Goal: Task Accomplishment & Management: Complete application form

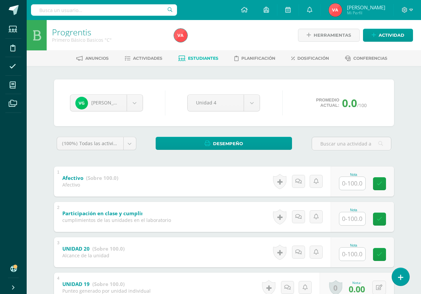
click at [352, 184] on input "text" at bounding box center [353, 183] width 26 height 13
type input "100"
click at [352, 220] on input "text" at bounding box center [353, 218] width 26 height 13
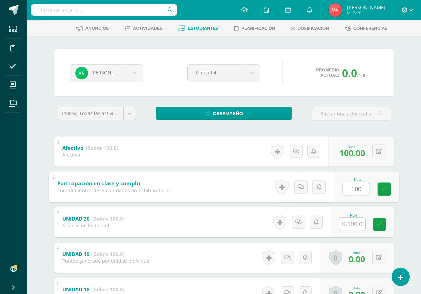
scroll to position [67, 0]
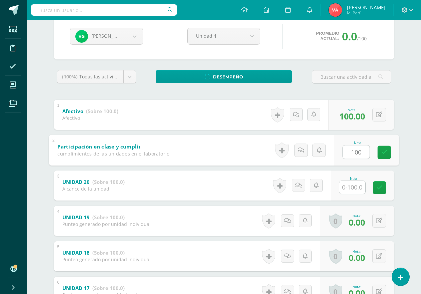
type input "100"
click at [356, 187] on input "text" at bounding box center [353, 187] width 26 height 13
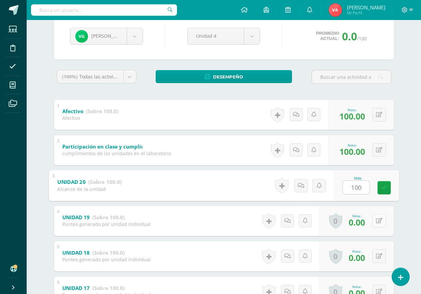
type input "100"
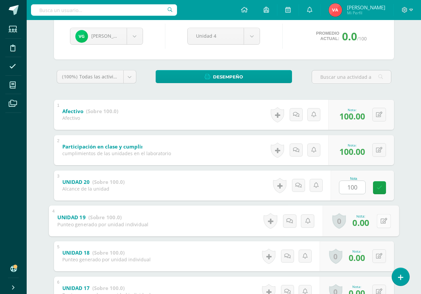
click at [377, 219] on button at bounding box center [384, 221] width 14 height 14
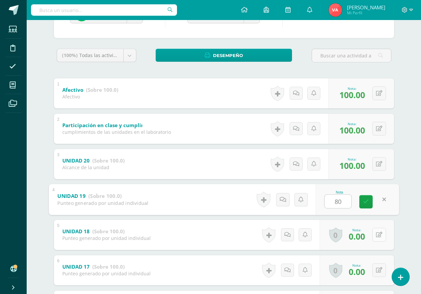
scroll to position [100, 0]
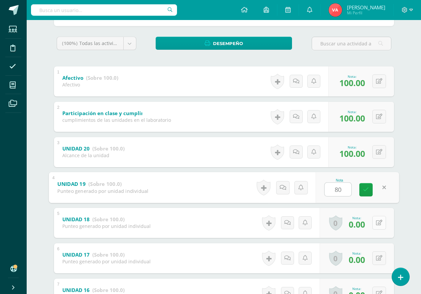
type input "80"
click at [378, 223] on button at bounding box center [380, 223] width 14 height 14
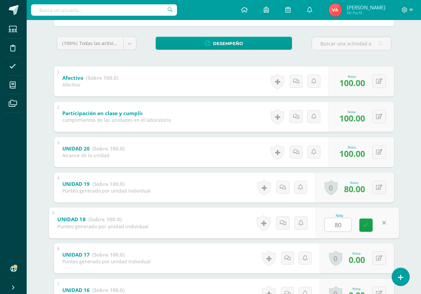
scroll to position [133, 0]
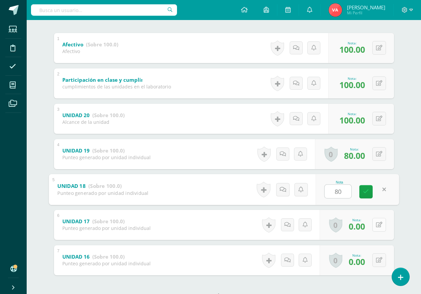
type input "80"
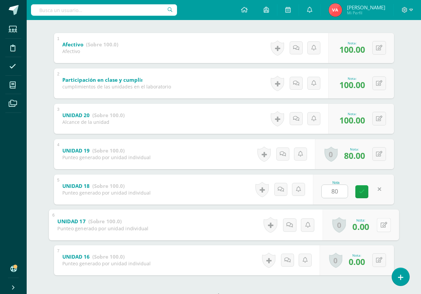
click at [378, 229] on button at bounding box center [384, 225] width 14 height 14
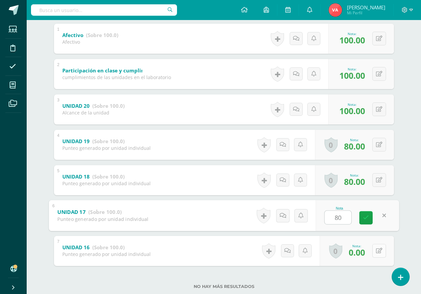
scroll to position [159, 0]
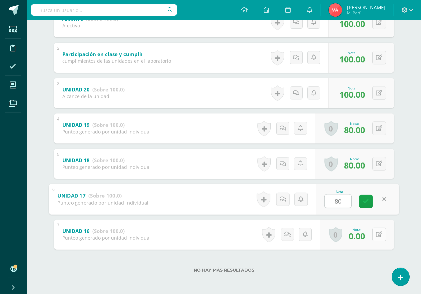
type input "80"
click at [383, 235] on button at bounding box center [380, 235] width 14 height 14
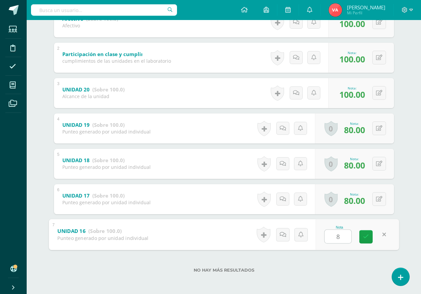
type input "80"
click at [365, 237] on icon at bounding box center [366, 237] width 6 height 6
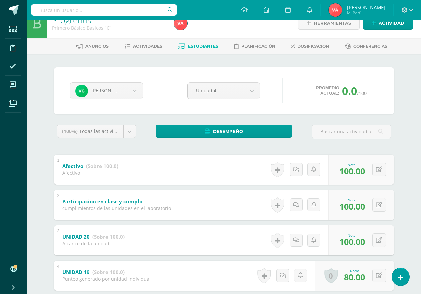
scroll to position [0, 0]
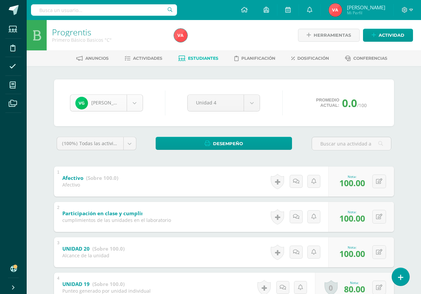
click at [132, 101] on body "Estudiantes Disciplina Asistencia Mis cursos Archivos Soporte Ayuda Reportar un…" at bounding box center [210, 226] width 421 height 453
click at [135, 103] on body "Estudiantes Disciplina Asistencia Mis cursos Archivos Soporte Ayuda Reportar un…" at bounding box center [210, 226] width 421 height 453
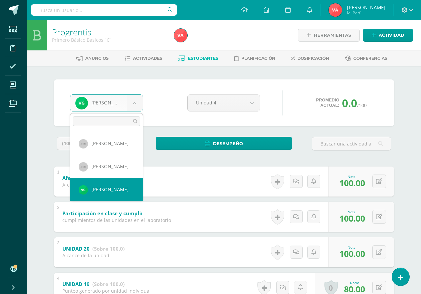
click at [135, 103] on body "Estudiantes Disciplina Asistencia Mis cursos Archivos Soporte Ayuda Reportar un…" at bounding box center [210, 226] width 421 height 453
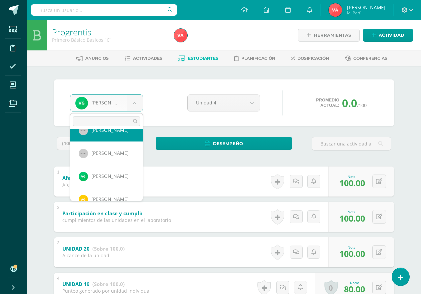
scroll to position [161, 0]
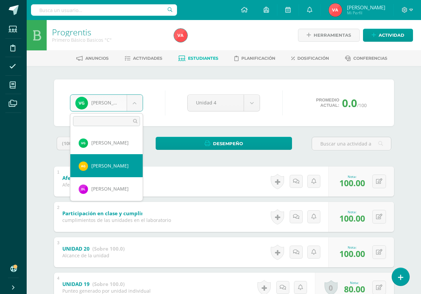
select select "2774"
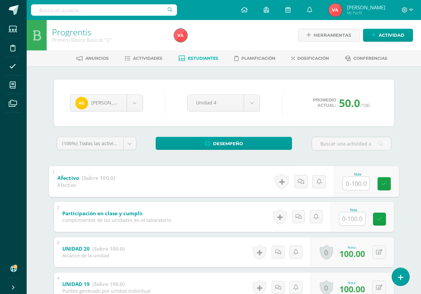
click at [358, 185] on input "text" at bounding box center [356, 183] width 27 height 13
type input "100"
click at [354, 217] on input "text" at bounding box center [353, 218] width 26 height 13
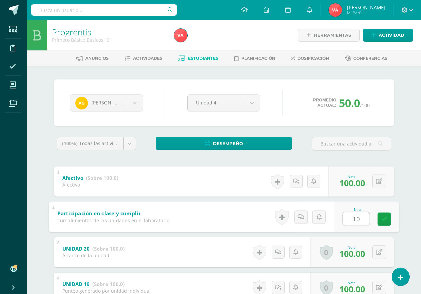
type input "100"
click at [387, 220] on icon at bounding box center [384, 219] width 6 height 6
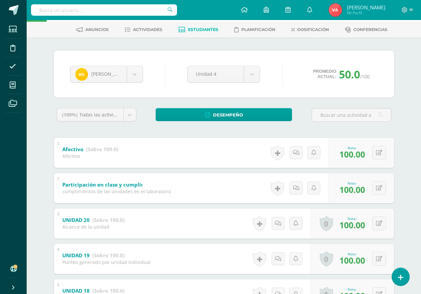
scroll to position [26, 0]
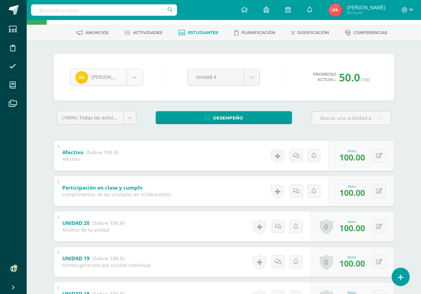
click at [132, 77] on body "Estudiantes Disciplina Asistencia Mis cursos Archivos Soporte Ayuda Reportar un…" at bounding box center [210, 200] width 421 height 453
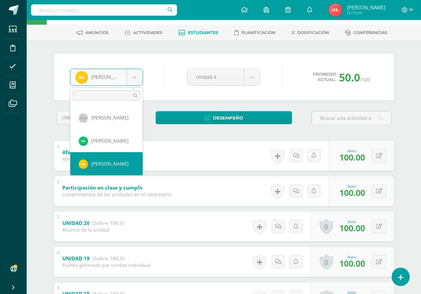
scroll to position [171, 0]
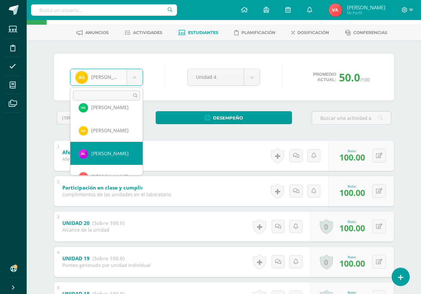
select select "2594"
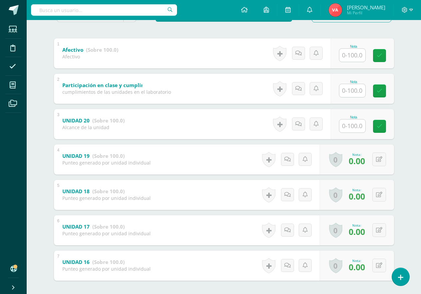
scroll to position [133, 0]
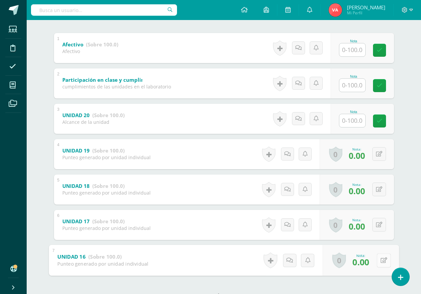
click at [381, 259] on icon at bounding box center [384, 260] width 7 height 6
type input "50"
click at [364, 263] on icon at bounding box center [366, 263] width 6 height 6
click at [350, 120] on input "text" at bounding box center [353, 120] width 26 height 13
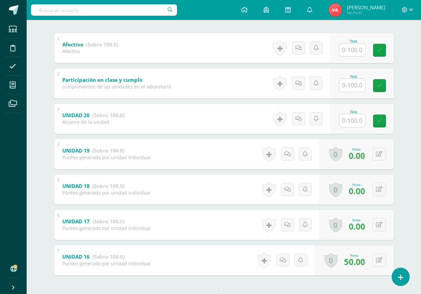
click at [350, 120] on input "text" at bounding box center [353, 120] width 26 height 13
type input "0"
click at [351, 87] on input "text" at bounding box center [356, 84] width 27 height 13
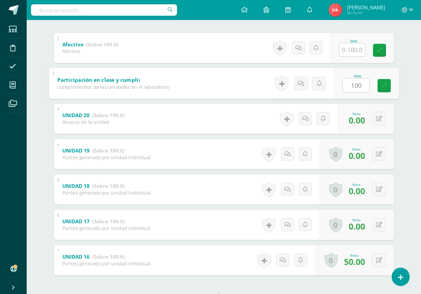
type input "100"
click at [352, 50] on input "text" at bounding box center [353, 49] width 26 height 13
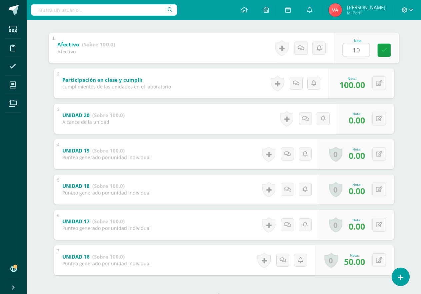
type input "100"
click at [384, 50] on icon at bounding box center [384, 50] width 6 height 6
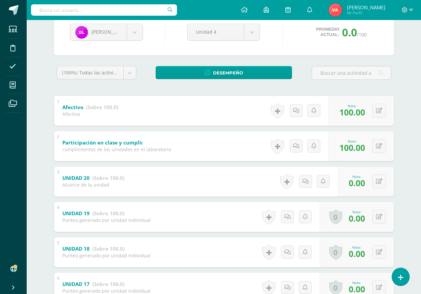
scroll to position [67, 0]
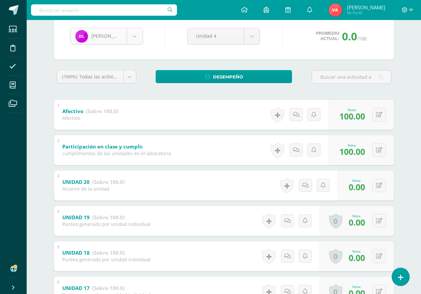
click at [136, 36] on body "Estudiantes Disciplina Asistencia Mis cursos Archivos Soporte Ayuda Reportar un…" at bounding box center [210, 159] width 421 height 453
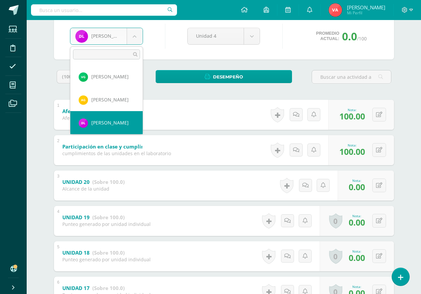
scroll to position [194, 0]
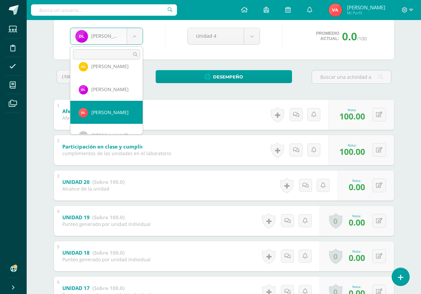
select select "2775"
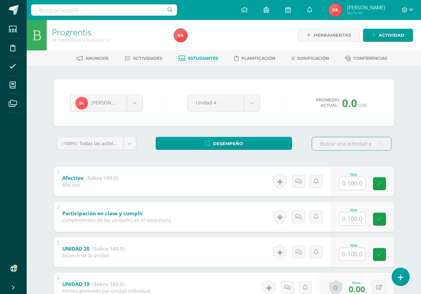
click at [358, 185] on input "text" at bounding box center [353, 183] width 26 height 13
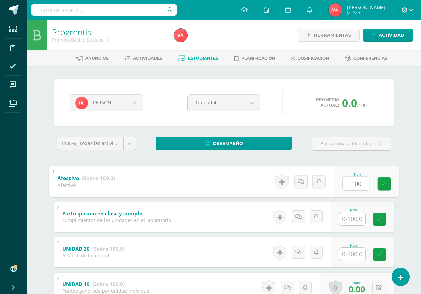
type input "100"
click at [349, 218] on input "text" at bounding box center [353, 218] width 26 height 13
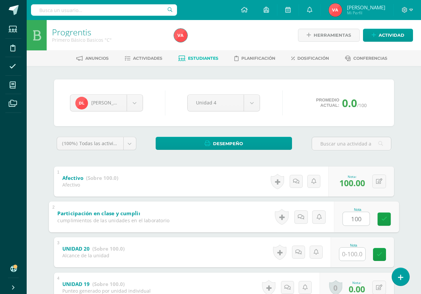
type input "100"
click at [356, 256] on input "text" at bounding box center [353, 254] width 26 height 13
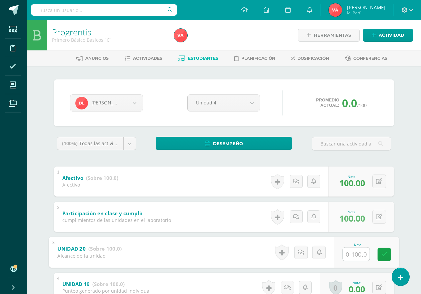
type input "0"
click at [384, 253] on icon at bounding box center [384, 255] width 6 height 6
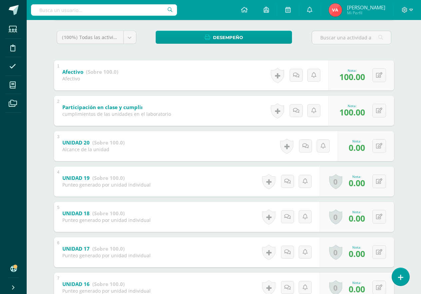
scroll to position [26, 0]
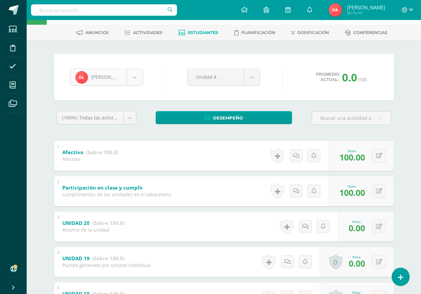
click at [136, 73] on body "Estudiantes Disciplina Asistencia Mis cursos Archivos Soporte Ayuda Reportar un…" at bounding box center [210, 200] width 421 height 453
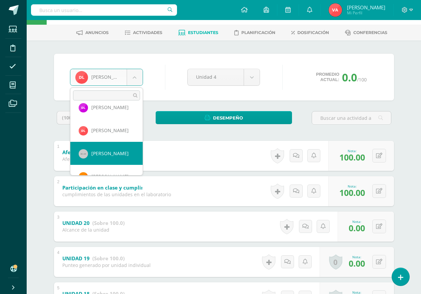
scroll to position [251, 0]
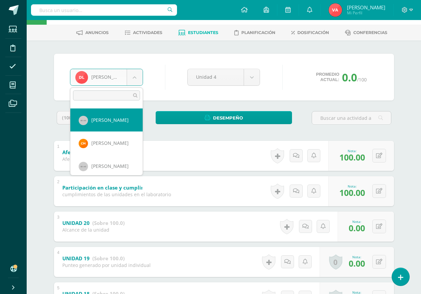
click at [126, 129] on div "(100%) Todas las actividades de esta unidad Todas las actividades de esta unida…" at bounding box center [96, 120] width 85 height 19
select select "937"
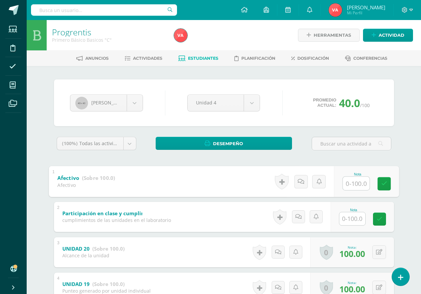
click at [347, 186] on input "text" at bounding box center [356, 183] width 27 height 13
type input "100"
click at [355, 220] on input "text" at bounding box center [353, 218] width 26 height 13
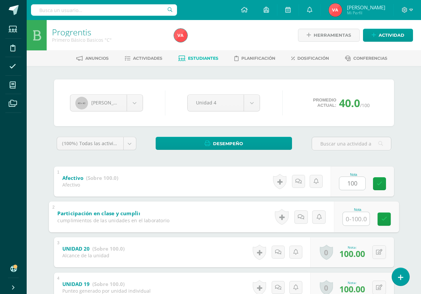
click at [355, 220] on input "text" at bounding box center [356, 218] width 27 height 13
type input "100"
click at [385, 220] on icon at bounding box center [384, 219] width 6 height 6
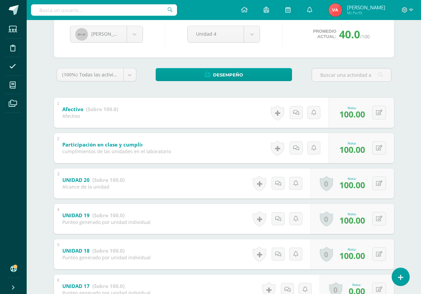
scroll to position [159, 0]
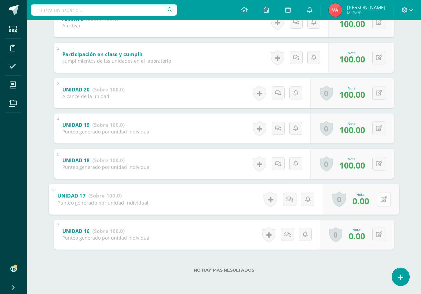
click at [379, 202] on button at bounding box center [384, 199] width 14 height 14
type input "80"
click at [379, 231] on button at bounding box center [380, 235] width 14 height 14
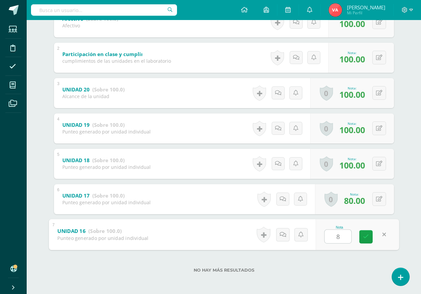
type input "80"
click at [365, 239] on icon at bounding box center [366, 237] width 6 height 6
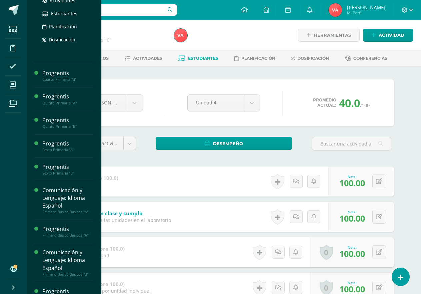
scroll to position [195, 0]
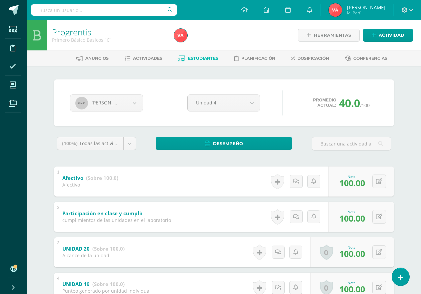
click at [159, 101] on div "[PERSON_NAME] [PERSON_NAME] [PERSON_NAME] [PERSON_NAME] [PERSON_NAME] [PERSON_N…" at bounding box center [224, 102] width 314 height 25
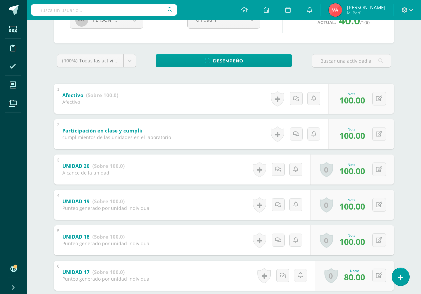
scroll to position [26, 0]
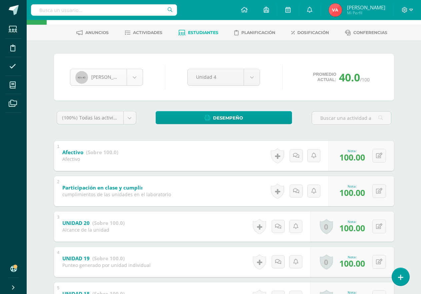
click at [132, 76] on body "Estudiantes Disciplina Asistencia Mis cursos Archivos Soporte Ayuda Reportar un…" at bounding box center [210, 200] width 421 height 453
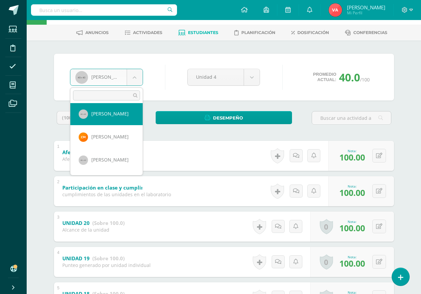
scroll to position [274, 0]
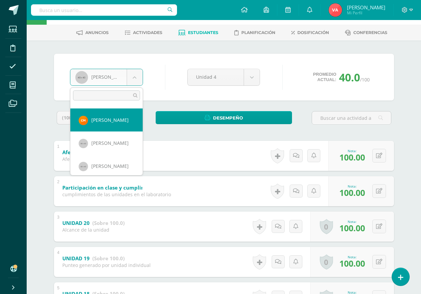
select select "2076"
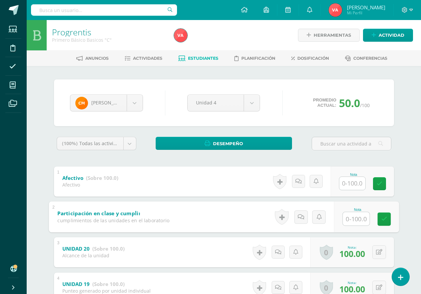
click at [350, 218] on input "text" at bounding box center [356, 218] width 27 height 13
type input "100"
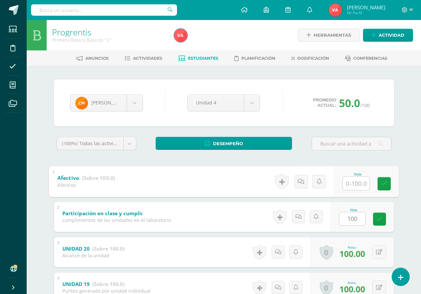
click at [354, 186] on input "text" at bounding box center [356, 183] width 27 height 13
type input "100"
click at [383, 183] on icon at bounding box center [384, 184] width 6 height 6
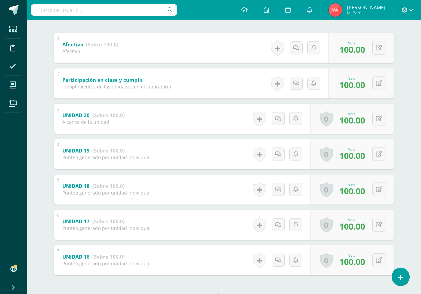
scroll to position [33, 0]
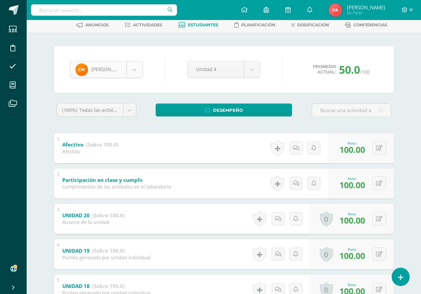
click at [134, 71] on body "Estudiantes Disciplina Asistencia Mis cursos Archivos Soporte Ayuda Reportar un…" at bounding box center [210, 193] width 421 height 453
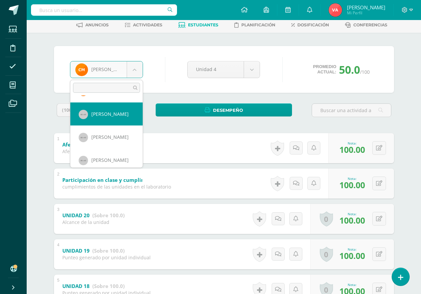
scroll to position [297, 0]
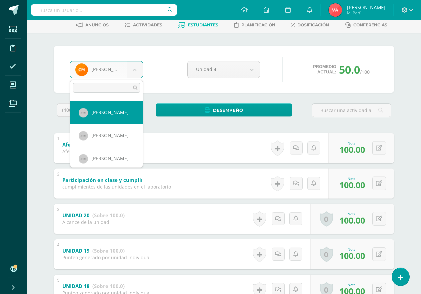
select select "911"
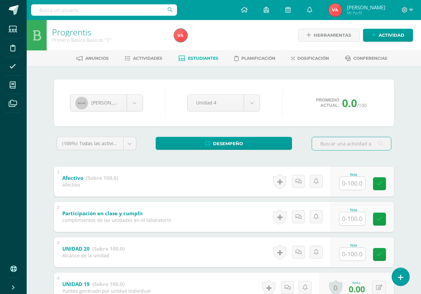
click at [353, 256] on input "text" at bounding box center [353, 254] width 26 height 13
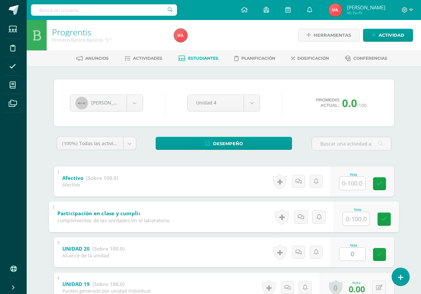
click at [349, 217] on input "text" at bounding box center [356, 218] width 27 height 13
click at [378, 252] on button at bounding box center [380, 252] width 14 height 14
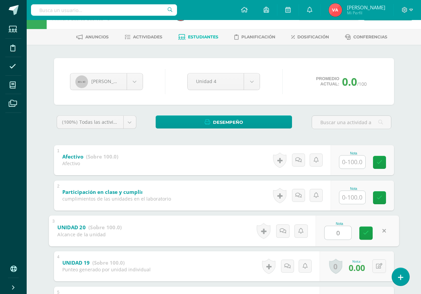
scroll to position [33, 0]
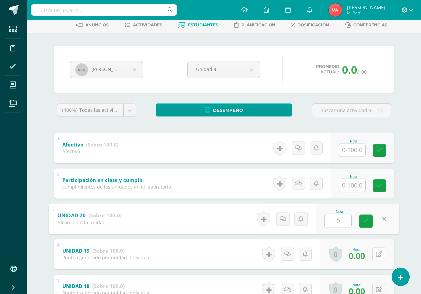
type input "0"
click at [378, 254] on icon at bounding box center [379, 254] width 6 height 6
click at [378, 254] on button at bounding box center [380, 254] width 14 height 14
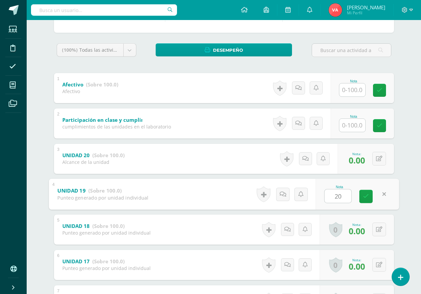
scroll to position [100, 0]
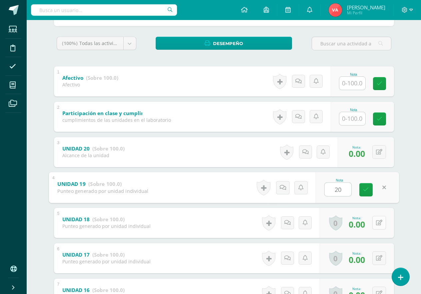
type input "20"
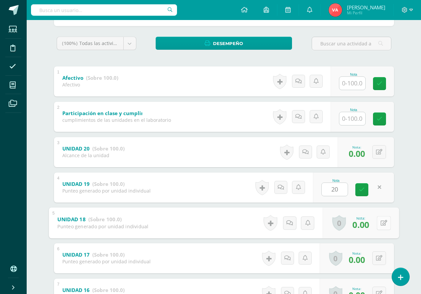
click at [381, 223] on icon at bounding box center [384, 223] width 7 height 6
type input "80"
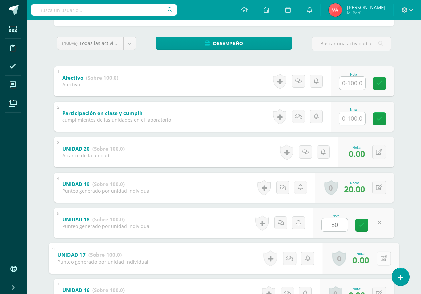
click at [381, 257] on icon at bounding box center [384, 258] width 7 height 6
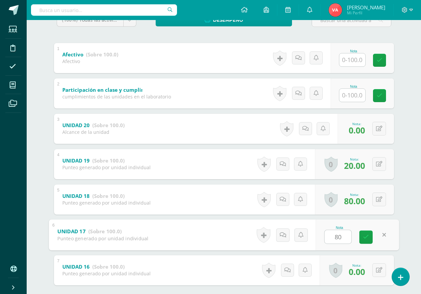
scroll to position [159, 0]
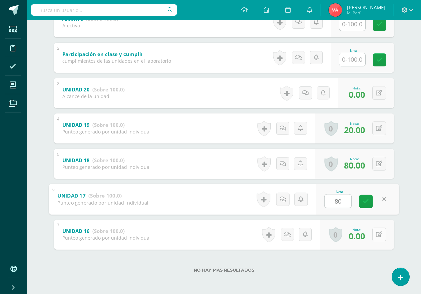
type input "80"
click at [377, 234] on button at bounding box center [380, 235] width 14 height 14
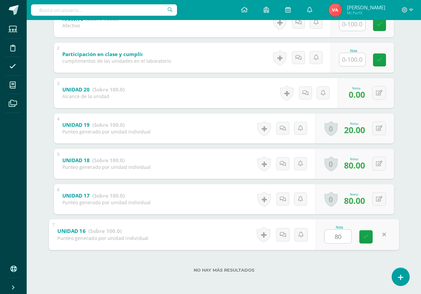
type input "80"
click at [357, 59] on input "text" at bounding box center [353, 59] width 26 height 13
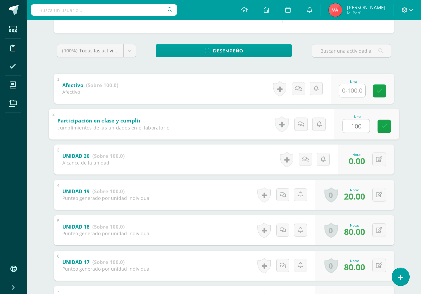
scroll to position [92, 0]
type input "100"
click at [357, 90] on input "text" at bounding box center [353, 90] width 26 height 13
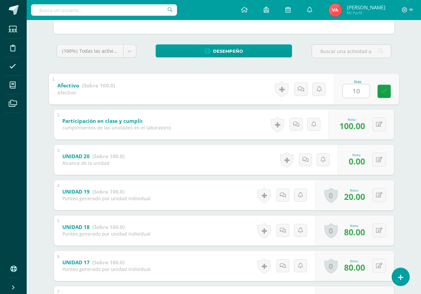
type input "100"
click at [383, 90] on icon at bounding box center [384, 91] width 6 height 6
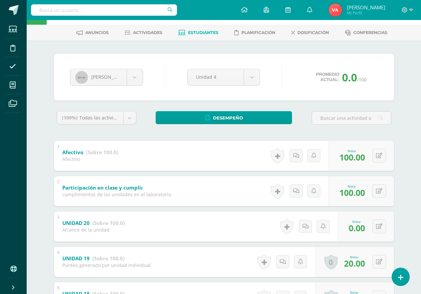
scroll to position [0, 0]
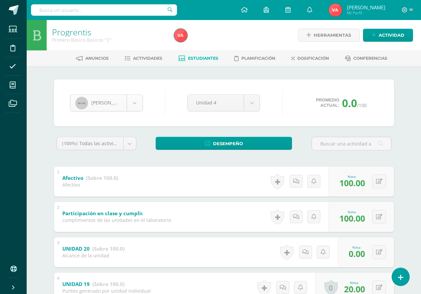
click at [134, 101] on body "Estudiantes Disciplina Asistencia Mis cursos Archivos Soporte Ayuda Reportar un…" at bounding box center [210, 226] width 421 height 453
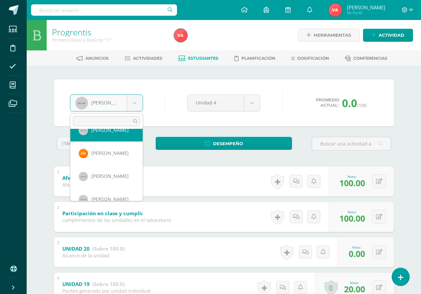
scroll to position [300, 0]
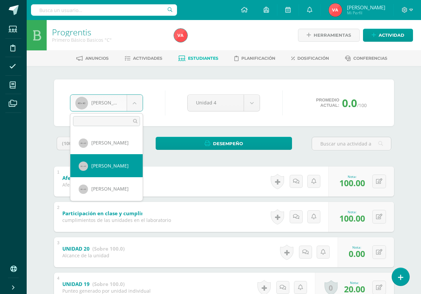
select select "912"
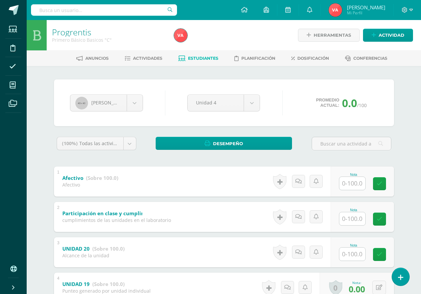
click at [354, 256] on input "text" at bounding box center [353, 254] width 26 height 13
type input "0"
click at [355, 220] on input "text" at bounding box center [353, 218] width 26 height 13
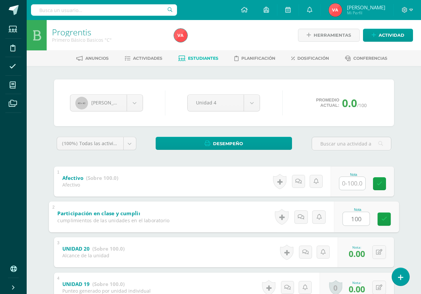
type input "100"
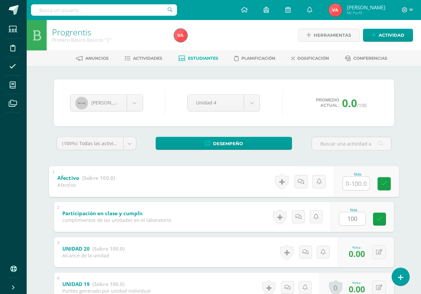
click at [357, 183] on input "text" at bounding box center [356, 183] width 27 height 13
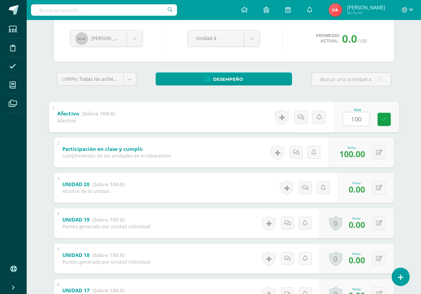
scroll to position [67, 0]
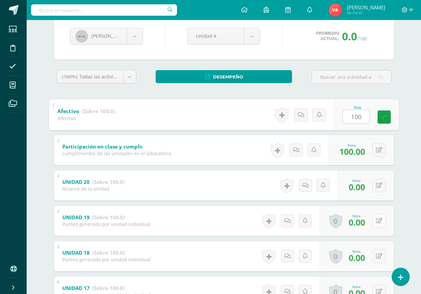
type input "100"
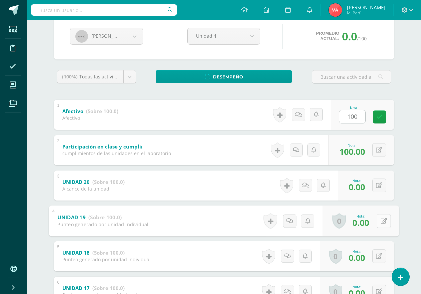
click at [382, 222] on button at bounding box center [384, 221] width 14 height 14
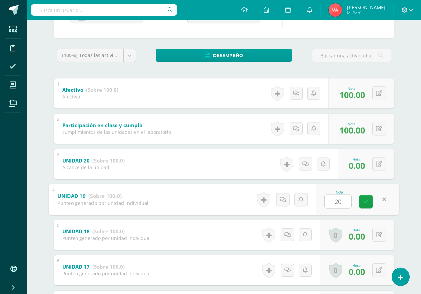
scroll to position [100, 0]
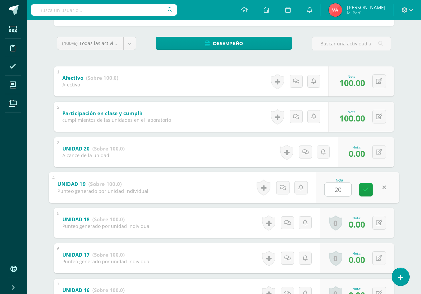
type input "20"
click at [382, 221] on icon at bounding box center [379, 223] width 6 height 6
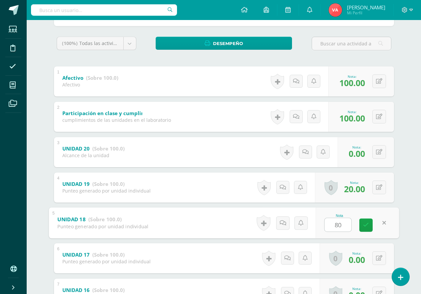
scroll to position [133, 0]
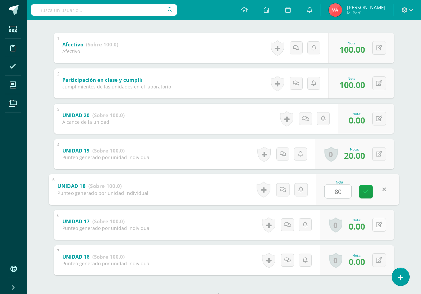
type input "80"
click at [378, 223] on icon at bounding box center [379, 225] width 6 height 6
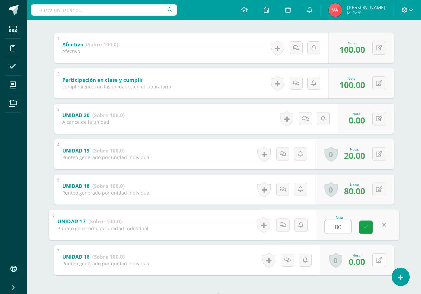
type input "80"
click at [378, 260] on icon at bounding box center [379, 260] width 6 height 6
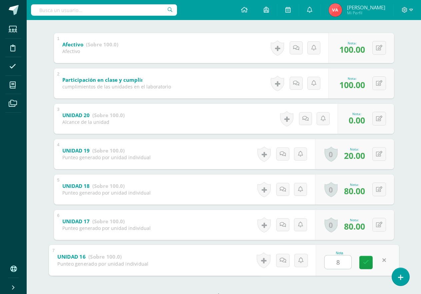
type input "80"
click at [368, 265] on icon at bounding box center [366, 263] width 6 height 6
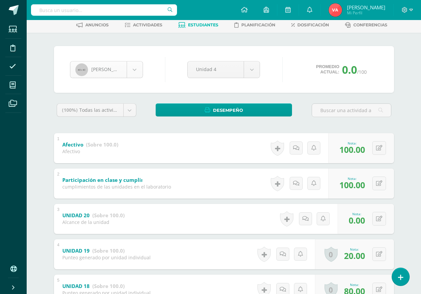
click at [136, 69] on body "Estudiantes Disciplina Asistencia Mis cursos Archivos Soporte Ayuda Reportar un…" at bounding box center [210, 193] width 421 height 453
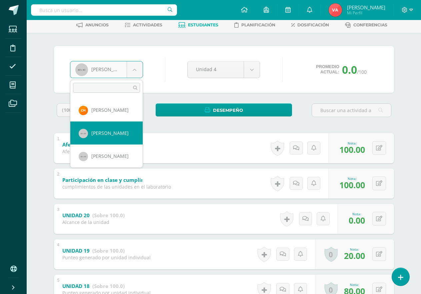
scroll to position [309, 0]
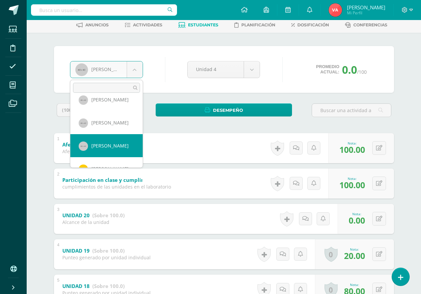
select select "917"
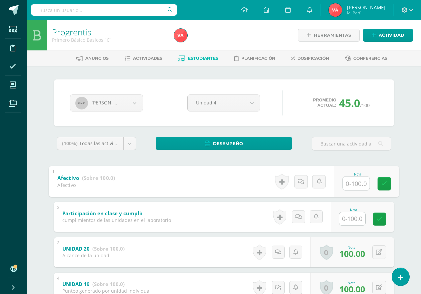
click at [351, 184] on input "text" at bounding box center [356, 183] width 27 height 13
type input "100"
click at [355, 219] on input "text" at bounding box center [353, 218] width 26 height 13
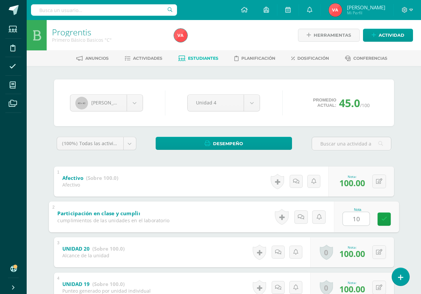
type input "100"
click at [385, 222] on link at bounding box center [384, 218] width 13 height 13
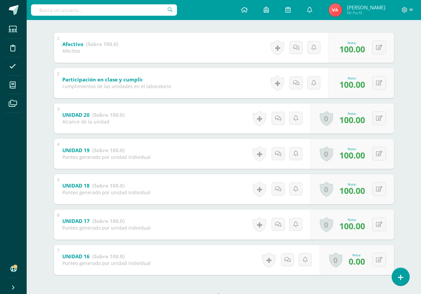
scroll to position [159, 0]
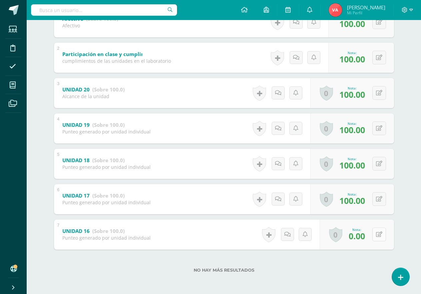
click at [381, 234] on icon at bounding box center [379, 235] width 6 height 6
type input "80"
click at [366, 236] on icon at bounding box center [366, 237] width 6 height 6
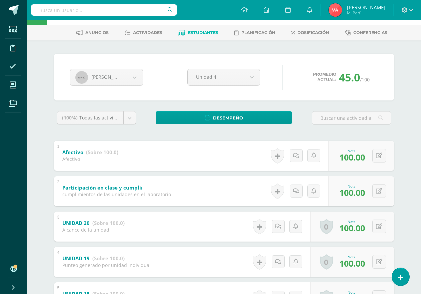
scroll to position [0, 0]
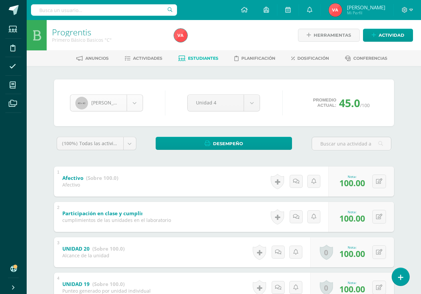
click at [137, 102] on body "Estudiantes Disciplina Asistencia Mis cursos Archivos Soporte Ayuda Reportar un…" at bounding box center [210, 226] width 421 height 453
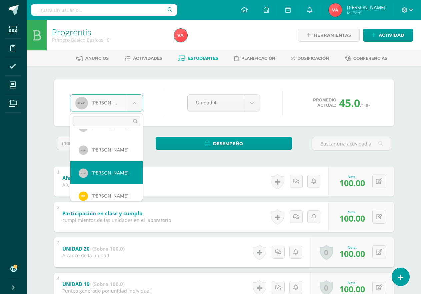
scroll to position [332, 0]
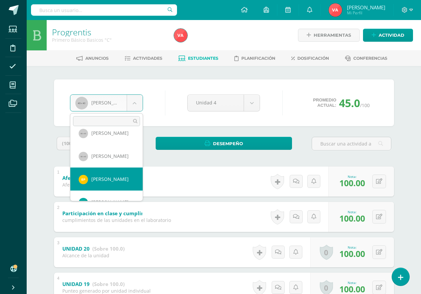
select select "2595"
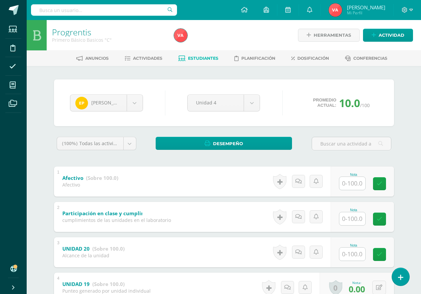
click at [356, 183] on input "text" at bounding box center [353, 183] width 26 height 13
type input "100"
click at [353, 220] on input "text" at bounding box center [353, 218] width 26 height 13
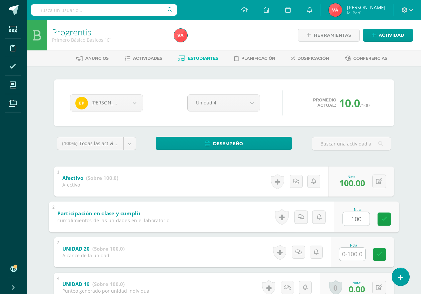
type input "100"
click at [353, 257] on input "text" at bounding box center [353, 254] width 26 height 13
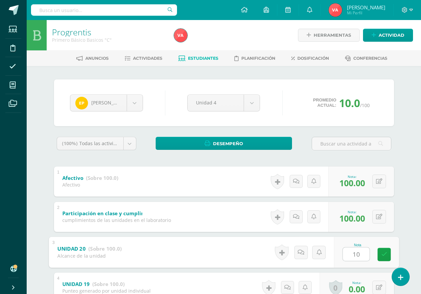
type input "100"
click at [383, 256] on icon at bounding box center [384, 255] width 6 height 6
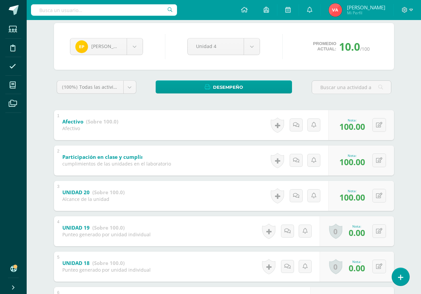
scroll to position [67, 0]
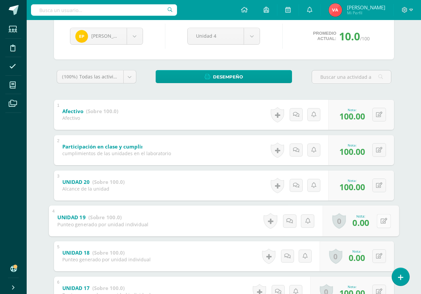
click at [381, 222] on icon at bounding box center [384, 221] width 7 height 6
type input "80"
click at [379, 257] on icon at bounding box center [379, 256] width 6 height 6
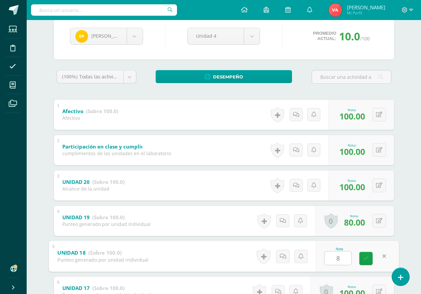
type input "80"
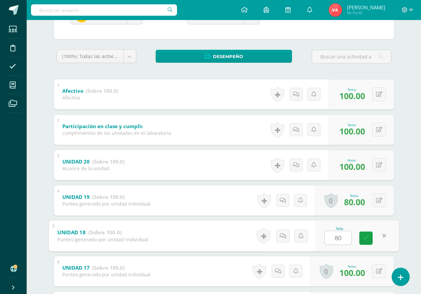
scroll to position [133, 0]
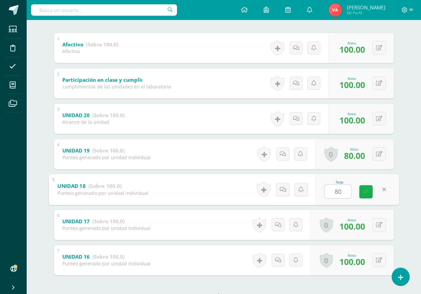
click at [369, 195] on link at bounding box center [366, 191] width 13 height 13
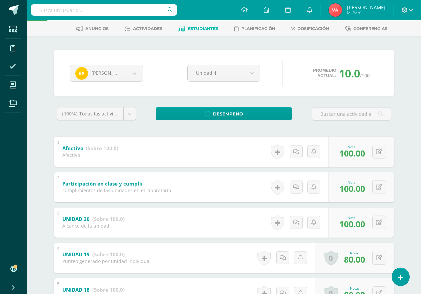
scroll to position [0, 0]
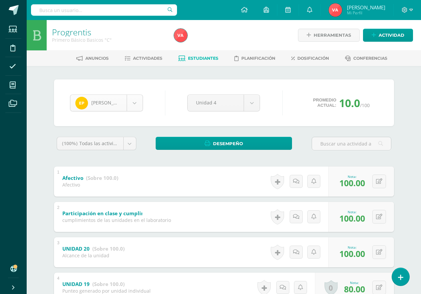
click at [135, 106] on body "Estudiantes Disciplina Asistencia Mis cursos Archivos Soporte Ayuda Reportar un…" at bounding box center [210, 226] width 421 height 453
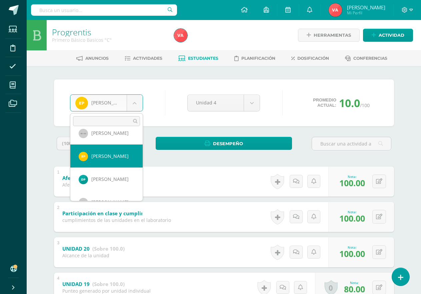
scroll to position [389, 0]
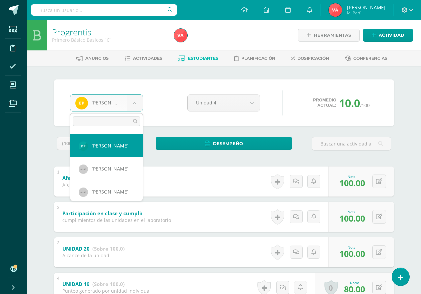
select select "2596"
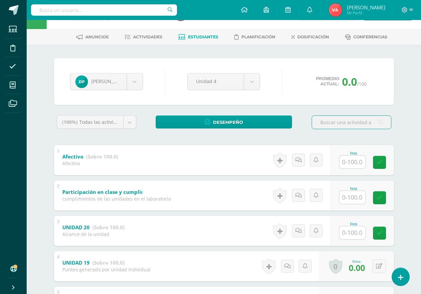
scroll to position [33, 0]
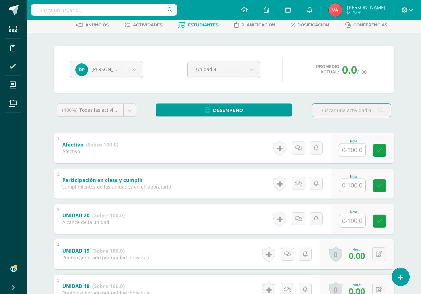
click at [353, 222] on input "text" at bounding box center [353, 220] width 26 height 13
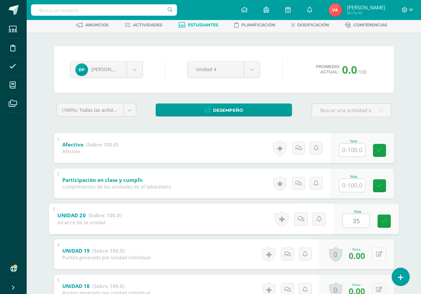
type input "35"
click at [382, 256] on icon at bounding box center [379, 254] width 6 height 6
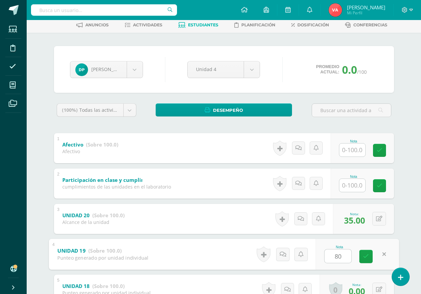
scroll to position [67, 0]
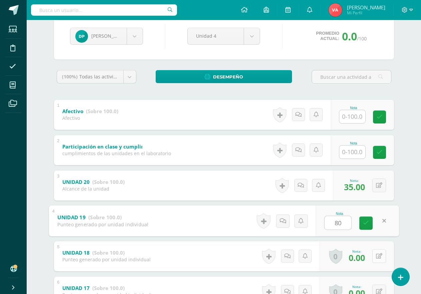
type input "80"
click at [380, 254] on icon at bounding box center [379, 256] width 6 height 6
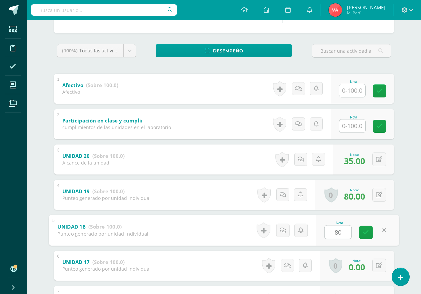
scroll to position [133, 0]
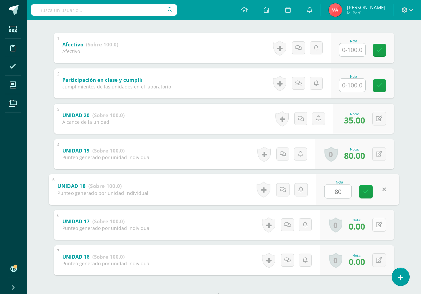
type input "80"
click at [377, 224] on icon at bounding box center [379, 225] width 6 height 6
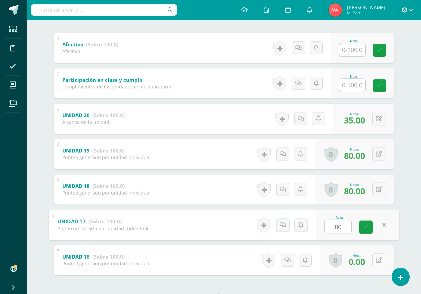
type input "80"
click at [377, 259] on icon at bounding box center [379, 260] width 6 height 6
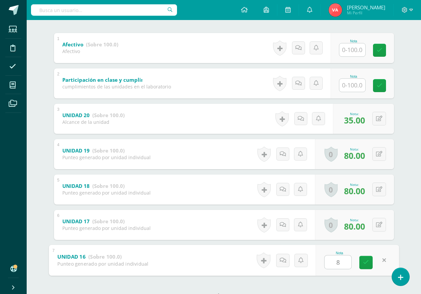
type input "80"
click at [368, 260] on icon at bounding box center [366, 263] width 6 height 6
click at [353, 87] on input "text" at bounding box center [353, 85] width 26 height 13
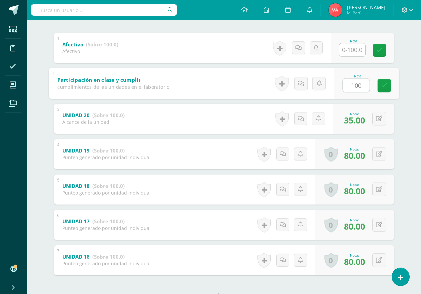
type input "100"
click at [354, 49] on input "text" at bounding box center [353, 49] width 26 height 13
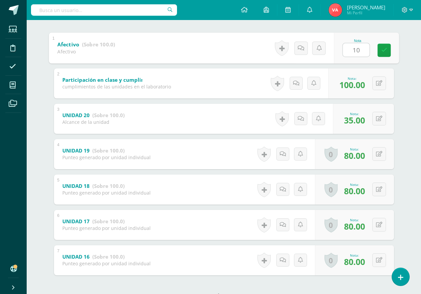
type input "100"
click at [386, 48] on icon at bounding box center [384, 50] width 6 height 6
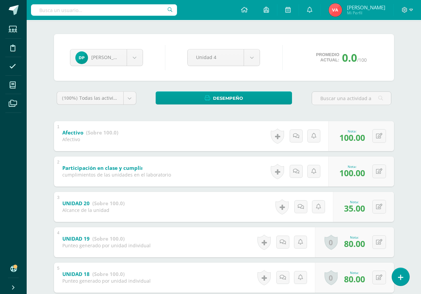
scroll to position [33, 0]
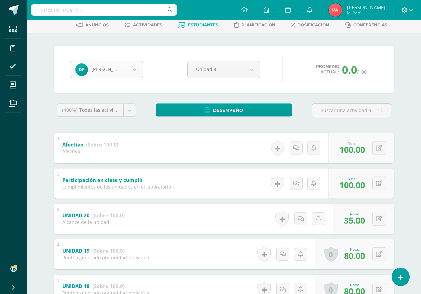
click at [135, 72] on body "Estudiantes Disciplina Asistencia Mis cursos Archivos Soporte Ayuda Reportar un…" at bounding box center [210, 193] width 421 height 453
click at [132, 69] on body "Estudiantes Disciplina Asistencia Mis cursos Archivos Soporte Ayuda Reportar un…" at bounding box center [210, 193] width 421 height 453
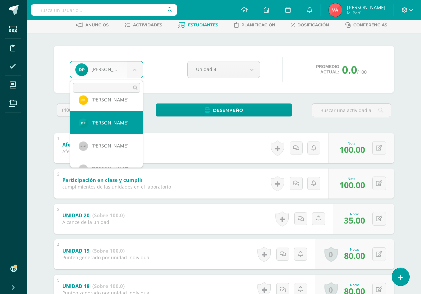
scroll to position [412, 0]
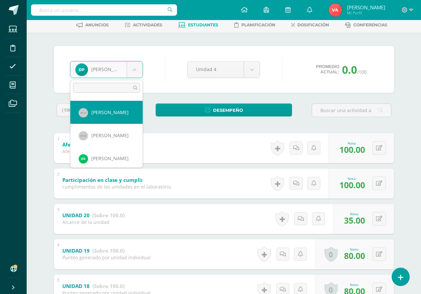
select select "1698"
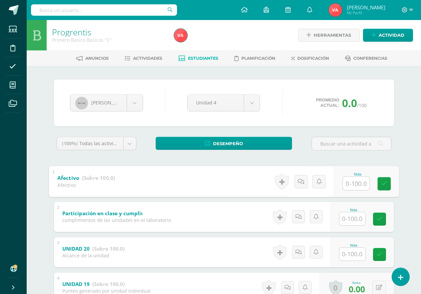
click at [354, 183] on input "text" at bounding box center [356, 183] width 27 height 13
type input "100"
click at [352, 217] on input "text" at bounding box center [353, 218] width 26 height 13
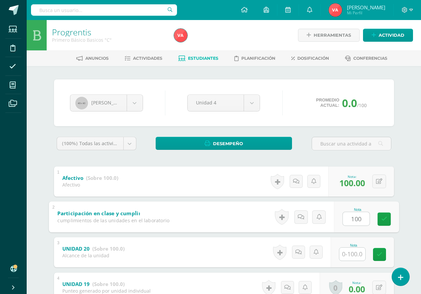
type input "100"
click at [353, 256] on input "text" at bounding box center [353, 254] width 26 height 13
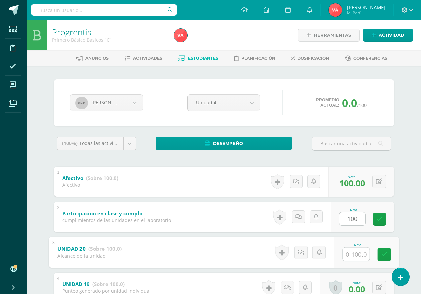
type input "0"
click at [386, 255] on icon at bounding box center [384, 255] width 6 height 6
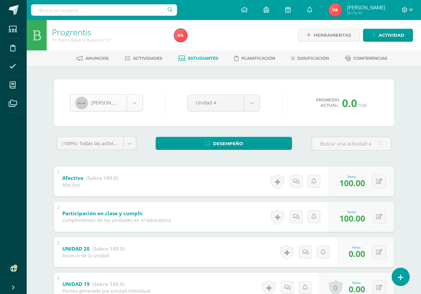
click at [131, 102] on body "Estudiantes Disciplina Asistencia Mis cursos Archivos Soporte Ayuda Reportar un…" at bounding box center [210, 226] width 421 height 453
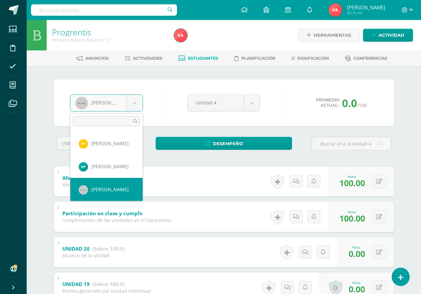
scroll to position [401, 0]
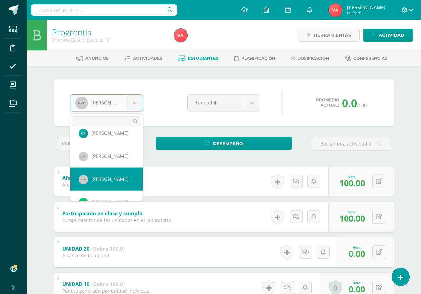
select select "1703"
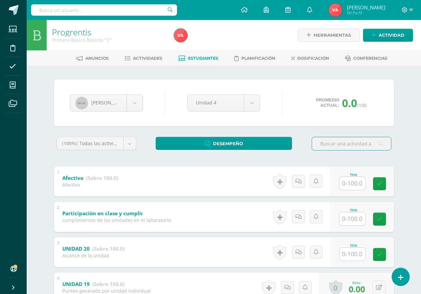
click at [351, 253] on input "text" at bounding box center [353, 254] width 26 height 13
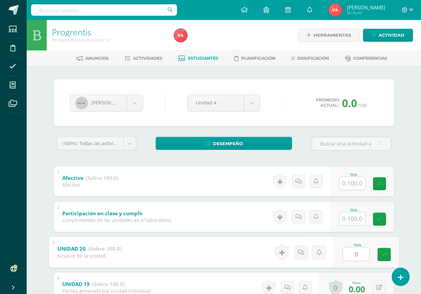
type input "0"
click at [355, 222] on input "text" at bounding box center [353, 218] width 26 height 13
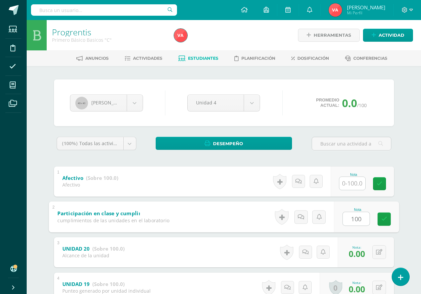
type input "100"
click at [355, 179] on input "text" at bounding box center [353, 183] width 26 height 13
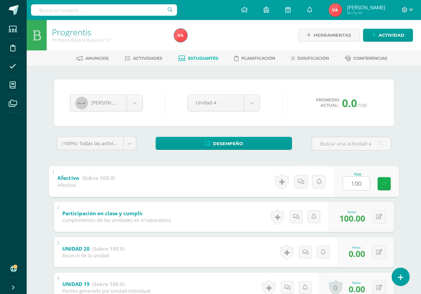
click at [386, 183] on icon at bounding box center [384, 184] width 6 height 6
type input "100"
click at [135, 103] on body "Estudiantes Disciplina Asistencia Mis cursos Archivos Soporte Ayuda Reportar un…" at bounding box center [210, 226] width 421 height 453
click at [134, 102] on body "Estudiantes Disciplina Asistencia Mis cursos Archivos Soporte Ayuda Reportar un…" at bounding box center [210, 226] width 421 height 453
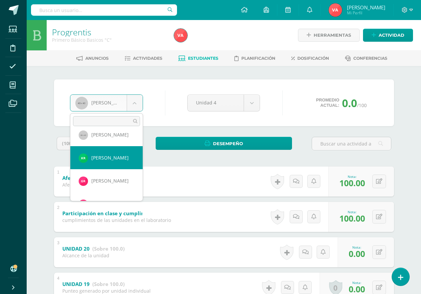
scroll to position [458, 0]
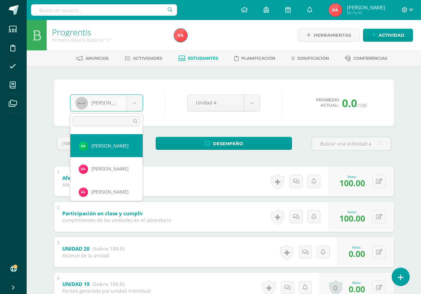
select select "2347"
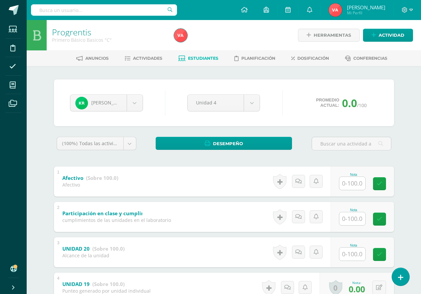
click at [357, 181] on input "text" at bounding box center [353, 183] width 26 height 13
type input "100"
click at [352, 217] on input "text" at bounding box center [353, 218] width 26 height 13
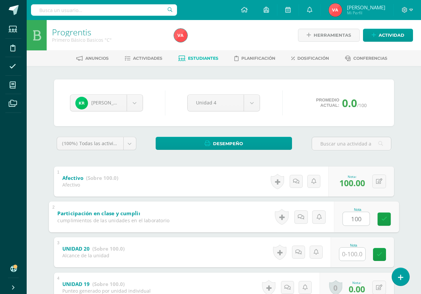
type input "100"
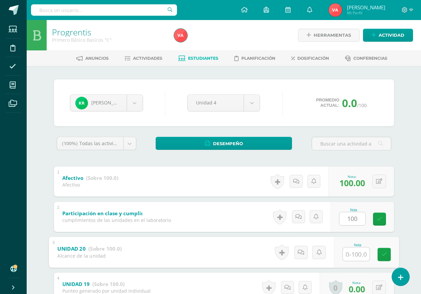
click at [355, 255] on input "text" at bounding box center [356, 253] width 27 height 13
type input "0"
click at [386, 252] on icon at bounding box center [384, 255] width 6 height 6
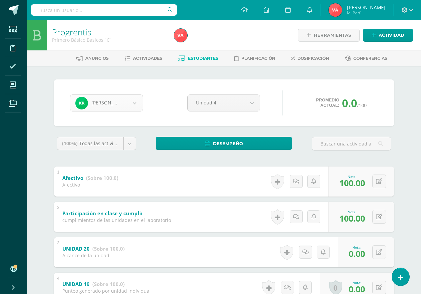
click at [135, 102] on body "Estudiantes Disciplina Asistencia Mis cursos Archivos Soporte Ayuda Reportar un…" at bounding box center [210, 226] width 421 height 453
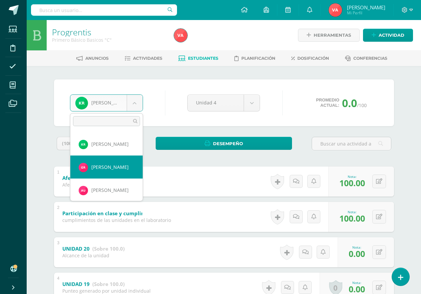
scroll to position [483, 0]
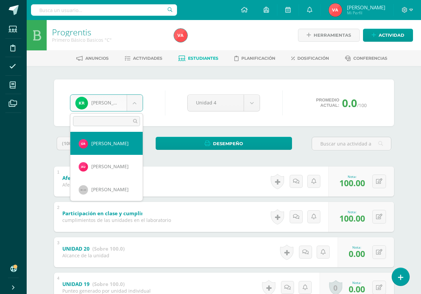
select select "2163"
click at [120, 150] on div "(100%) Todas las actividades de esta unidad" at bounding box center [97, 143] width 80 height 13
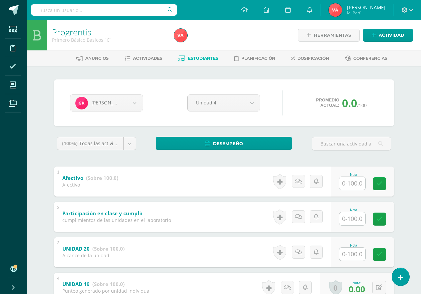
click at [358, 184] on input "text" at bounding box center [353, 183] width 26 height 13
type input "100"
click at [352, 218] on input "text" at bounding box center [353, 218] width 26 height 13
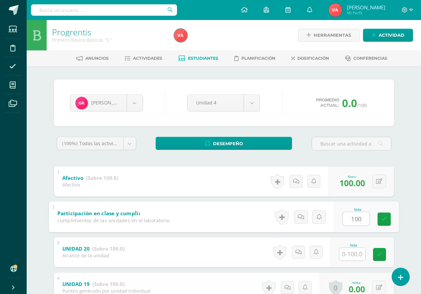
type input "100"
click at [357, 255] on input "text" at bounding box center [353, 254] width 26 height 13
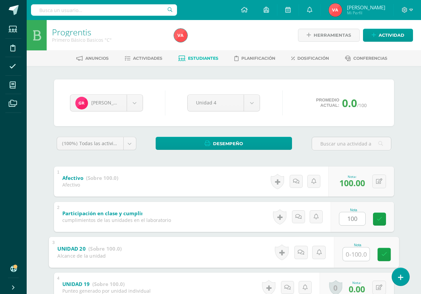
type input "0"
click at [386, 255] on icon at bounding box center [384, 255] width 6 height 6
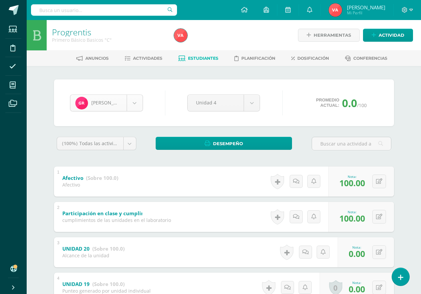
click at [134, 102] on body "Estudiantes Disciplina Asistencia Mis cursos Archivos Soporte Ayuda Reportar un…" at bounding box center [210, 226] width 421 height 453
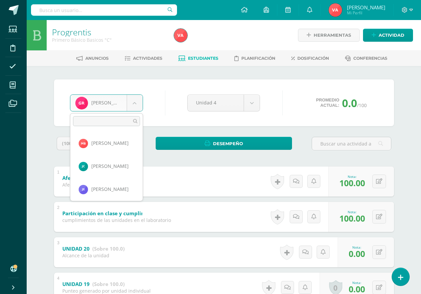
click at [134, 101] on body "Estudiantes Disciplina Asistencia Mis cursos Archivos Soporte Ayuda Reportar un…" at bounding box center [210, 226] width 421 height 453
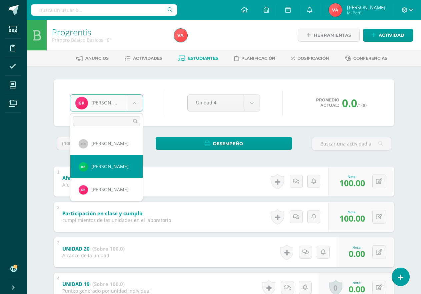
scroll to position [470, 0]
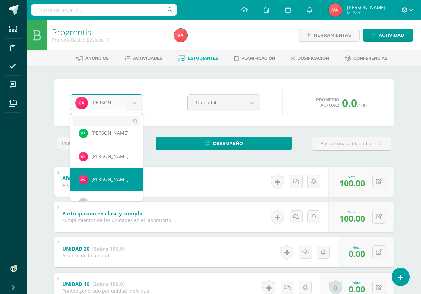
click at [119, 177] on div "Afectivo (Sobre 100.0) Afectivo" at bounding box center [90, 180] width 73 height 28
select select "2776"
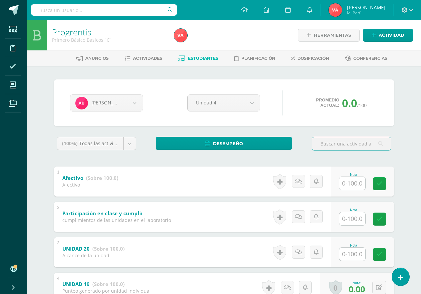
scroll to position [33, 0]
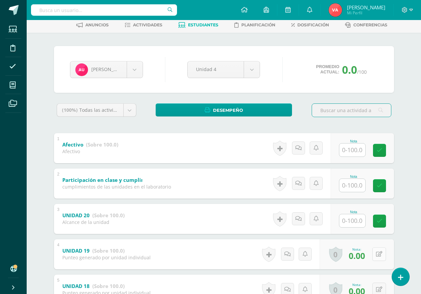
click at [378, 256] on icon at bounding box center [379, 254] width 6 height 6
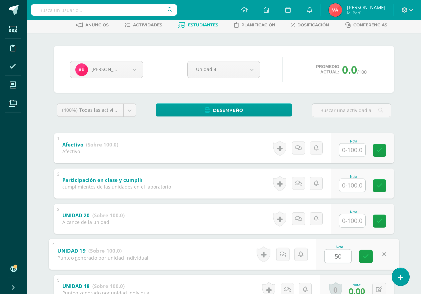
type input "50"
click at [351, 221] on input "text" at bounding box center [353, 220] width 26 height 13
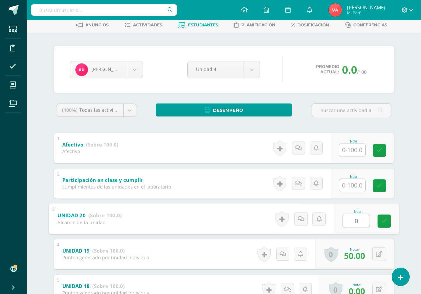
type input "0"
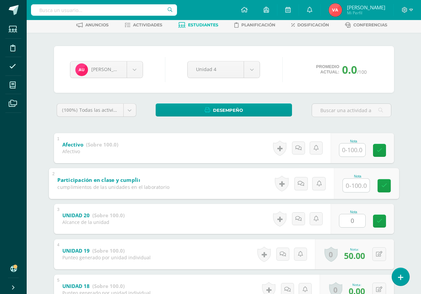
click at [349, 186] on input "text" at bounding box center [356, 185] width 27 height 13
type input "100"
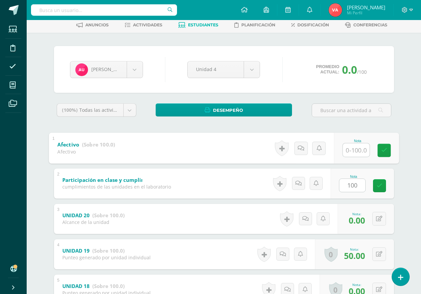
click at [355, 152] on input "text" at bounding box center [356, 149] width 27 height 13
type input "100"
click at [384, 150] on icon at bounding box center [384, 150] width 6 height 6
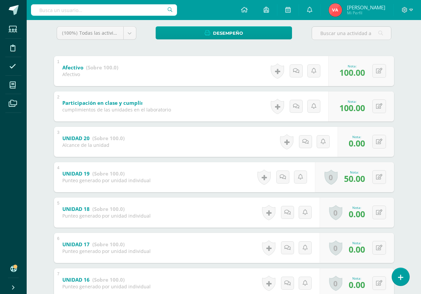
scroll to position [133, 0]
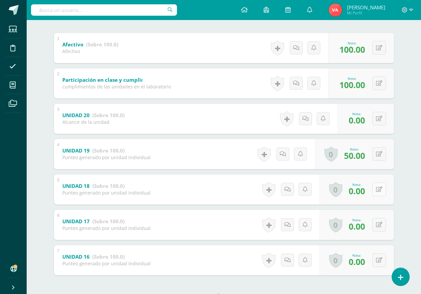
click at [380, 191] on button at bounding box center [380, 190] width 14 height 14
type input "80"
click at [380, 227] on icon at bounding box center [379, 225] width 6 height 6
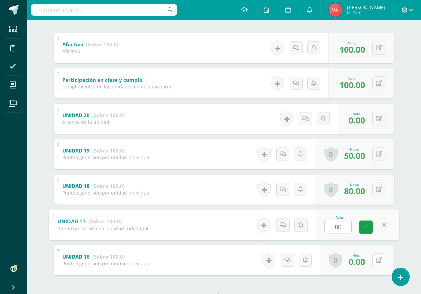
type input "80"
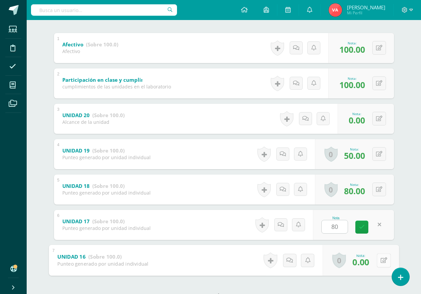
click at [381, 260] on icon at bounding box center [384, 260] width 7 height 6
type input "80"
click at [365, 265] on icon at bounding box center [366, 263] width 6 height 6
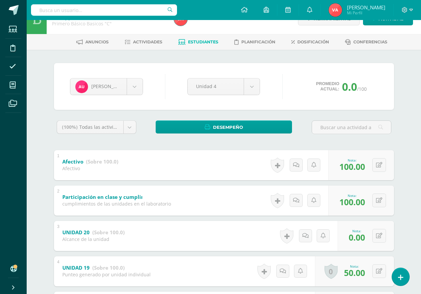
scroll to position [0, 0]
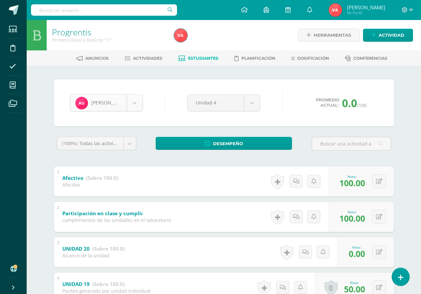
click at [133, 102] on body "Estudiantes Disciplina Asistencia Mis cursos Archivos Soporte Ayuda Reportar un…" at bounding box center [210, 226] width 421 height 453
click at [135, 103] on body "Estudiantes Disciplina Asistencia Mis cursos Archivos Soporte Ayuda Reportar un…" at bounding box center [210, 226] width 421 height 453
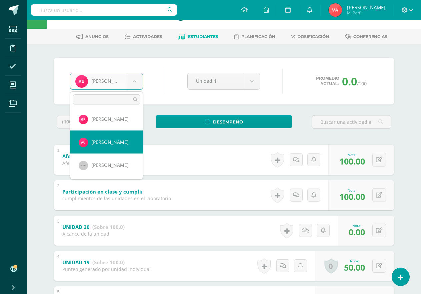
scroll to position [33, 0]
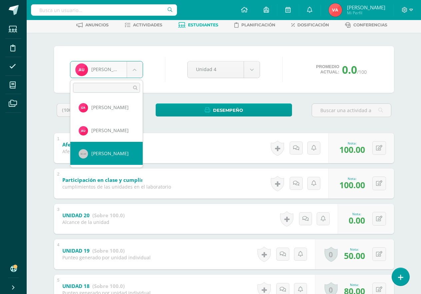
select select "921"
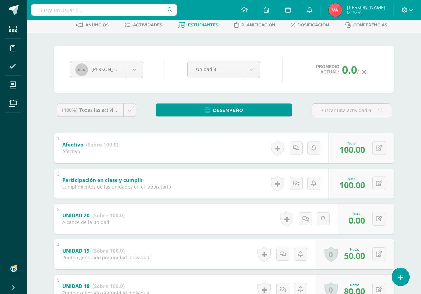
click at [159, 74] on div "Camila Verbena Matteo Beltrán José Conós Joseph Escalante Pedro Garcia Ana Giró…" at bounding box center [224, 69] width 314 height 25
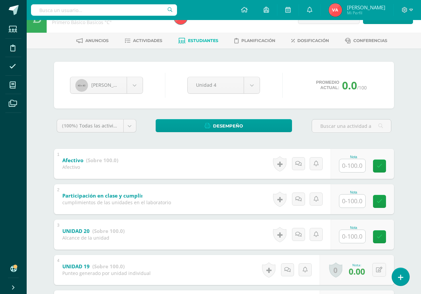
scroll to position [33, 0]
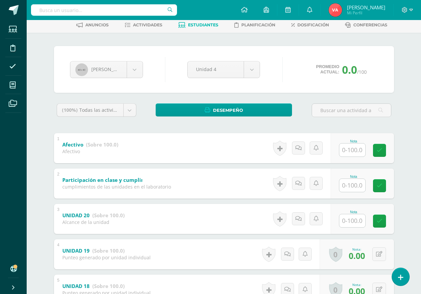
click at [356, 150] on input "text" at bounding box center [353, 149] width 26 height 13
type input "100"
click at [351, 185] on input "text" at bounding box center [353, 185] width 26 height 13
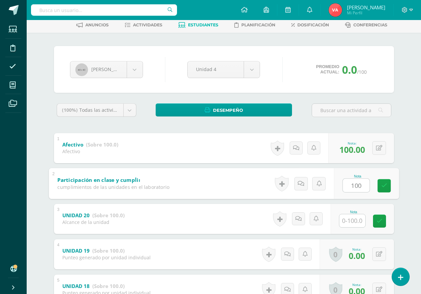
type input "100"
click at [356, 220] on input "text" at bounding box center [353, 220] width 26 height 13
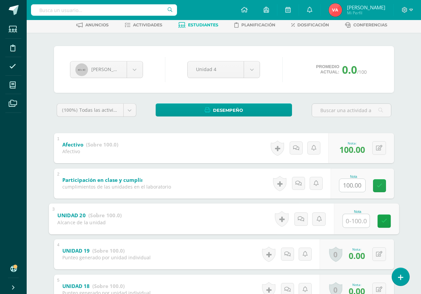
type input "0"
click at [383, 221] on icon at bounding box center [384, 221] width 6 height 6
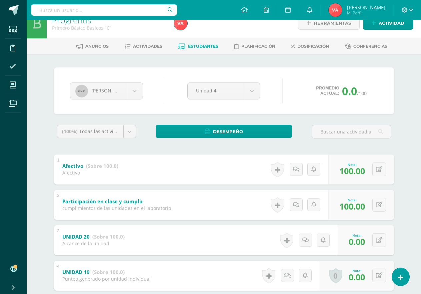
scroll to position [0, 0]
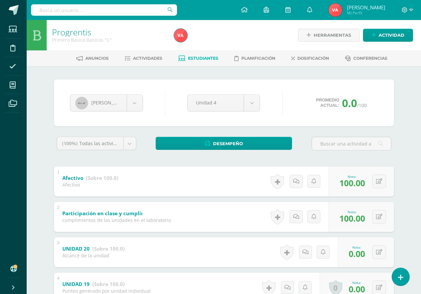
click at [207, 58] on span "Estudiantes" at bounding box center [203, 58] width 30 height 5
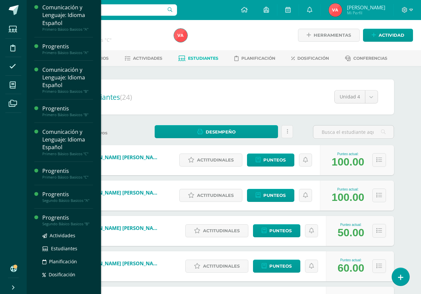
scroll to position [280, 0]
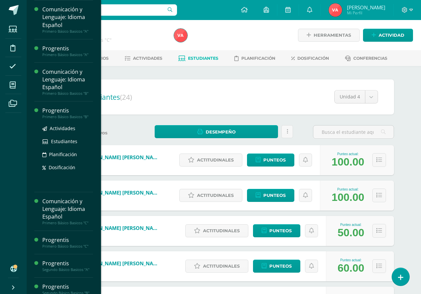
click at [68, 114] on div "Primero Básico Basicos "B"" at bounding box center [67, 116] width 51 height 5
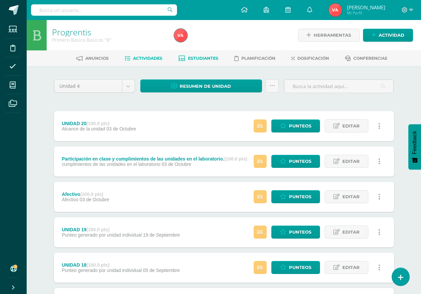
click at [207, 56] on span "Estudiantes" at bounding box center [203, 58] width 30 height 5
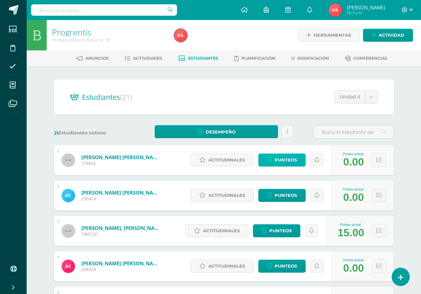
click at [286, 160] on span "Punteos" at bounding box center [286, 160] width 22 height 12
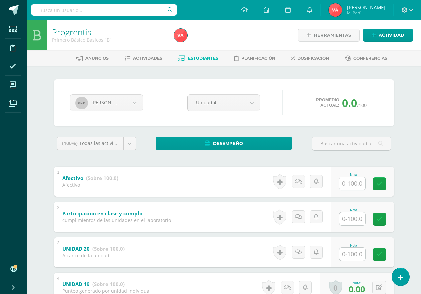
click at [350, 184] on input "text" at bounding box center [353, 183] width 26 height 13
type input "100"
click at [354, 220] on input "text" at bounding box center [353, 218] width 26 height 13
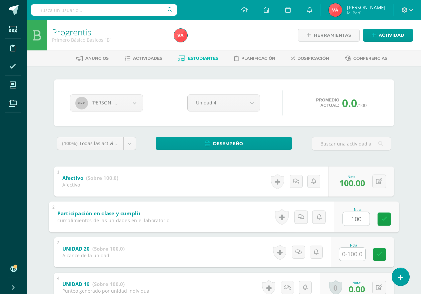
type input "100"
click at [351, 253] on input "text" at bounding box center [353, 254] width 26 height 13
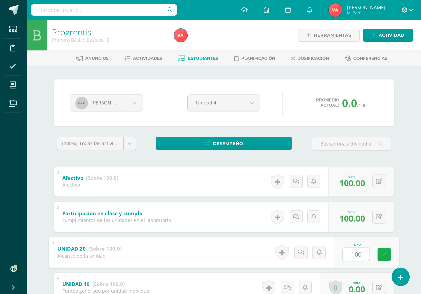
click at [384, 254] on icon at bounding box center [384, 255] width 6 height 6
type input "0"
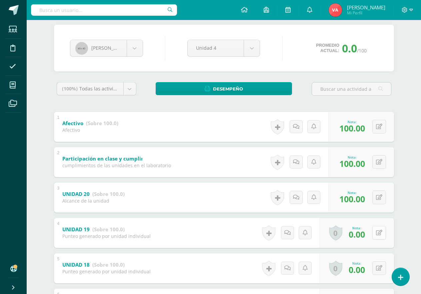
scroll to position [67, 0]
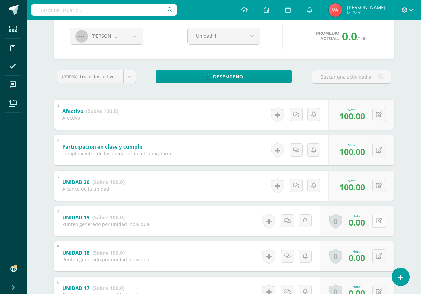
click at [379, 220] on icon at bounding box center [379, 221] width 6 height 6
type input "80"
click at [379, 254] on icon at bounding box center [379, 256] width 6 height 6
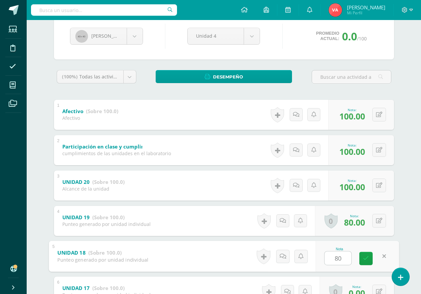
scroll to position [100, 0]
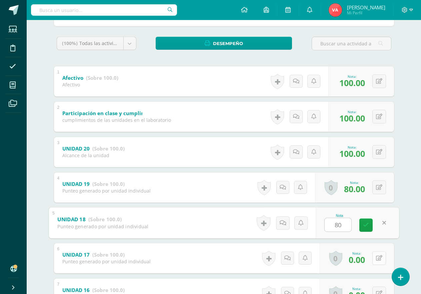
type input "80"
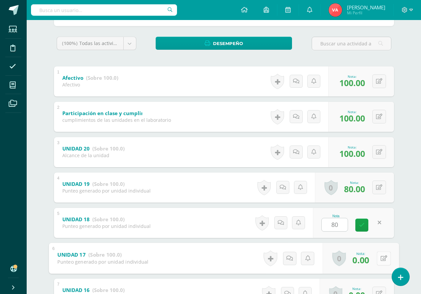
click at [378, 259] on button at bounding box center [384, 258] width 14 height 14
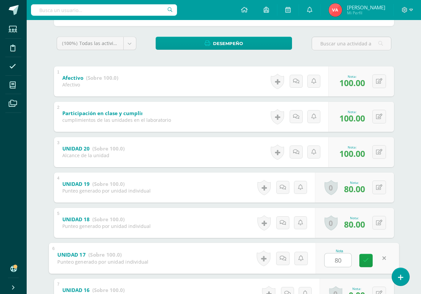
scroll to position [159, 0]
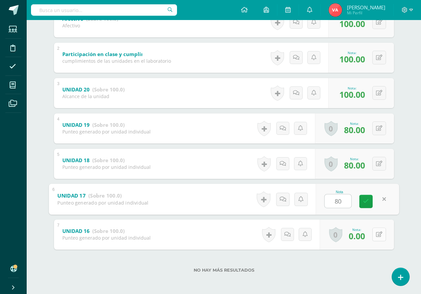
type input "80"
click at [378, 234] on icon at bounding box center [379, 235] width 6 height 6
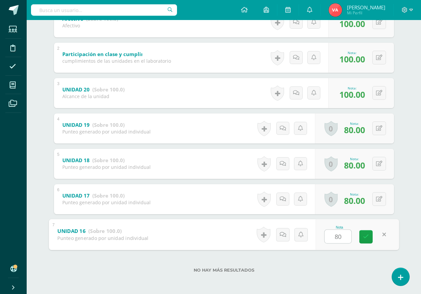
type input "80"
click at [357, 239] on div "Nota 80" at bounding box center [357, 234] width 83 height 31
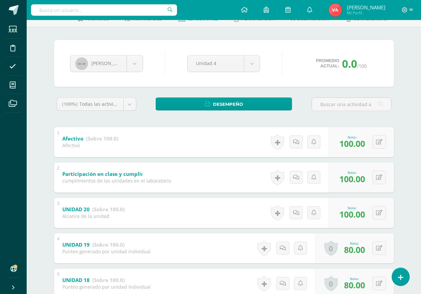
scroll to position [0, 0]
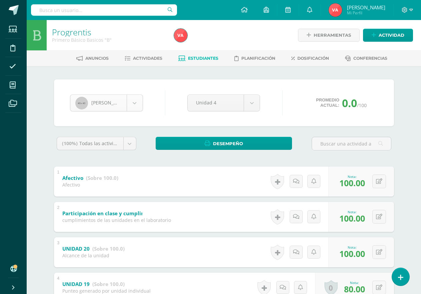
click at [134, 101] on body "Estudiantes Disciplina Asistencia Mis cursos Archivos Soporte Ayuda Reportar un…" at bounding box center [210, 226] width 421 height 453
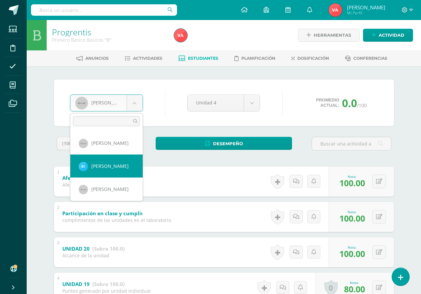
select select "2765"
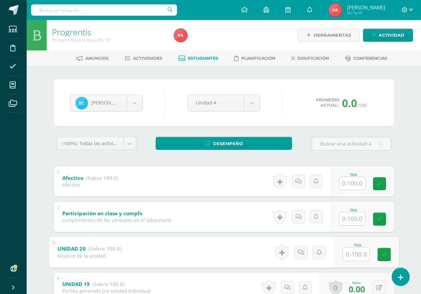
click at [353, 255] on input "text" at bounding box center [356, 253] width 27 height 13
type input "0"
click at [354, 224] on input "text" at bounding box center [353, 218] width 26 height 13
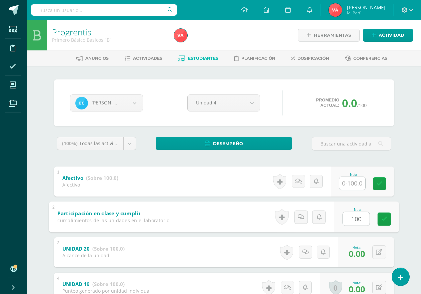
type input "100"
click at [352, 185] on input "text" at bounding box center [353, 183] width 26 height 13
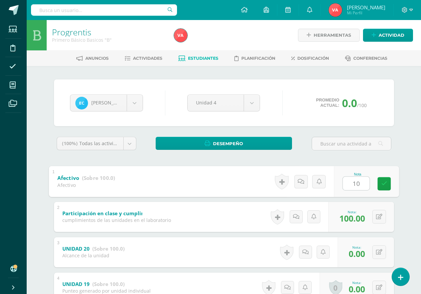
type input "100"
click at [383, 184] on icon at bounding box center [384, 184] width 6 height 6
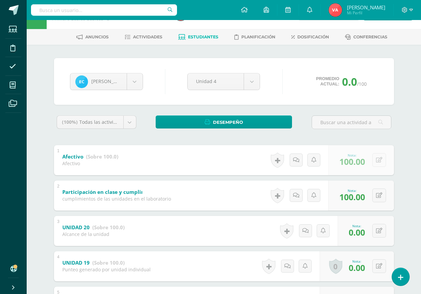
scroll to position [33, 0]
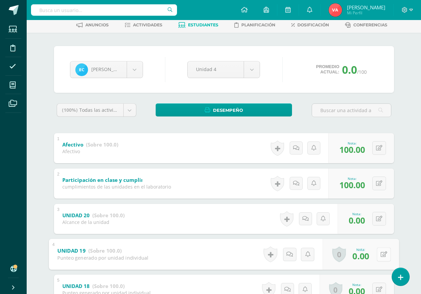
click at [381, 255] on icon at bounding box center [384, 254] width 7 height 6
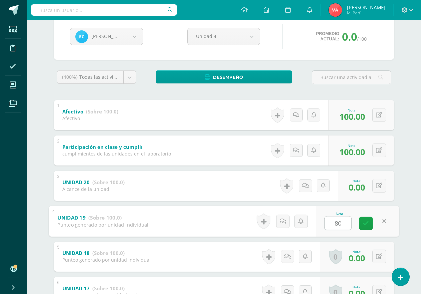
scroll to position [67, 0]
type input "80"
click at [380, 257] on icon at bounding box center [379, 256] width 6 height 6
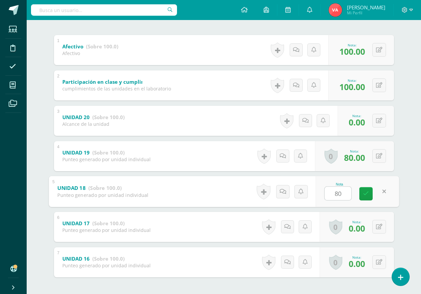
scroll to position [133, 0]
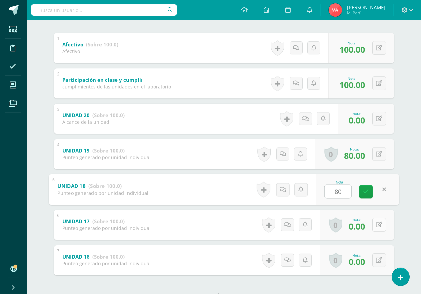
type input "80"
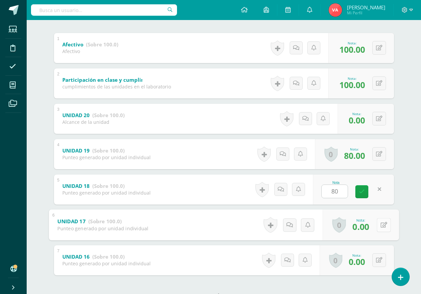
click at [381, 226] on icon at bounding box center [384, 225] width 7 height 6
type input "80"
click at [377, 260] on icon at bounding box center [379, 260] width 6 height 6
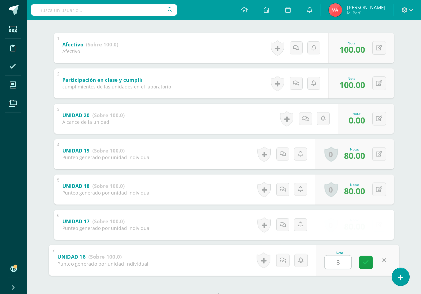
type input "80"
click at [366, 263] on icon at bounding box center [366, 263] width 6 height 6
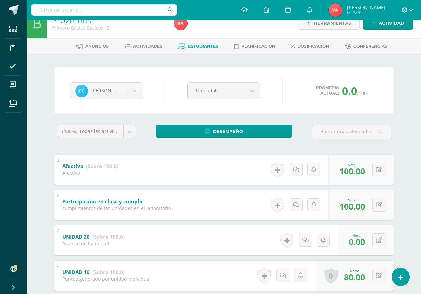
scroll to position [0, 0]
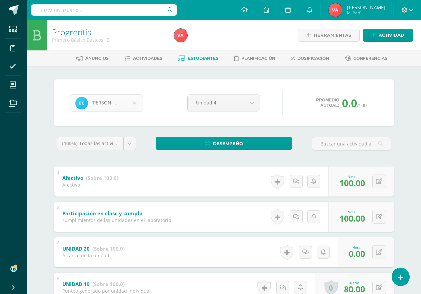
click at [135, 103] on body "Estudiantes Disciplina Asistencia Mis cursos Archivos Soporte Ayuda Reportar un…" at bounding box center [210, 226] width 421 height 453
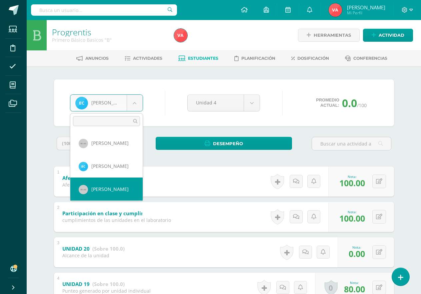
click at [116, 185] on div "Afectivo" at bounding box center [90, 185] width 56 height 6
select select "926"
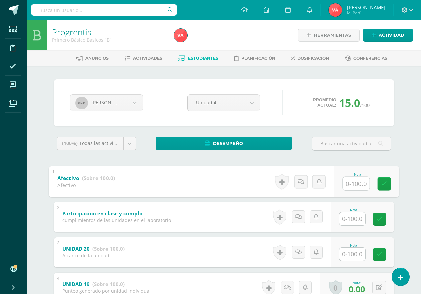
click at [353, 185] on input "text" at bounding box center [356, 183] width 27 height 13
type input "100"
click at [351, 217] on input "text" at bounding box center [353, 218] width 26 height 13
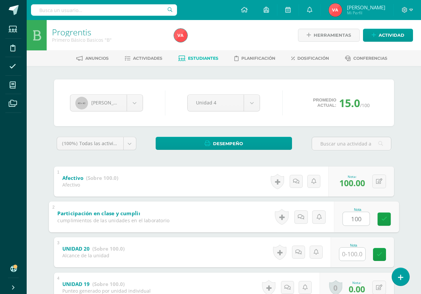
type input "100"
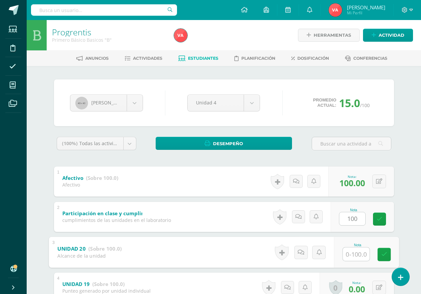
click at [360, 252] on input "text" at bounding box center [356, 253] width 27 height 13
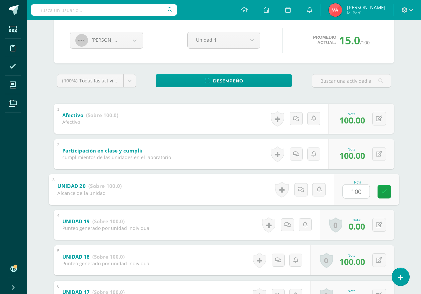
scroll to position [67, 0]
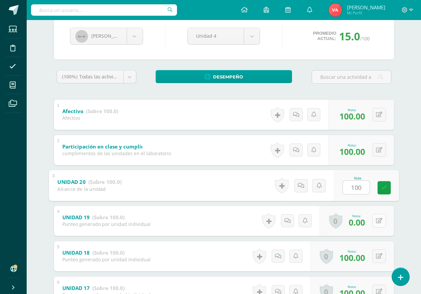
type input "100"
click at [378, 220] on icon at bounding box center [379, 221] width 6 height 6
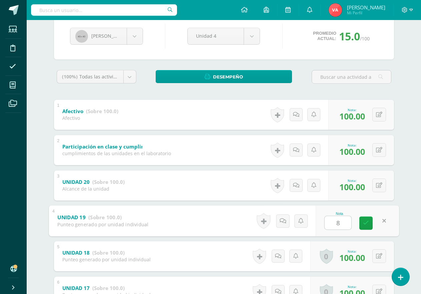
type input "80"
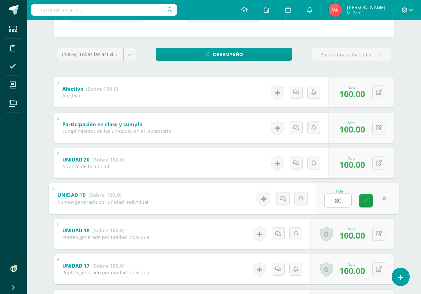
scroll to position [133, 0]
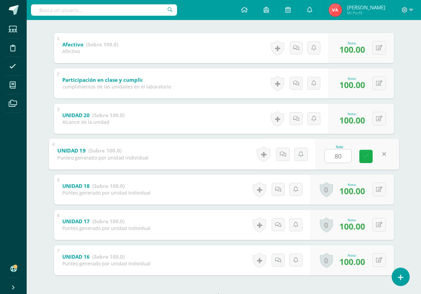
click at [366, 157] on icon at bounding box center [366, 156] width 6 height 6
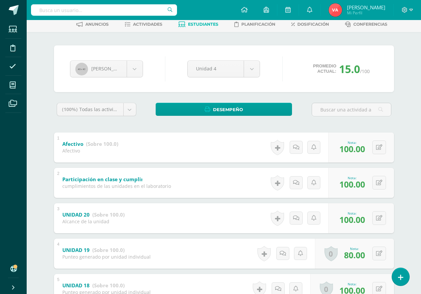
scroll to position [33, 0]
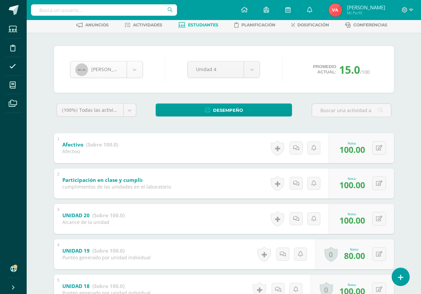
click at [139, 70] on body "Estudiantes Disciplina Asistencia Mis cursos Archivos Soporte Ayuda Reportar un…" at bounding box center [210, 193] width 421 height 453
click at [132, 72] on body "Estudiantes Disciplina Asistencia Mis cursos Archivos Soporte Ayuda Reportar un…" at bounding box center [210, 193] width 421 height 453
click at [132, 71] on body "Estudiantes Disciplina Asistencia Mis cursos Archivos Soporte Ayuda Reportar un…" at bounding box center [210, 193] width 421 height 453
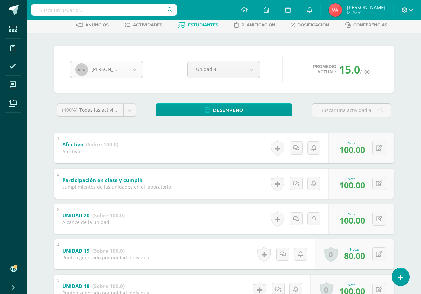
click at [132, 71] on body "Estudiantes Disciplina Asistencia Mis cursos Archivos Soporte Ayuda Reportar un…" at bounding box center [210, 193] width 421 height 453
click at [132, 68] on body "Estudiantes Disciplina Asistencia Mis cursos Archivos Soporte Ayuda Reportar un…" at bounding box center [210, 193] width 421 height 453
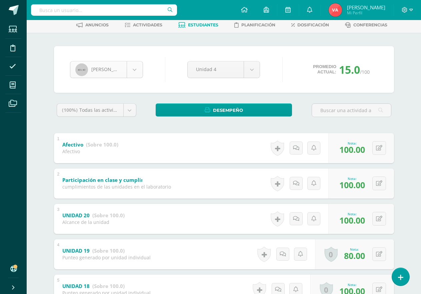
click at [132, 68] on body "Estudiantes Disciplina Asistencia Mis cursos Archivos Soporte Ayuda Reportar un…" at bounding box center [210, 193] width 421 height 453
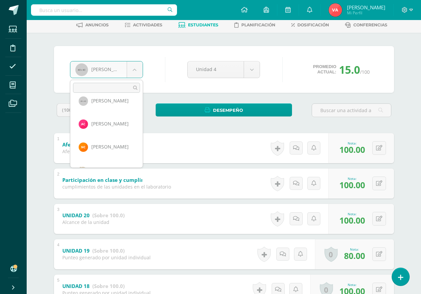
scroll to position [67, 0]
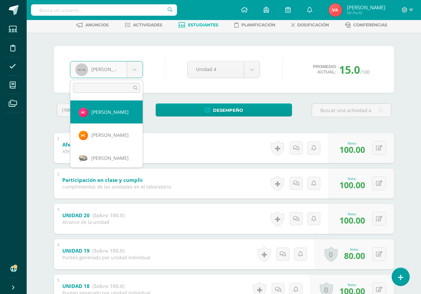
select select "2770"
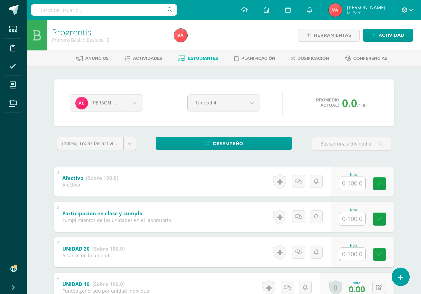
click at [355, 183] on input "text" at bounding box center [353, 183] width 26 height 13
click at [352, 220] on input "text" at bounding box center [353, 218] width 26 height 13
type input "100.00"
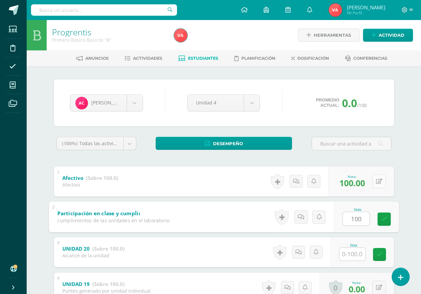
type input "100"
click at [377, 180] on button at bounding box center [380, 182] width 14 height 14
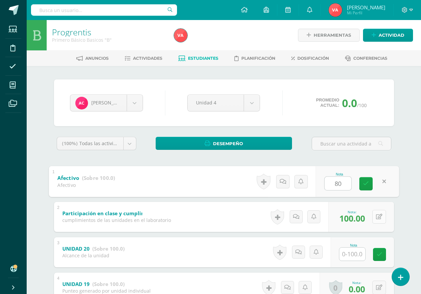
type input "80"
click at [379, 218] on icon at bounding box center [379, 217] width 6 height 6
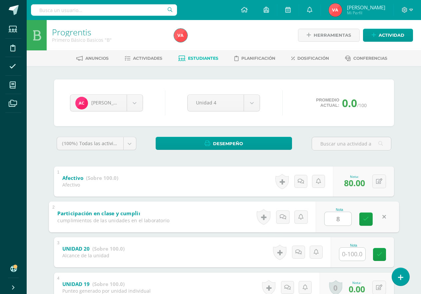
type input "80"
click at [369, 218] on link at bounding box center [366, 218] width 13 height 13
click at [353, 255] on input "text" at bounding box center [353, 254] width 26 height 13
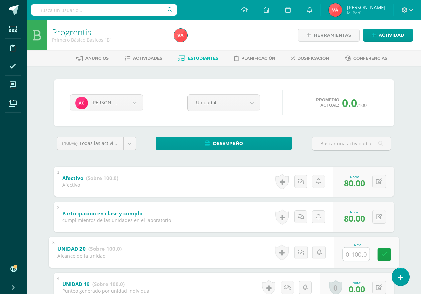
type input "0"
click at [385, 255] on icon at bounding box center [384, 255] width 6 height 6
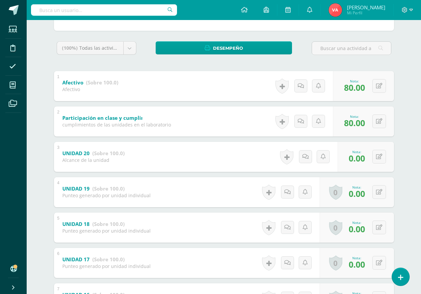
scroll to position [26, 0]
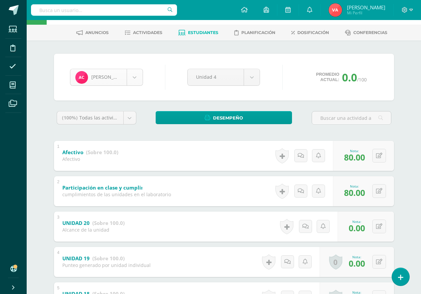
click at [135, 78] on body "Estudiantes Disciplina Asistencia Mis cursos Archivos Soporte Ayuda Reportar un…" at bounding box center [210, 200] width 421 height 453
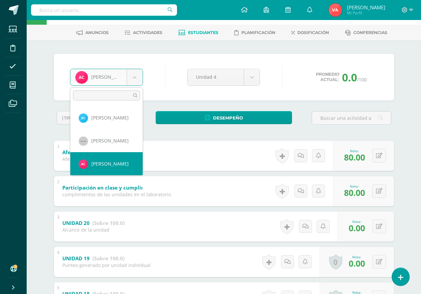
scroll to position [56, 0]
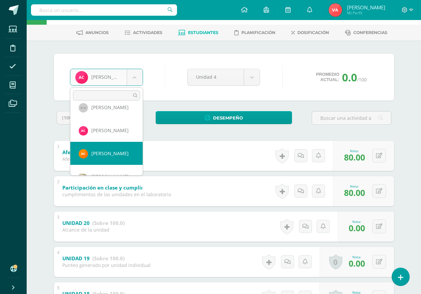
select select "2349"
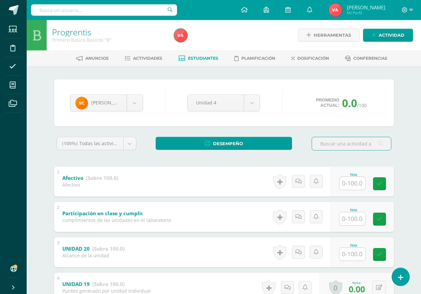
click at [359, 181] on input "text" at bounding box center [353, 183] width 26 height 13
type input "1"
type input "80"
click at [357, 216] on input "text" at bounding box center [353, 218] width 26 height 13
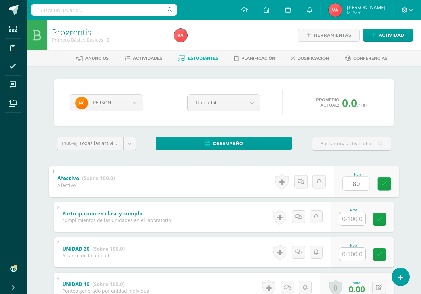
click at [357, 216] on input "text" at bounding box center [353, 218] width 26 height 13
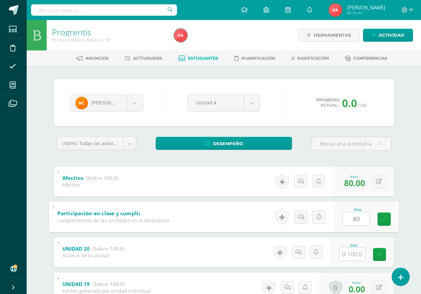
type input "80"
click at [348, 249] on input "text" at bounding box center [353, 254] width 26 height 13
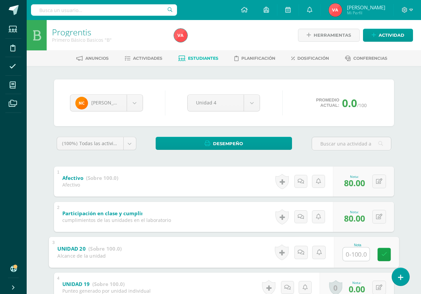
type input "0"
click at [385, 254] on icon at bounding box center [384, 255] width 6 height 6
click at [132, 98] on body "Estudiantes Disciplina Asistencia Mis cursos Archivos Soporte Ayuda Reportar un…" at bounding box center [210, 226] width 421 height 453
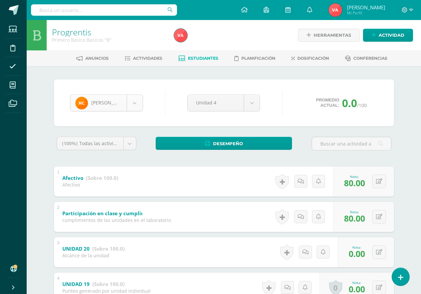
click at [134, 106] on body "Estudiantes Disciplina Asistencia Mis cursos Archivos Soporte Ayuda Reportar un…" at bounding box center [210, 226] width 421 height 453
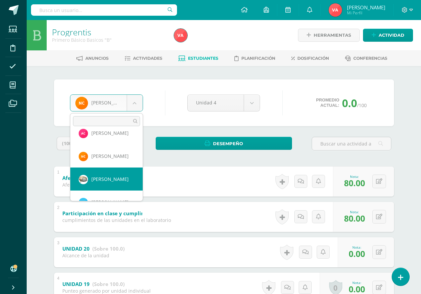
scroll to position [112, 0]
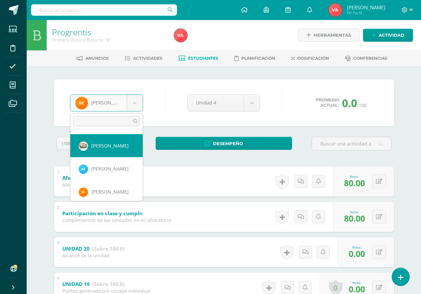
select select "1695"
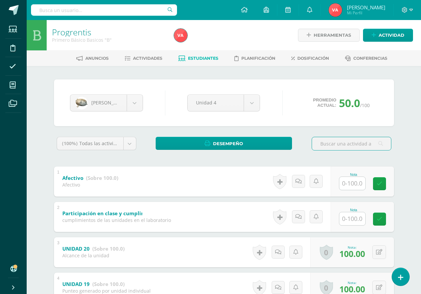
click at [347, 183] on input "text" at bounding box center [353, 183] width 26 height 13
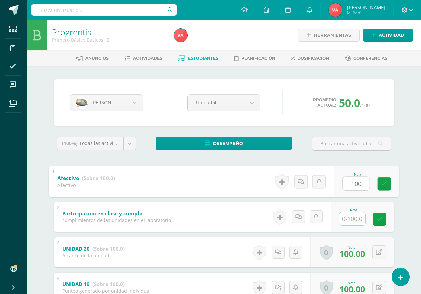
type input "100"
click at [350, 221] on input "text" at bounding box center [353, 218] width 26 height 13
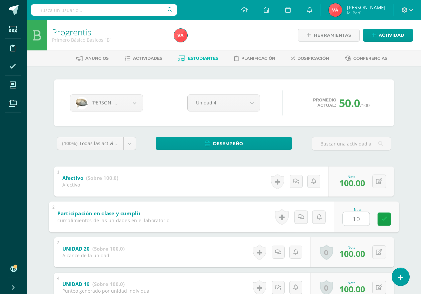
type input "100"
click at [385, 217] on icon at bounding box center [384, 219] width 6 height 6
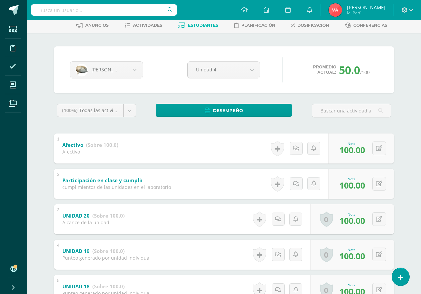
scroll to position [26, 0]
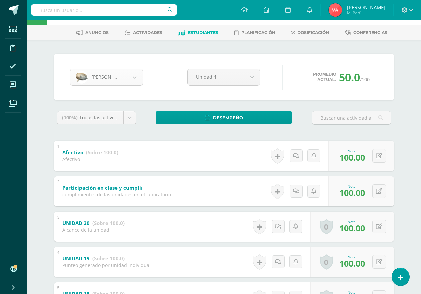
click at [135, 80] on body "Estudiantes Disciplina Asistencia Mis cursos Archivos Soporte Ayuda Reportar un…" at bounding box center [210, 200] width 421 height 453
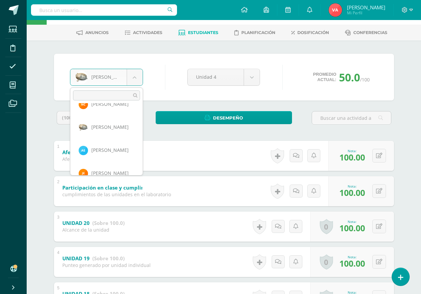
scroll to position [115, 0]
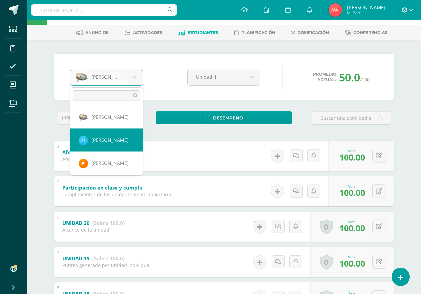
select select "2078"
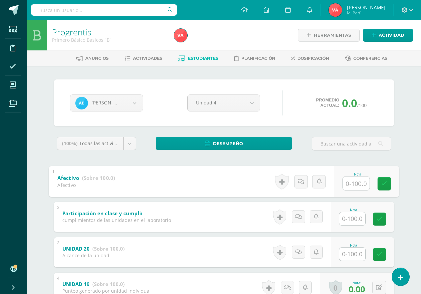
click at [347, 183] on input "text" at bounding box center [356, 183] width 27 height 13
type input "100"
click at [353, 219] on input "text" at bounding box center [353, 218] width 26 height 13
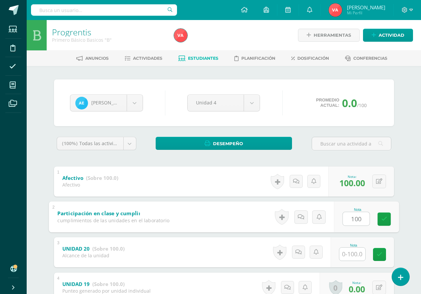
type input "100"
click at [352, 254] on input "text" at bounding box center [353, 254] width 26 height 13
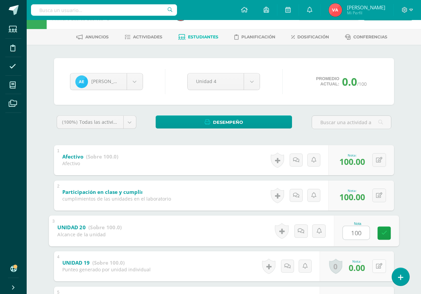
scroll to position [33, 0]
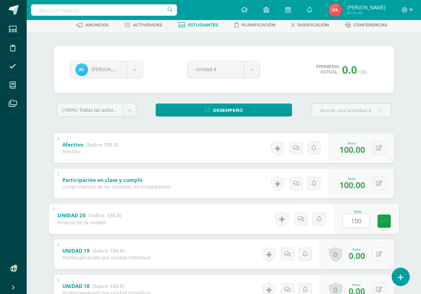
type input "100"
click at [376, 253] on button at bounding box center [380, 254] width 14 height 14
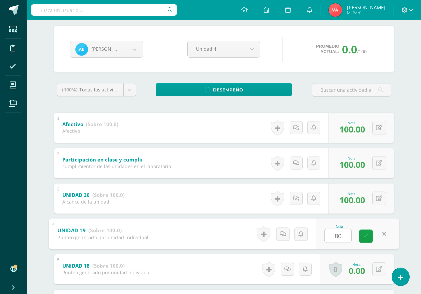
scroll to position [100, 0]
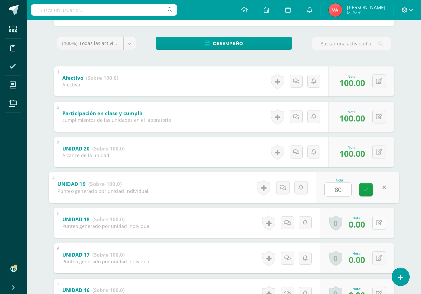
type input "80"
click at [381, 225] on icon at bounding box center [379, 223] width 6 height 6
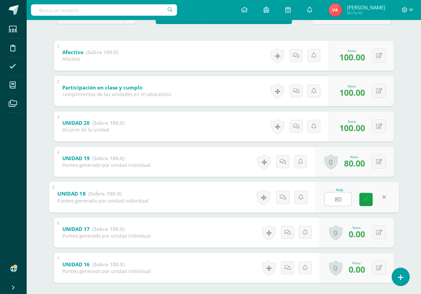
scroll to position [133, 0]
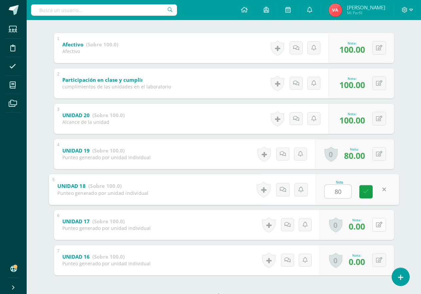
type input "80"
click at [380, 226] on icon at bounding box center [379, 225] width 6 height 6
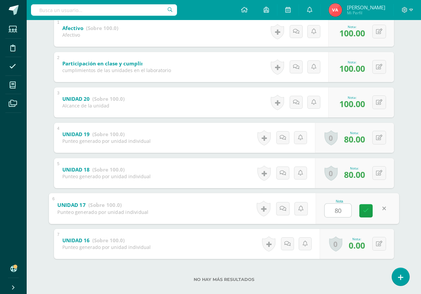
scroll to position [159, 0]
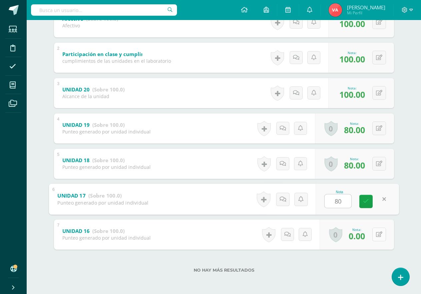
type input "80"
click at [382, 237] on icon at bounding box center [379, 235] width 6 height 6
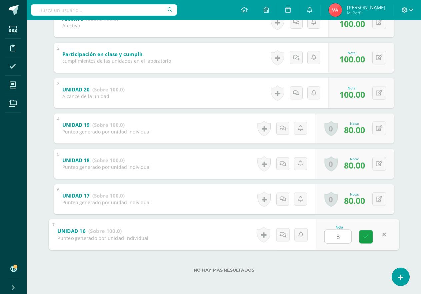
type input "80"
click at [369, 237] on link at bounding box center [366, 236] width 13 height 13
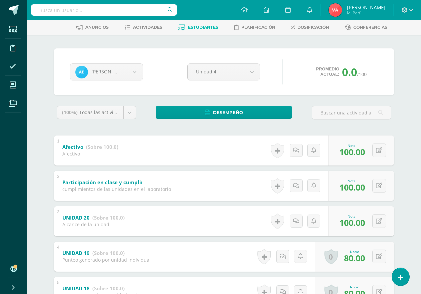
scroll to position [0, 0]
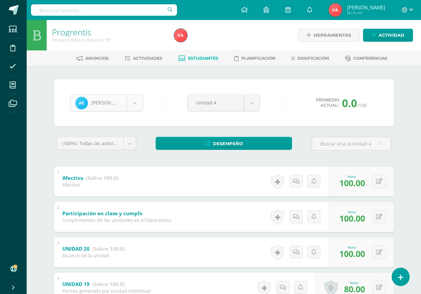
click at [136, 103] on body "Estudiantes Disciplina Asistencia Mis cursos Archivos Soporte Ayuda Reportar un…" at bounding box center [210, 226] width 421 height 453
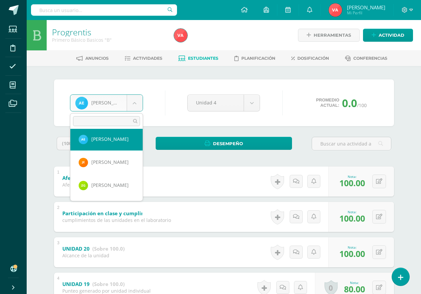
scroll to position [158, 0]
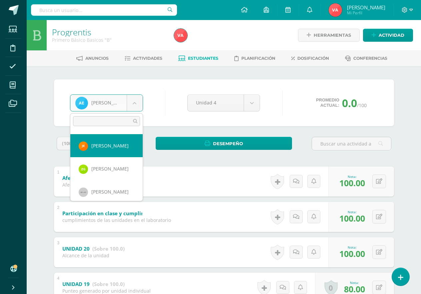
select select "2344"
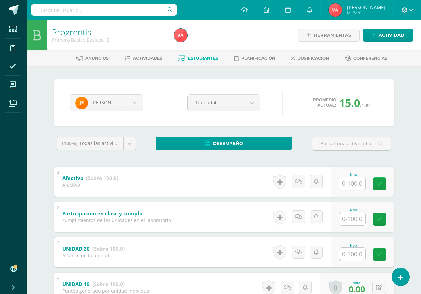
click at [354, 182] on input "text" at bounding box center [353, 183] width 26 height 13
click at [355, 182] on input "text" at bounding box center [353, 183] width 26 height 13
type input "1"
type input "80"
click at [350, 216] on input "text" at bounding box center [356, 218] width 27 height 13
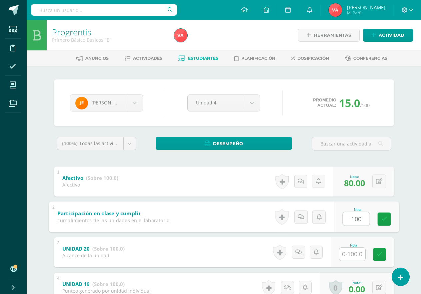
type input "100"
click at [359, 255] on input "text" at bounding box center [353, 254] width 26 height 13
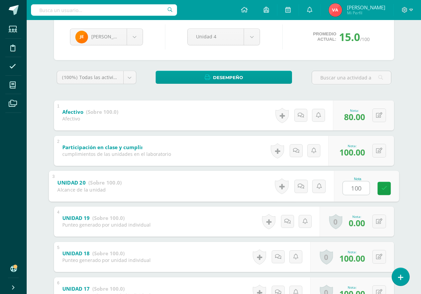
scroll to position [67, 0]
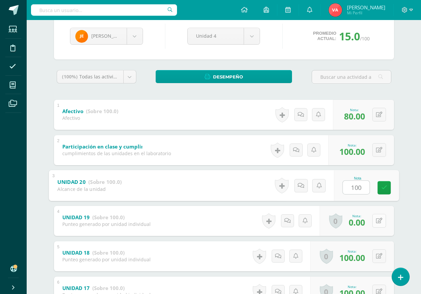
type input "100"
click at [378, 215] on button at bounding box center [380, 221] width 14 height 14
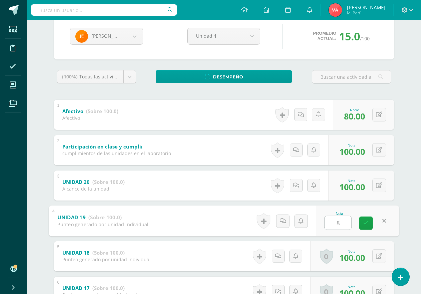
type input "80"
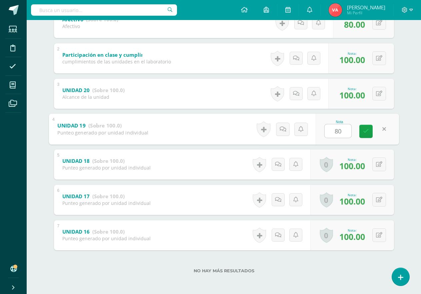
scroll to position [159, 0]
click at [368, 130] on icon at bounding box center [366, 131] width 6 height 6
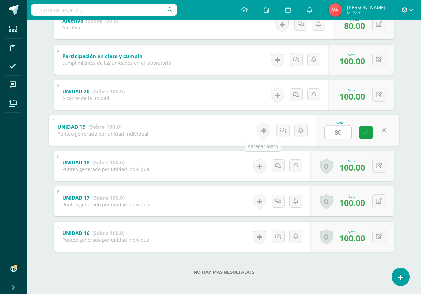
scroll to position [59, 0]
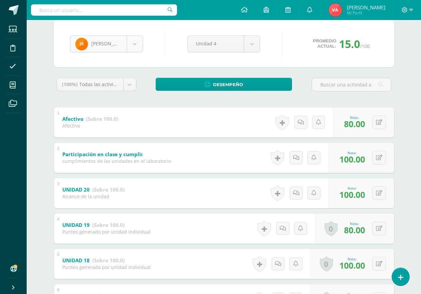
click at [135, 42] on body "Estudiantes Disciplina Asistencia Mis cursos Archivos Soporte Ayuda Reportar un…" at bounding box center [210, 167] width 421 height 453
click at [134, 44] on body "Estudiantes Disciplina Asistencia Mis cursos Archivos Soporte Ayuda Reportar un…" at bounding box center [210, 167] width 421 height 453
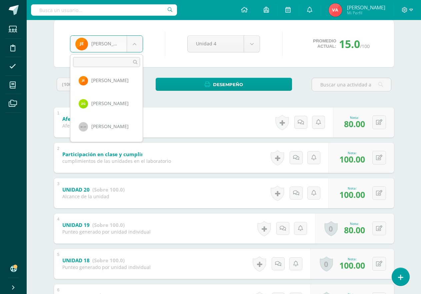
scroll to position [182, 0]
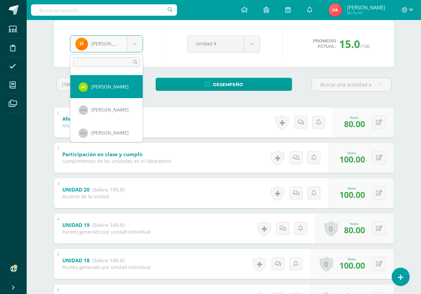
select select "1902"
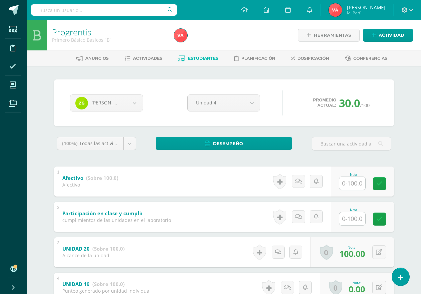
click at [354, 186] on input "text" at bounding box center [353, 183] width 26 height 13
click at [354, 186] on input "text" at bounding box center [356, 183] width 27 height 13
type input "100"
click at [361, 218] on input "text" at bounding box center [353, 218] width 26 height 13
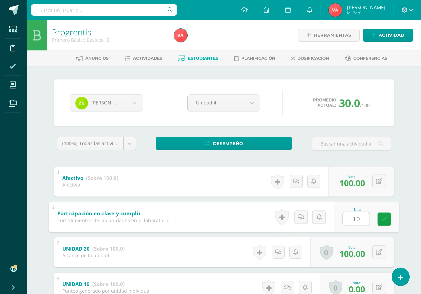
type input "100"
click at [385, 220] on icon at bounding box center [384, 219] width 6 height 6
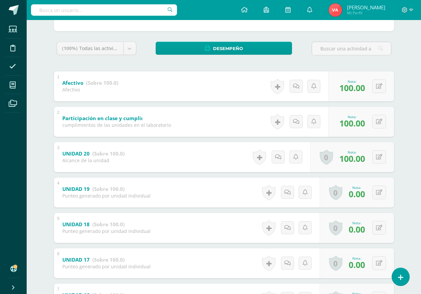
scroll to position [100, 0]
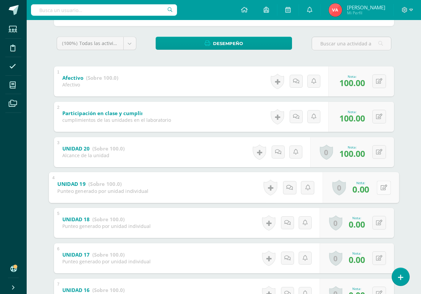
click at [379, 188] on button at bounding box center [384, 188] width 14 height 14
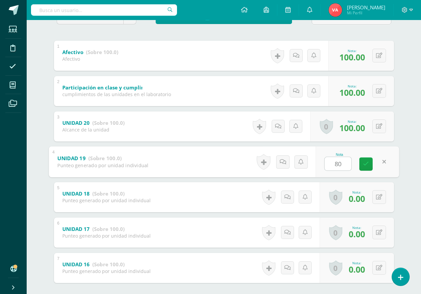
scroll to position [133, 0]
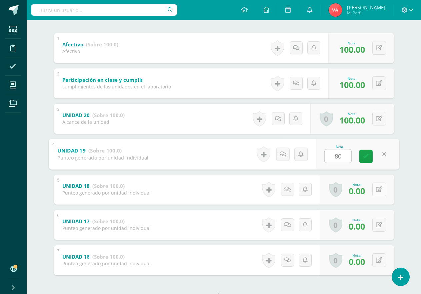
type input "80"
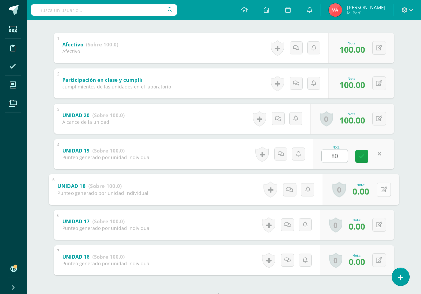
click at [378, 192] on button at bounding box center [384, 190] width 14 height 14
type input "80"
click at [380, 226] on icon at bounding box center [379, 225] width 6 height 6
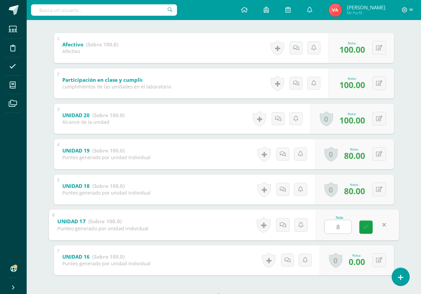
type input "80"
click at [365, 225] on icon at bounding box center [366, 227] width 6 height 6
click at [381, 261] on icon at bounding box center [379, 260] width 6 height 6
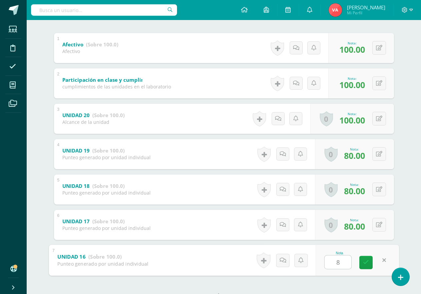
type input "80"
click at [368, 263] on icon at bounding box center [366, 263] width 6 height 6
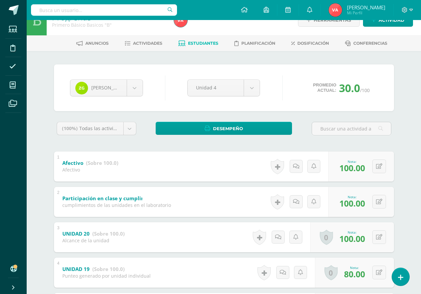
scroll to position [0, 0]
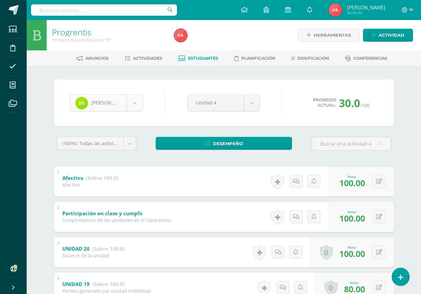
click at [133, 103] on body "Estudiantes Disciplina Asistencia Mis cursos Archivos Soporte Ayuda Reportar un…" at bounding box center [210, 226] width 421 height 453
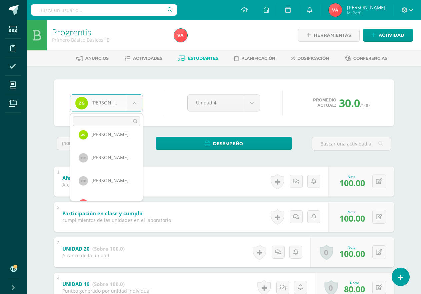
scroll to position [205, 0]
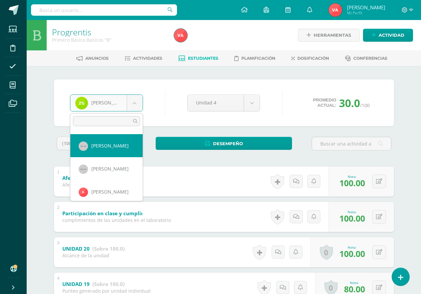
click at [125, 151] on div "(100%) Todas las actividades de esta unidad Todas las actividades de esta unida…" at bounding box center [96, 146] width 85 height 19
select select "908"
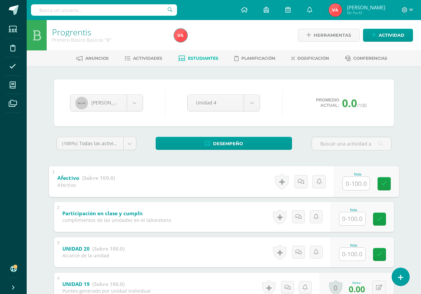
click at [351, 185] on input "text" at bounding box center [356, 183] width 27 height 13
type input "0"
click at [356, 218] on input "text" at bounding box center [353, 218] width 26 height 13
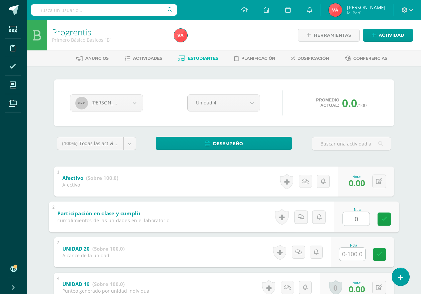
type input "0"
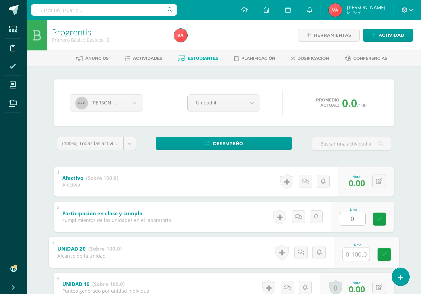
click at [358, 252] on input "text" at bounding box center [356, 253] width 27 height 13
type input "0"
click at [383, 253] on icon at bounding box center [384, 255] width 6 height 6
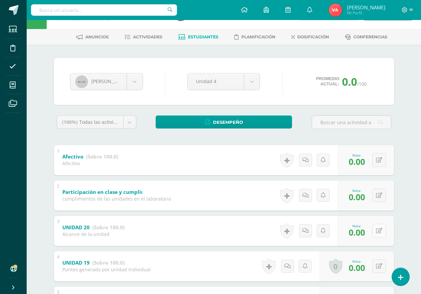
scroll to position [33, 0]
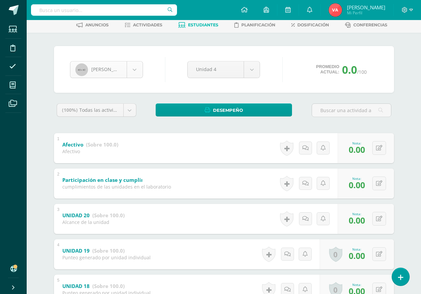
click at [136, 75] on body "Estudiantes Disciplina Asistencia Mis cursos Archivos Soporte Ayuda Reportar un…" at bounding box center [210, 193] width 421 height 453
click at [136, 74] on body "Estudiantes Disciplina Asistencia Mis cursos Archivos Soporte Ayuda Reportar un…" at bounding box center [210, 193] width 421 height 453
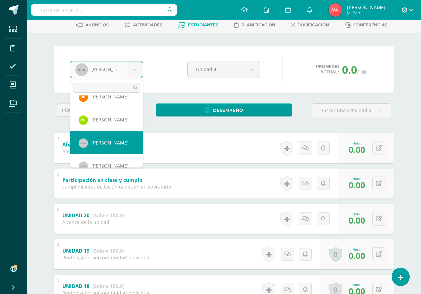
scroll to position [208, 0]
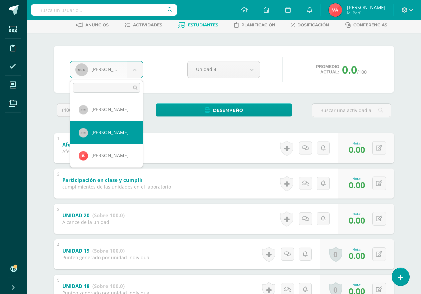
select select "934"
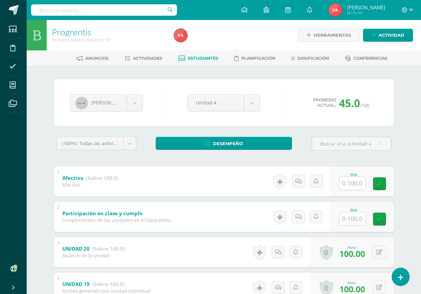
click at [351, 183] on input "text" at bounding box center [353, 183] width 26 height 13
type input "100"
click at [358, 217] on input "text" at bounding box center [356, 218] width 27 height 13
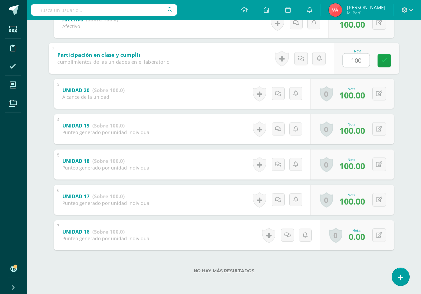
scroll to position [159, 0]
type input "100"
click at [378, 234] on icon at bounding box center [379, 235] width 6 height 6
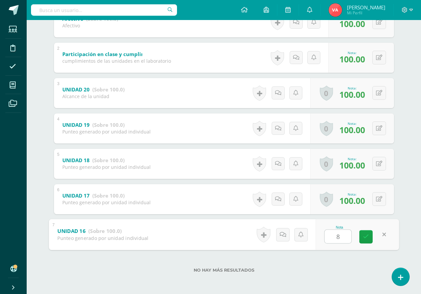
type input "80"
click at [362, 234] on link at bounding box center [366, 236] width 13 height 13
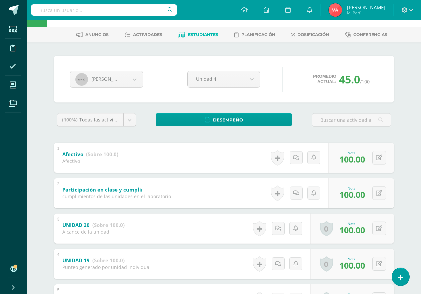
scroll to position [0, 0]
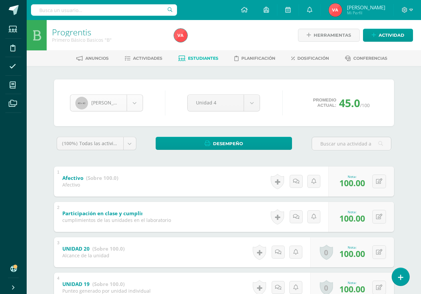
click at [133, 97] on body "Estudiantes Disciplina Asistencia Mis cursos Archivos Soporte Ayuda Reportar un…" at bounding box center [210, 226] width 421 height 453
click at [134, 97] on body "Estudiantes Disciplina Asistencia Mis cursos Archivos Soporte Ayuda Reportar un…" at bounding box center [210, 226] width 421 height 453
click at [133, 105] on body "Estudiantes Disciplina Asistencia Mis cursos Archivos Soporte Ayuda Reportar un…" at bounding box center [210, 226] width 421 height 453
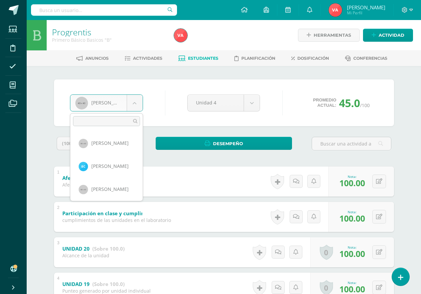
click at [133, 105] on body "Estudiantes Disciplina Asistencia Mis cursos Archivos Soporte Ayuda Reportar un…" at bounding box center [210, 226] width 421 height 453
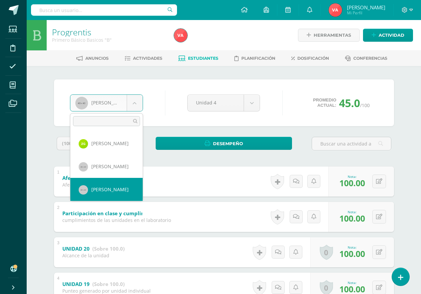
click at [133, 105] on body "Estudiantes Disciplina Asistencia Mis cursos Archivos Soporte Ayuda Reportar un…" at bounding box center [210, 226] width 421 height 453
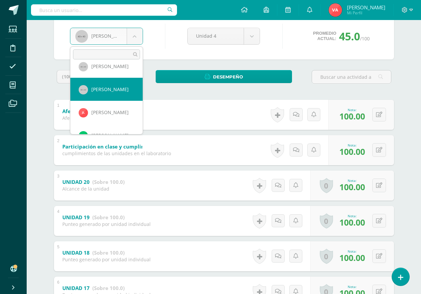
scroll to position [251, 0]
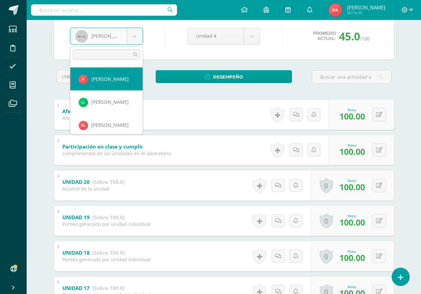
click at [125, 84] on div "(100%) Todas las actividades de esta unidad Todas las actividades de esta unida…" at bounding box center [96, 79] width 85 height 19
select select "2346"
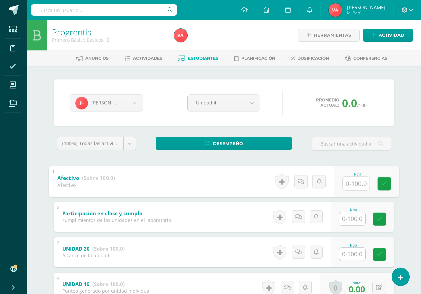
click at [353, 186] on input "text" at bounding box center [356, 183] width 27 height 13
type input "80"
click at [346, 219] on input "text" at bounding box center [353, 218] width 26 height 13
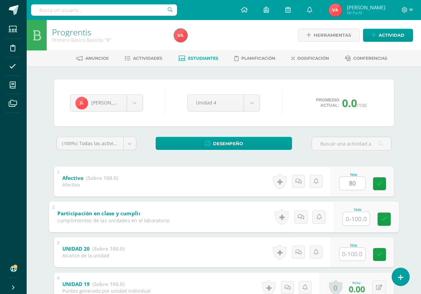
click at [346, 219] on input "text" at bounding box center [356, 218] width 27 height 13
type input "100"
click at [355, 254] on input "text" at bounding box center [353, 254] width 26 height 13
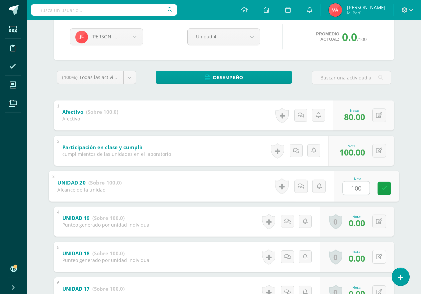
scroll to position [67, 0]
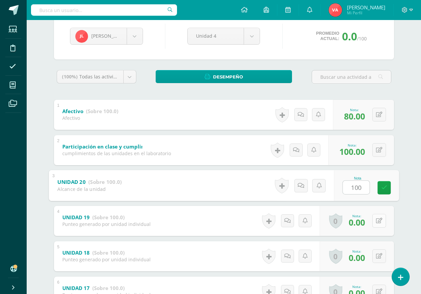
type input "100"
click at [381, 221] on icon at bounding box center [379, 221] width 6 height 6
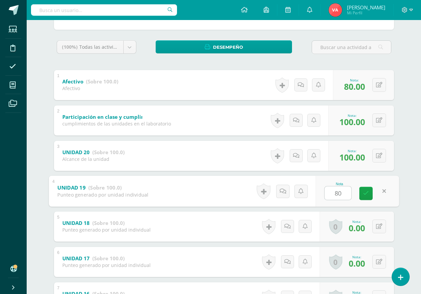
scroll to position [159, 0]
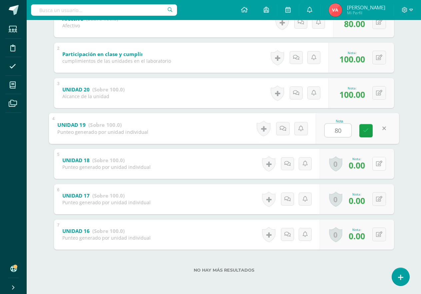
type input "80"
click at [380, 163] on icon at bounding box center [379, 164] width 6 height 6
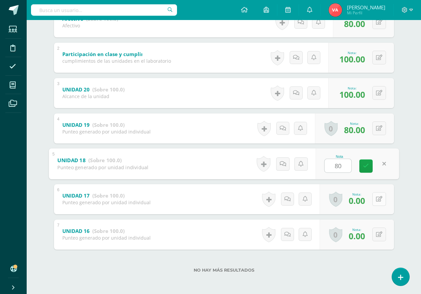
type input "80"
click at [378, 197] on icon at bounding box center [379, 199] width 6 height 6
click at [378, 197] on button at bounding box center [380, 199] width 14 height 14
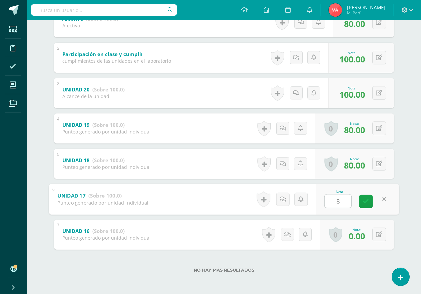
type input "80"
click at [365, 200] on icon at bounding box center [366, 202] width 6 height 6
click at [380, 236] on icon at bounding box center [379, 235] width 6 height 6
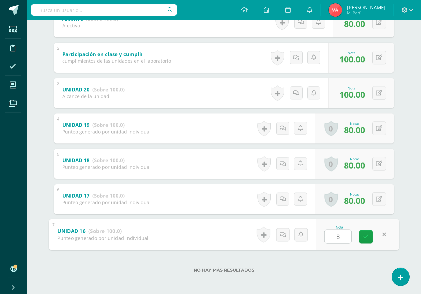
type input "80"
click at [366, 239] on icon at bounding box center [366, 237] width 6 height 6
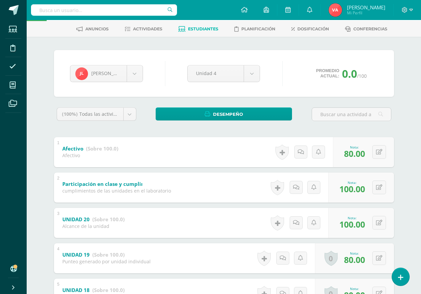
scroll to position [0, 0]
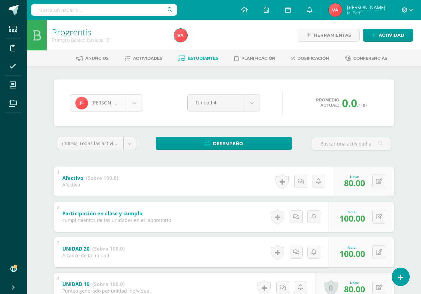
click at [137, 104] on body "Estudiantes Disciplina Asistencia Mis cursos Archivos Soporte Ayuda Reportar un…" at bounding box center [210, 226] width 421 height 453
click at [134, 102] on body "Estudiantes Disciplina Asistencia Mis cursos Archivos Soporte Ayuda Reportar un…" at bounding box center [210, 226] width 421 height 453
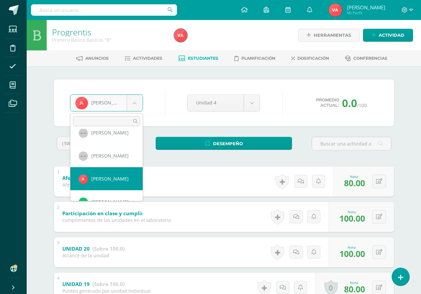
scroll to position [251, 0]
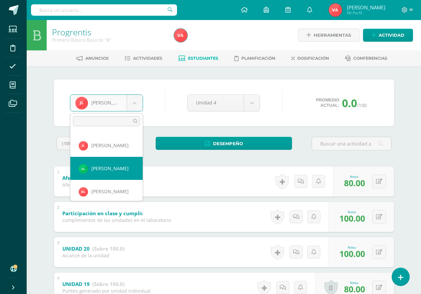
select select "2767"
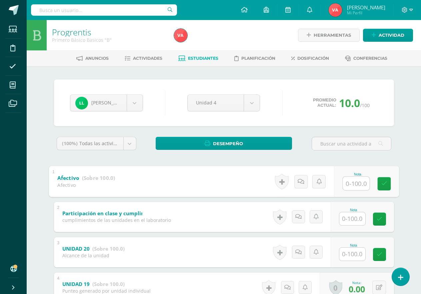
click at [352, 185] on input "text" at bounding box center [356, 183] width 27 height 13
type input "100"
click at [352, 218] on input "text" at bounding box center [353, 218] width 26 height 13
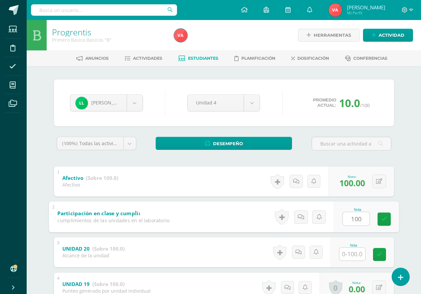
scroll to position [33, 0]
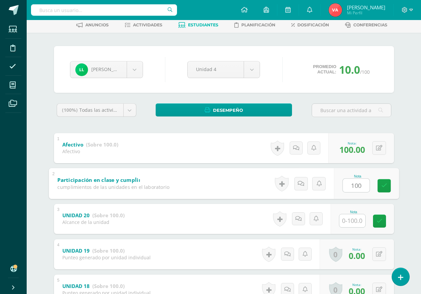
type input "100"
click at [359, 225] on input "text" at bounding box center [353, 220] width 26 height 13
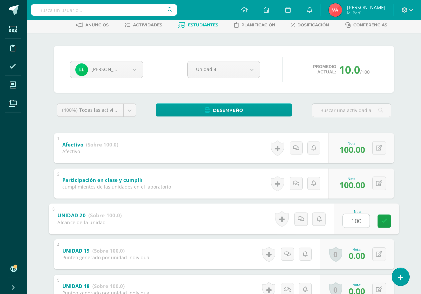
scroll to position [100, 0]
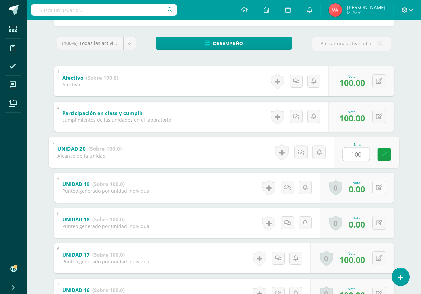
type input "100"
click at [379, 188] on icon at bounding box center [379, 188] width 6 height 6
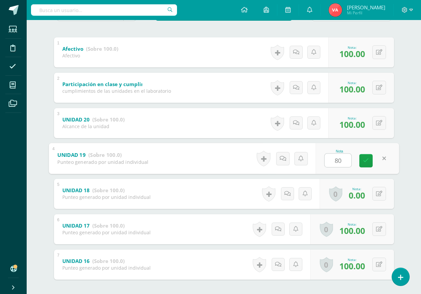
scroll to position [133, 0]
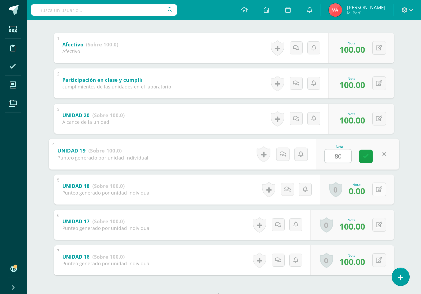
type input "80"
click at [382, 189] on button at bounding box center [380, 190] width 14 height 14
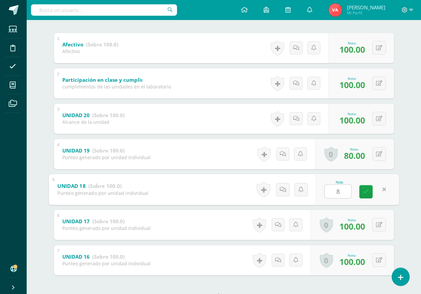
type input "80"
click at [365, 190] on icon at bounding box center [366, 192] width 6 height 6
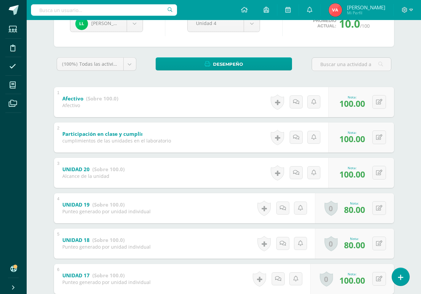
scroll to position [33, 0]
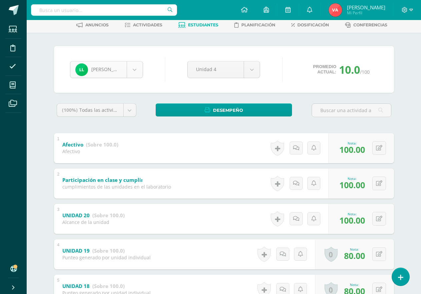
click at [133, 67] on body "Estudiantes Disciplina Asistencia Mis cursos Archivos Soporte Ayuda Reportar un…" at bounding box center [210, 193] width 421 height 453
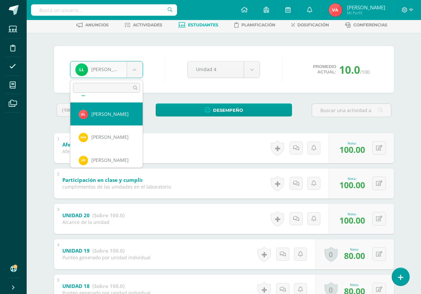
scroll to position [297, 0]
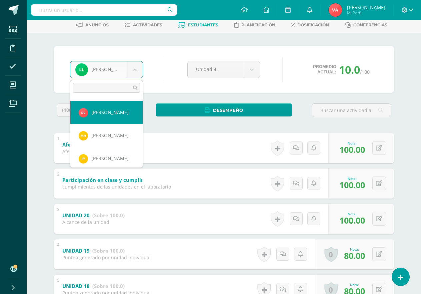
select select "2768"
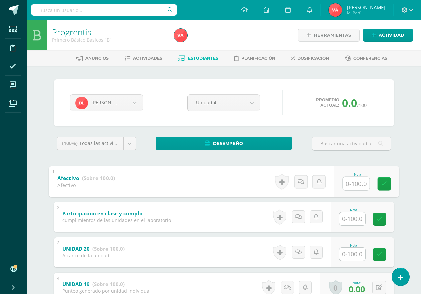
click at [352, 183] on input "text" at bounding box center [356, 183] width 27 height 13
type input "100"
click at [349, 221] on input "text" at bounding box center [353, 218] width 26 height 13
click at [350, 221] on input "text" at bounding box center [353, 218] width 26 height 13
click at [351, 220] on input "text" at bounding box center [353, 218] width 26 height 13
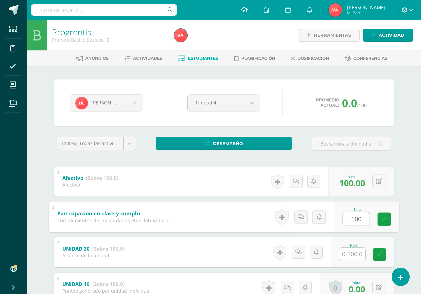
type input "100"
click at [350, 251] on input "text" at bounding box center [353, 254] width 26 height 13
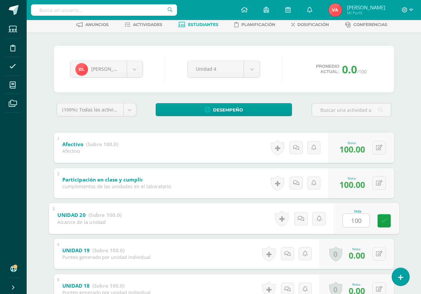
scroll to position [67, 0]
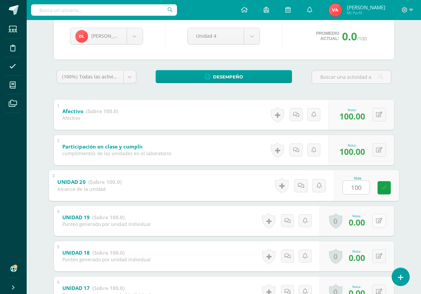
type input "100"
click at [378, 223] on icon at bounding box center [379, 221] width 6 height 6
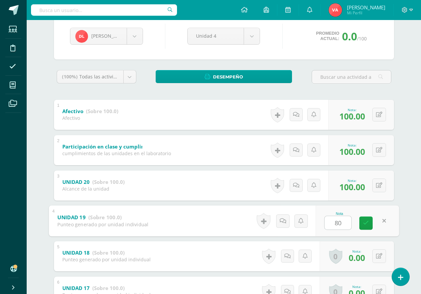
scroll to position [100, 0]
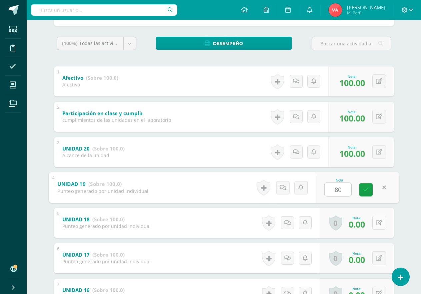
type input "80"
click at [378, 226] on button at bounding box center [380, 223] width 14 height 14
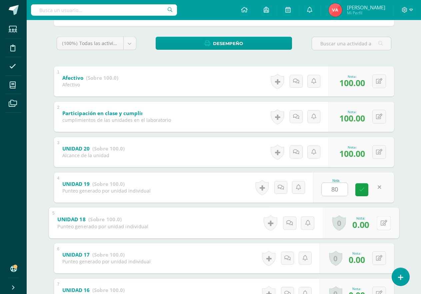
click at [378, 226] on button at bounding box center [384, 223] width 14 height 14
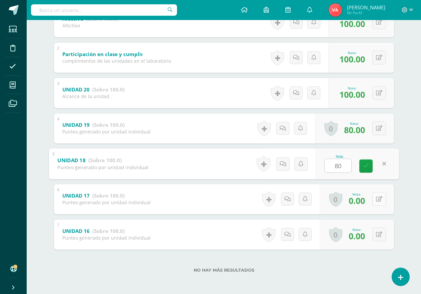
type input "80"
click at [377, 198] on button at bounding box center [380, 199] width 14 height 14
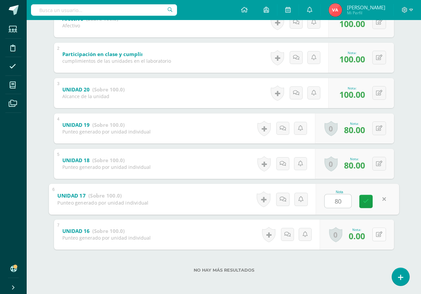
type input "80"
click at [377, 234] on icon at bounding box center [379, 235] width 6 height 6
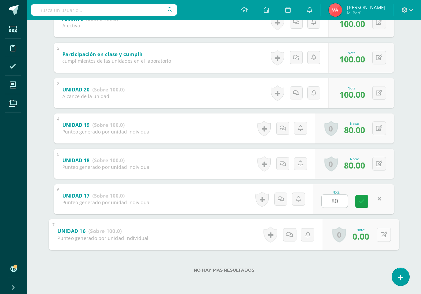
click at [381, 234] on icon at bounding box center [384, 235] width 7 height 6
type input "80"
click at [367, 240] on link at bounding box center [366, 236] width 13 height 13
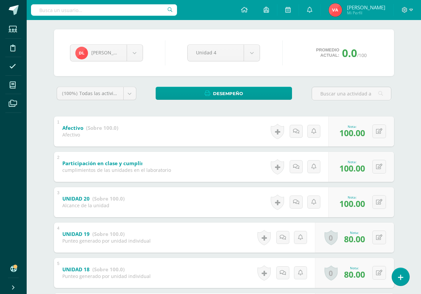
scroll to position [0, 0]
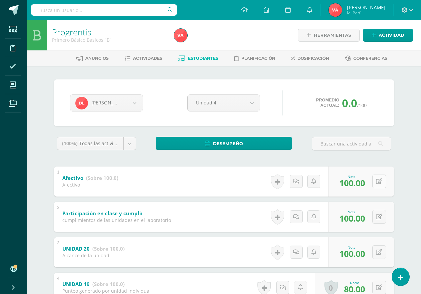
click at [381, 180] on icon at bounding box center [379, 182] width 6 height 6
type input "80"
click at [369, 186] on link at bounding box center [366, 183] width 13 height 13
click at [137, 101] on body "Estudiantes Disciplina Asistencia Mis cursos Archivos Soporte Ayuda Reportar un…" at bounding box center [210, 226] width 421 height 453
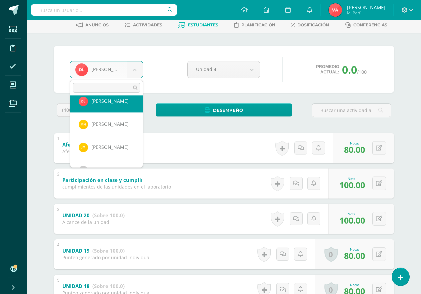
scroll to position [320, 0]
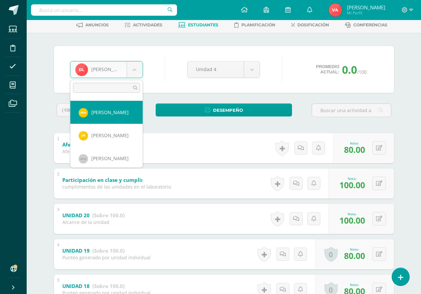
select select "2769"
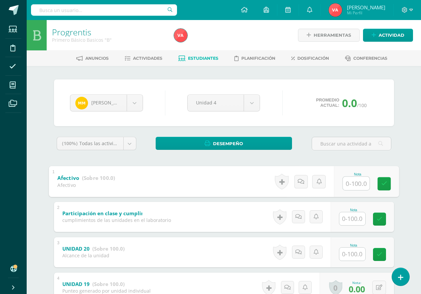
click at [353, 183] on input "text" at bounding box center [356, 183] width 27 height 13
type input "80"
click at [355, 216] on input "text" at bounding box center [353, 218] width 26 height 13
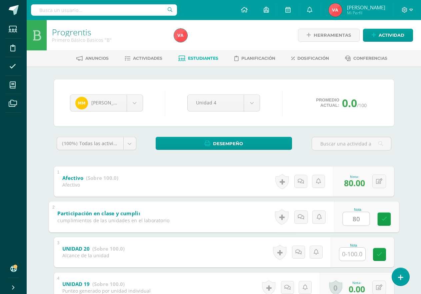
type input "80"
click at [354, 250] on input "text" at bounding box center [353, 254] width 26 height 13
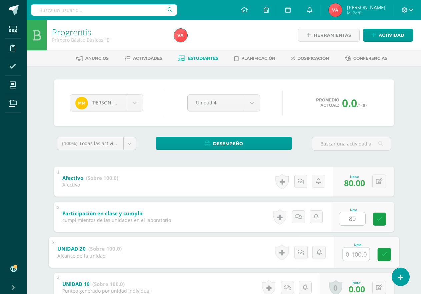
click at [354, 250] on input "text" at bounding box center [356, 253] width 27 height 13
type input "0"
click at [386, 260] on link at bounding box center [384, 254] width 13 height 13
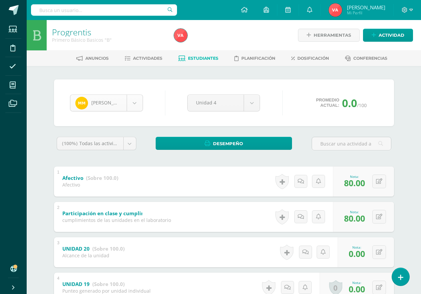
click at [137, 102] on body "Estudiantes Disciplina Asistencia Mis cursos Archivos Soporte Ayuda Reportar un…" at bounding box center [210, 226] width 421 height 453
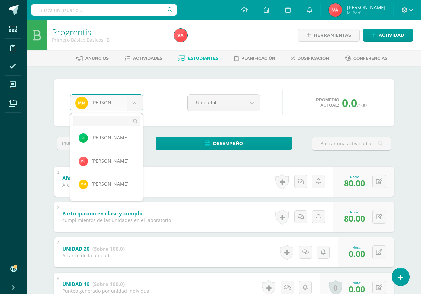
scroll to position [323, 0]
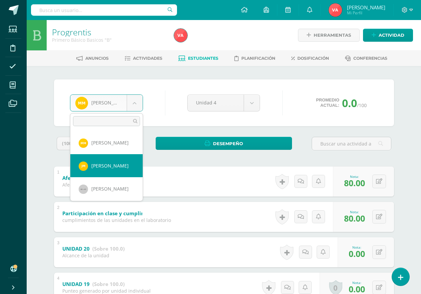
select select "2592"
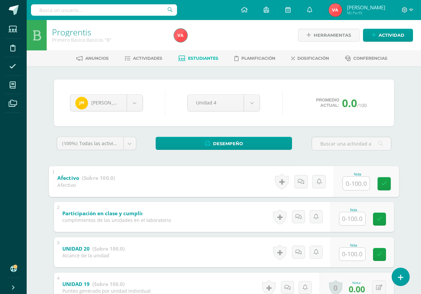
click at [354, 186] on input "text" at bounding box center [356, 183] width 27 height 13
type input "100"
click at [356, 221] on input "text" at bounding box center [353, 218] width 26 height 13
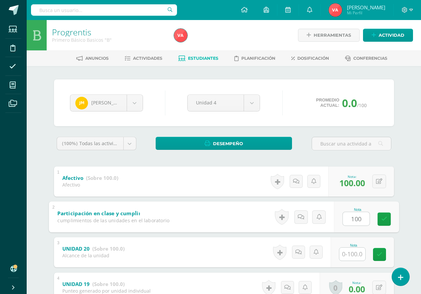
type input "100"
click at [357, 256] on input "text" at bounding box center [353, 254] width 26 height 13
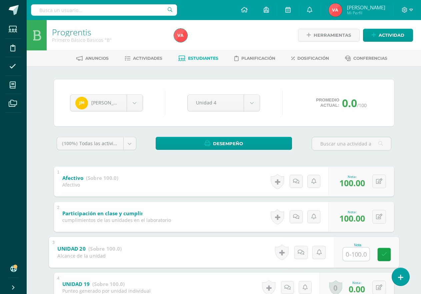
type input "0"
click at [386, 257] on icon at bounding box center [384, 255] width 6 height 6
click at [128, 104] on body "Estudiantes Disciplina Asistencia Mis cursos Archivos Soporte Ayuda Reportar un…" at bounding box center [210, 226] width 421 height 453
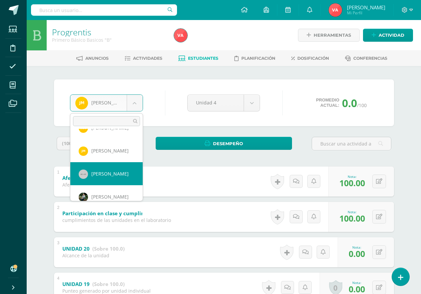
scroll to position [371, 0]
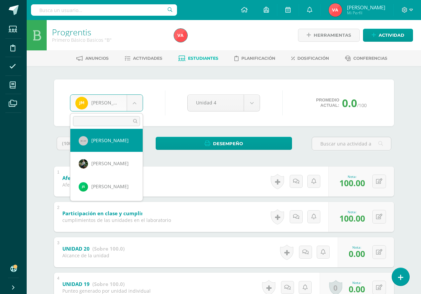
click at [124, 139] on body "Estudiantes Disciplina Asistencia Mis cursos Archivos Soporte Ayuda Reportar un…" at bounding box center [210, 226] width 421 height 453
select select "1702"
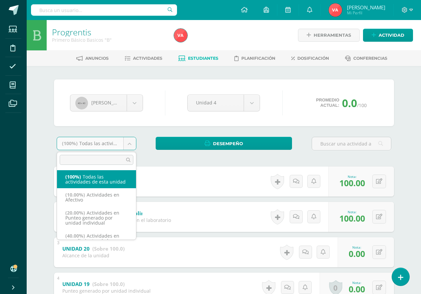
click at [131, 143] on body "Estudiantes Disciplina Asistencia Mis cursos Archivos Soporte Ayuda Reportar un…" at bounding box center [210, 226] width 421 height 453
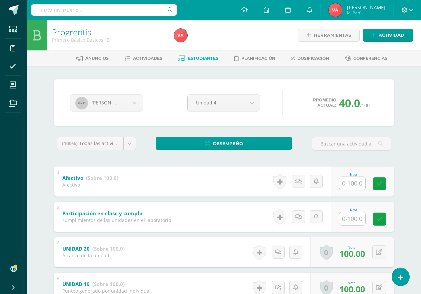
click at [349, 185] on input "text" at bounding box center [353, 183] width 26 height 13
type input "100"
click at [356, 218] on input "text" at bounding box center [353, 218] width 26 height 13
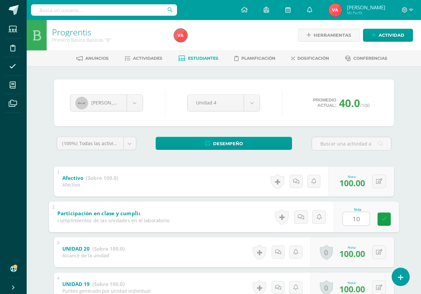
type input "100"
click at [385, 221] on icon at bounding box center [384, 219] width 6 height 6
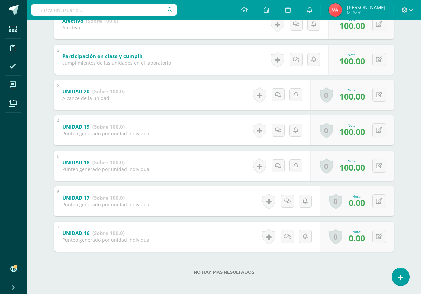
scroll to position [159, 0]
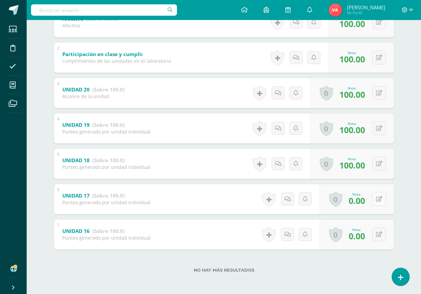
click at [376, 198] on button at bounding box center [380, 199] width 14 height 14
click at [377, 197] on button at bounding box center [384, 199] width 14 height 14
type input "80"
click at [379, 232] on icon at bounding box center [379, 235] width 6 height 6
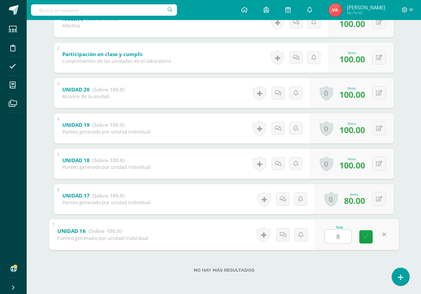
type input "80"
click at [365, 238] on icon at bounding box center [366, 237] width 6 height 6
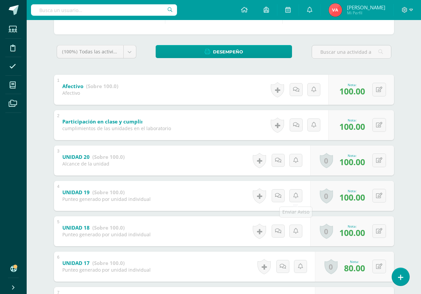
scroll to position [26, 0]
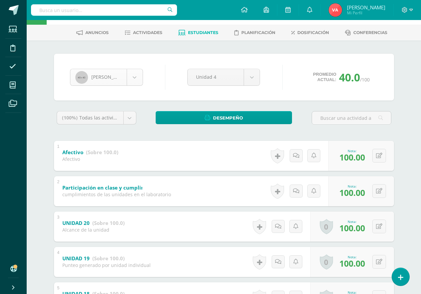
click at [133, 71] on body "Estudiantes Disciplina Asistencia Mis cursos Archivos Soporte Ayuda Reportar un…" at bounding box center [210, 200] width 421 height 453
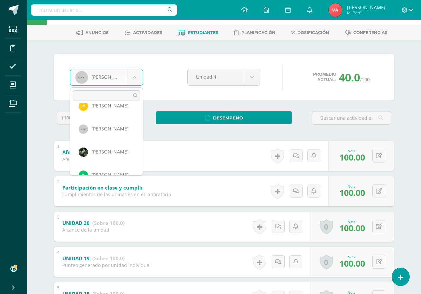
scroll to position [369, 0]
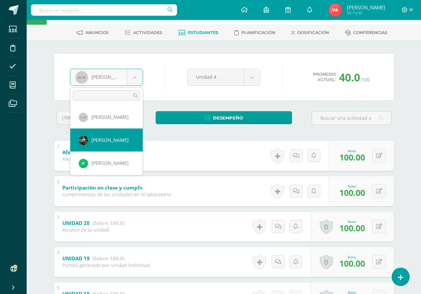
select select "940"
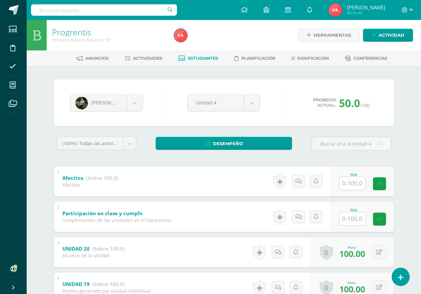
click at [349, 183] on input "text" at bounding box center [353, 183] width 26 height 13
type input "80"
click at [354, 219] on input "text" at bounding box center [353, 218] width 26 height 13
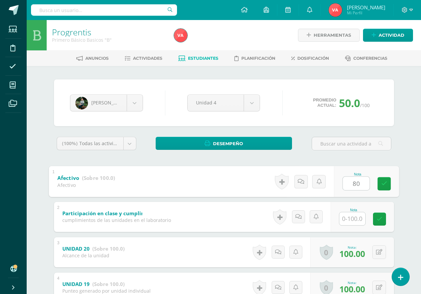
click at [354, 219] on input "text" at bounding box center [353, 218] width 26 height 13
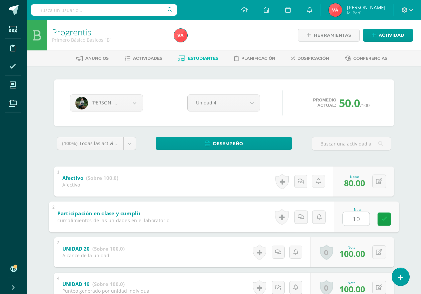
type input "100"
click at [385, 216] on icon at bounding box center [384, 219] width 6 height 6
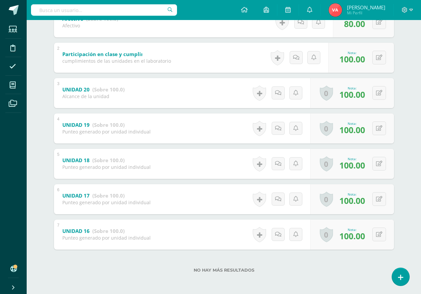
scroll to position [26, 0]
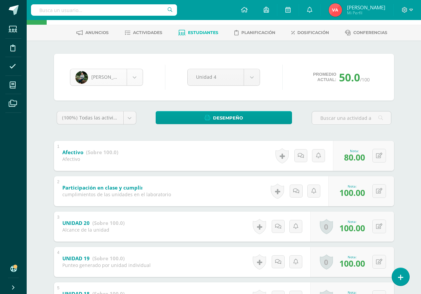
click at [136, 78] on body "Estudiantes Disciplina Asistencia Mis cursos Archivos Soporte Ayuda Reportar un…" at bounding box center [210, 200] width 421 height 453
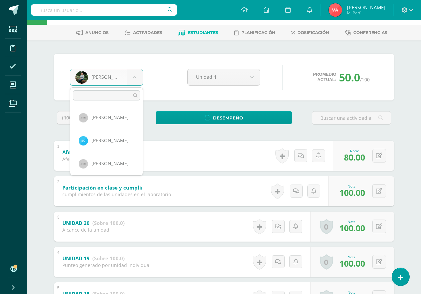
click at [136, 77] on body "Estudiantes Disciplina Asistencia Mis cursos Archivos Soporte Ayuda Reportar un…" at bounding box center [210, 200] width 421 height 453
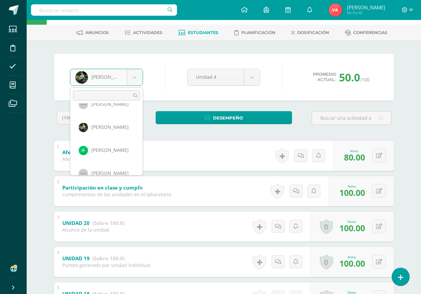
scroll to position [392, 0]
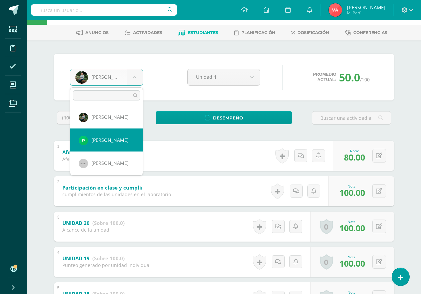
click at [119, 137] on div "(100%) Todas las actividades de esta unidad Todas las actividades de esta unida…" at bounding box center [224, 262] width 340 height 303
select select "2074"
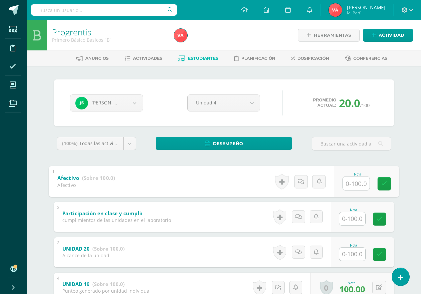
click at [352, 184] on input "text" at bounding box center [356, 183] width 27 height 13
type input "100"
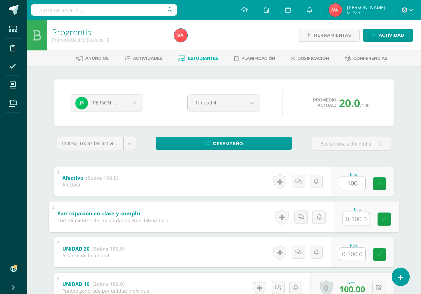
click at [352, 219] on input "text" at bounding box center [356, 218] width 27 height 13
type input "100"
click at [355, 253] on input "text" at bounding box center [353, 254] width 26 height 13
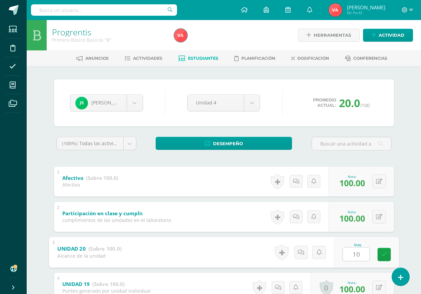
type input "100"
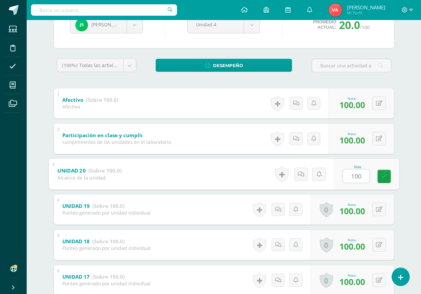
scroll to position [67, 0]
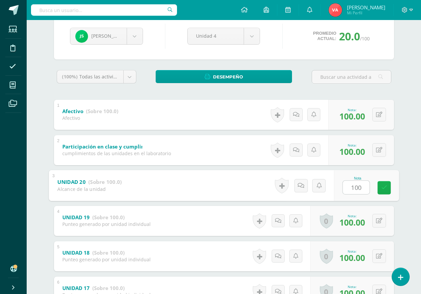
click at [382, 189] on icon at bounding box center [384, 188] width 6 height 6
click at [383, 115] on button at bounding box center [380, 115] width 14 height 14
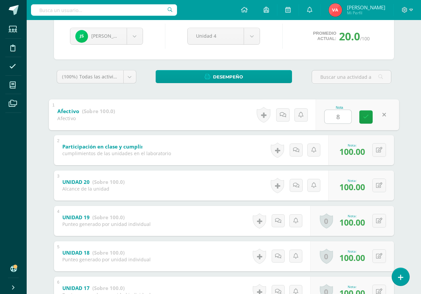
type input "80"
click at [365, 117] on icon at bounding box center [366, 117] width 6 height 6
click at [131, 33] on body "Estudiantes Disciplina Asistencia Mis cursos Archivos Soporte Ayuda Reportar un…" at bounding box center [210, 159] width 421 height 453
click at [136, 36] on body "Estudiantes Disciplina Asistencia Mis cursos Archivos Soporte Ayuda Reportar un…" at bounding box center [210, 159] width 421 height 453
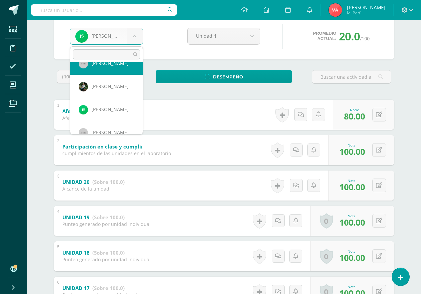
scroll to position [415, 0]
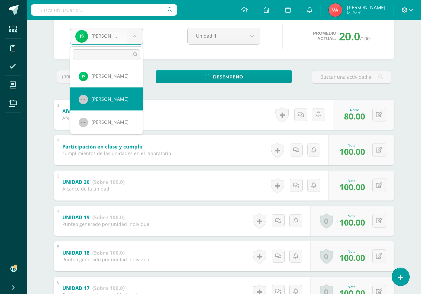
click at [126, 99] on div "(100%) Todas las actividades de esta unidad Todas las actividades de esta unida…" at bounding box center [224, 221] width 340 height 303
select select "919"
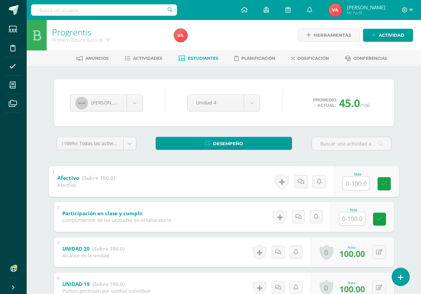
click at [355, 183] on input "text" at bounding box center [356, 183] width 27 height 13
type input "100"
click at [354, 220] on input "text" at bounding box center [353, 218] width 26 height 13
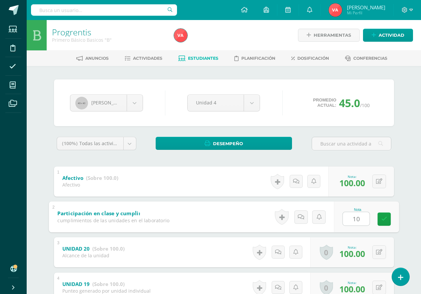
type input "100"
click at [386, 216] on icon at bounding box center [384, 219] width 6 height 6
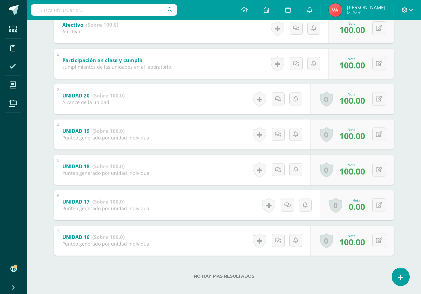
scroll to position [159, 0]
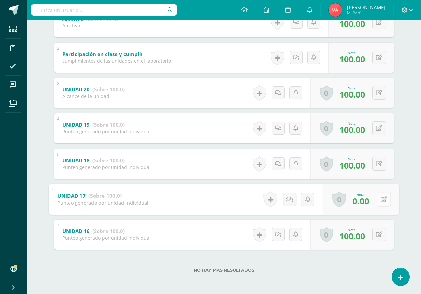
click at [381, 202] on icon at bounding box center [384, 199] width 7 height 6
type input "80"
click at [367, 203] on icon at bounding box center [366, 202] width 6 height 6
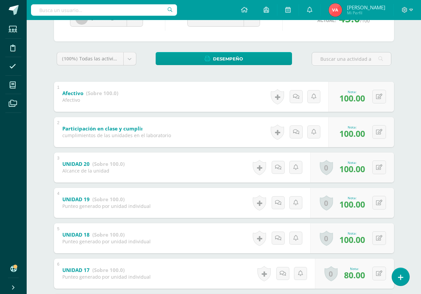
scroll to position [59, 0]
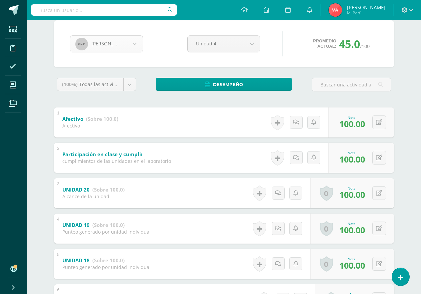
click at [134, 44] on body "Estudiantes Disciplina Asistencia Mis cursos Archivos Soporte Ayuda Reportar un…" at bounding box center [210, 167] width 421 height 453
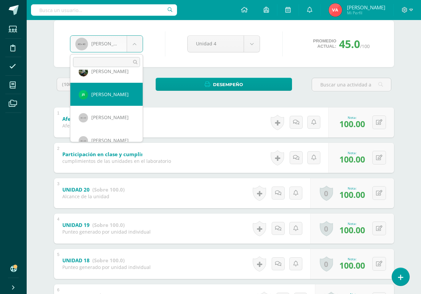
scroll to position [417, 0]
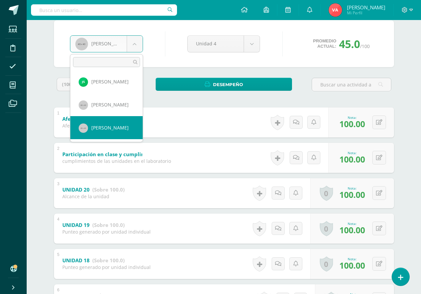
select select "920"
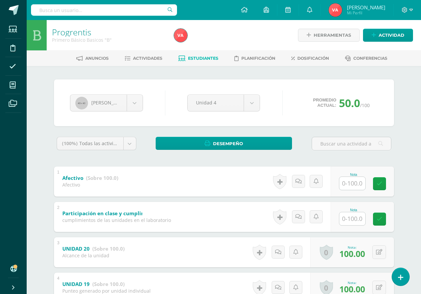
click at [355, 179] on input "text" at bounding box center [353, 183] width 26 height 13
type input "100"
click at [351, 220] on input "text" at bounding box center [353, 218] width 26 height 13
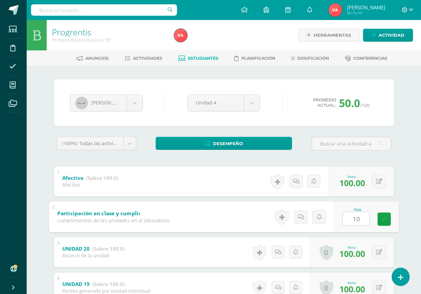
type input "100"
click at [385, 222] on icon at bounding box center [384, 219] width 6 height 6
click at [194, 58] on span "Estudiantes" at bounding box center [203, 58] width 30 height 5
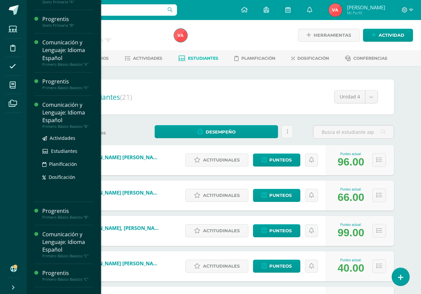
scroll to position [279, 0]
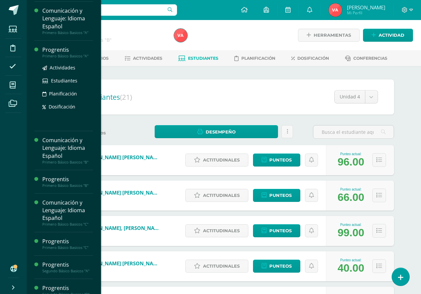
click at [66, 54] on div "Primero Básico Basicos "A"" at bounding box center [67, 56] width 51 height 5
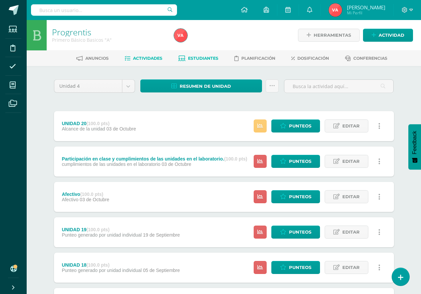
click at [203, 58] on span "Estudiantes" at bounding box center [203, 58] width 30 height 5
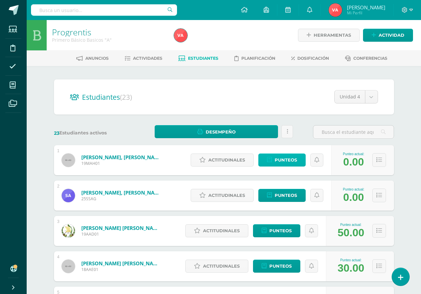
click at [283, 157] on span "Punteos" at bounding box center [286, 160] width 22 height 12
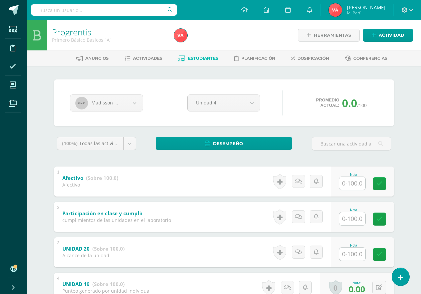
click at [345, 185] on input "text" at bounding box center [353, 183] width 26 height 13
click at [345, 185] on input "text" at bounding box center [356, 183] width 27 height 13
type input "100"
click at [357, 220] on input "text" at bounding box center [353, 218] width 26 height 13
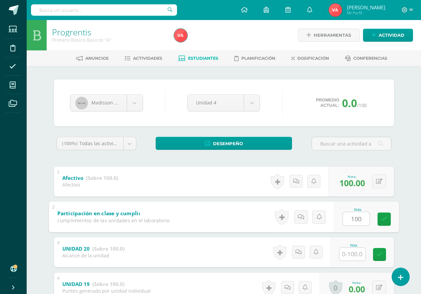
scroll to position [33, 0]
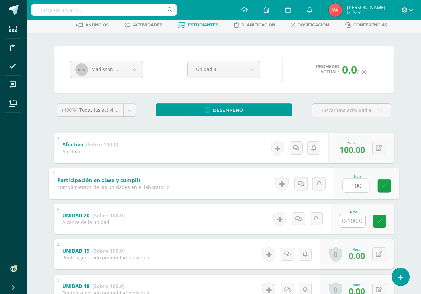
type input "100"
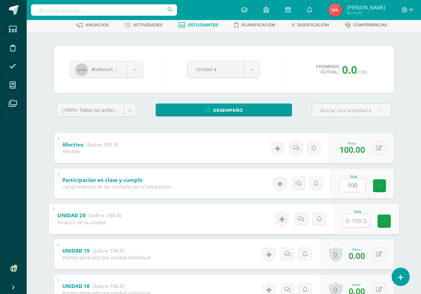
click at [357, 221] on input "text" at bounding box center [356, 220] width 27 height 13
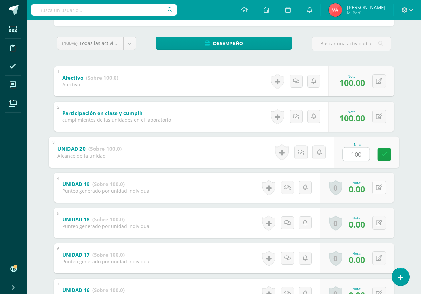
type input "100"
click at [380, 188] on icon at bounding box center [379, 188] width 6 height 6
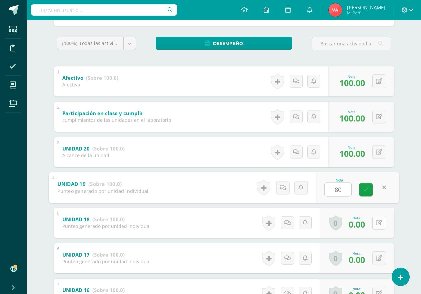
type input "80"
click at [376, 222] on icon at bounding box center [379, 223] width 6 height 6
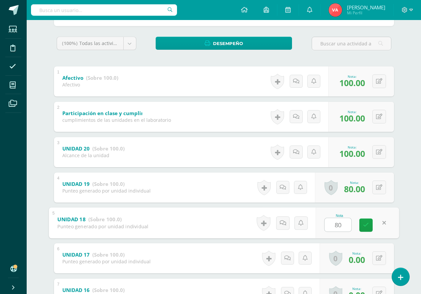
scroll to position [159, 0]
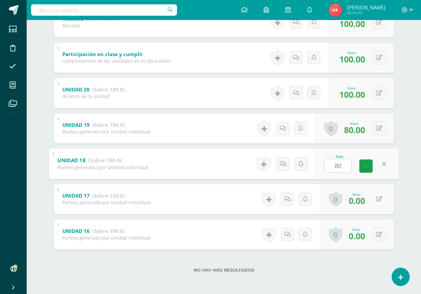
type input "80"
click at [380, 200] on icon at bounding box center [379, 199] width 6 height 6
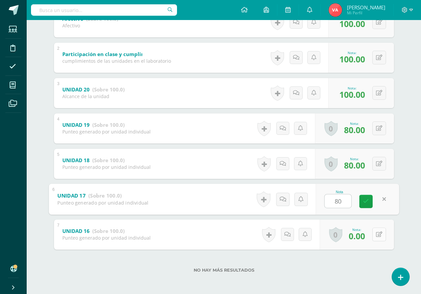
type input "80"
click at [381, 235] on icon at bounding box center [379, 235] width 6 height 6
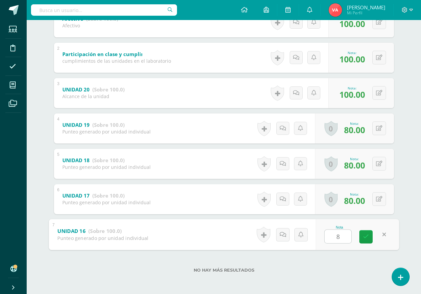
type input "80"
click at [363, 235] on icon at bounding box center [366, 237] width 6 height 6
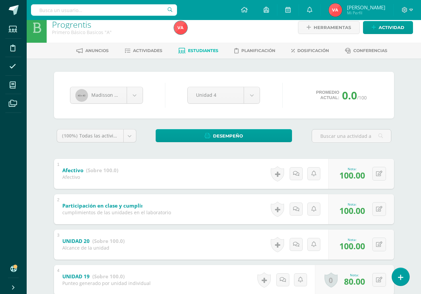
scroll to position [0, 0]
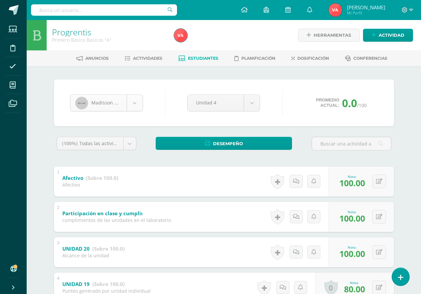
click at [132, 107] on body "Estudiantes Disciplina Asistencia Mis cursos Archivos Soporte Ayuda Reportar un…" at bounding box center [210, 226] width 421 height 453
click at [132, 106] on body "Estudiantes Disciplina Asistencia Mis cursos Archivos Soporte Ayuda Reportar un…" at bounding box center [210, 226] width 421 height 453
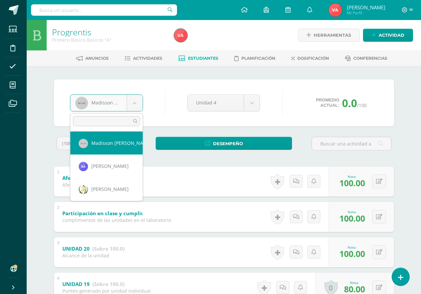
click at [134, 103] on body "Estudiantes Disciplina Asistencia Mis cursos Archivos Soporte Ayuda Reportar un…" at bounding box center [210, 226] width 421 height 453
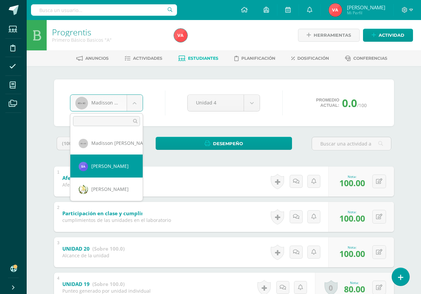
select select "2761"
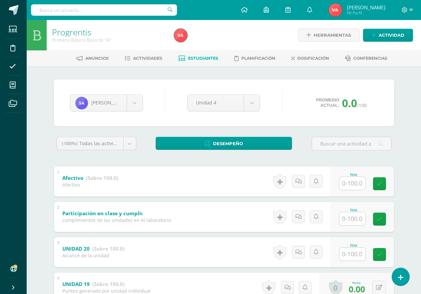
click at [359, 183] on input "text" at bounding box center [353, 183] width 26 height 13
type input "100"
click at [352, 215] on input "text" at bounding box center [353, 218] width 26 height 13
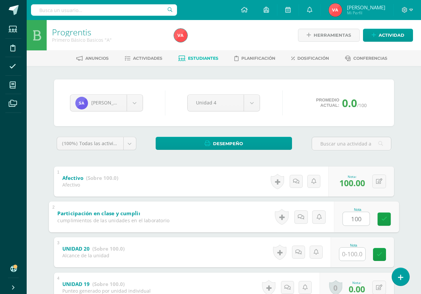
type input "100"
click at [353, 255] on input "text" at bounding box center [353, 254] width 26 height 13
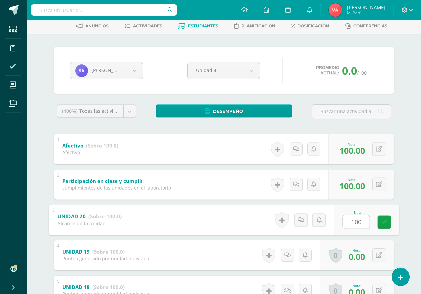
scroll to position [100, 0]
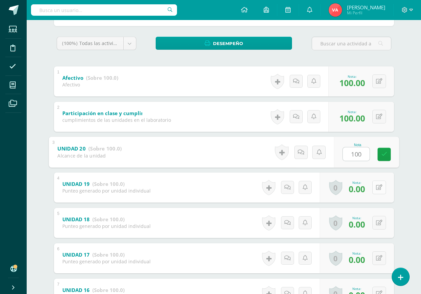
type input "100"
click at [377, 187] on icon at bounding box center [379, 188] width 6 height 6
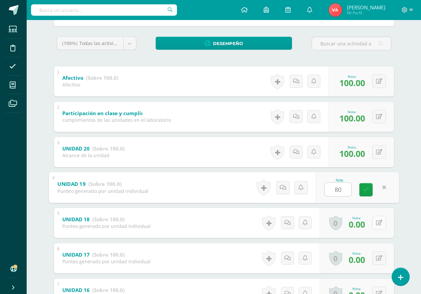
type input "80"
click at [376, 222] on icon at bounding box center [379, 223] width 6 height 6
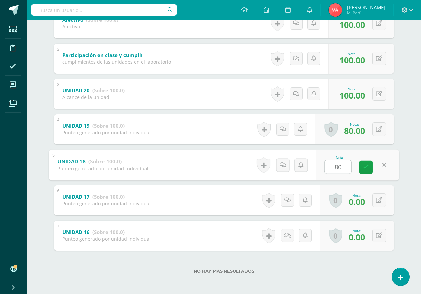
scroll to position [159, 0]
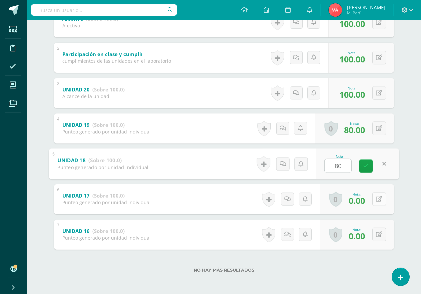
type input "80"
click at [381, 199] on icon at bounding box center [379, 199] width 6 height 6
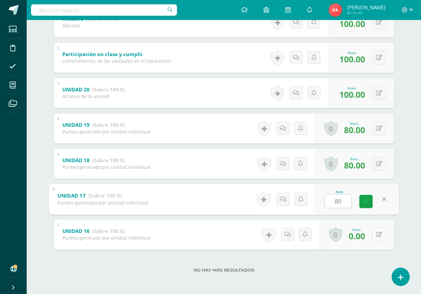
type input "80"
click at [378, 233] on button at bounding box center [380, 235] width 14 height 14
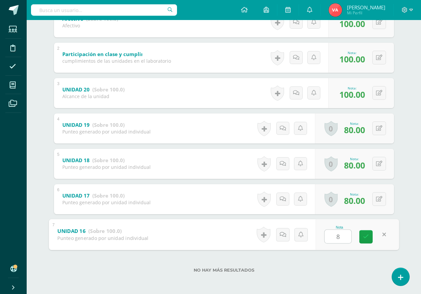
type input "80"
click at [367, 238] on icon at bounding box center [366, 237] width 6 height 6
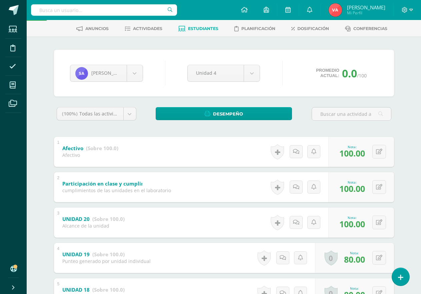
scroll to position [0, 0]
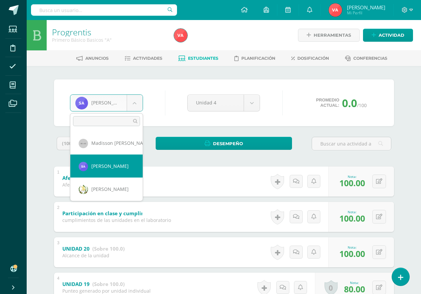
click at [133, 101] on body "Estudiantes Disciplina Asistencia Mis cursos Archivos Soporte Ayuda Reportar un…" at bounding box center [210, 226] width 421 height 453
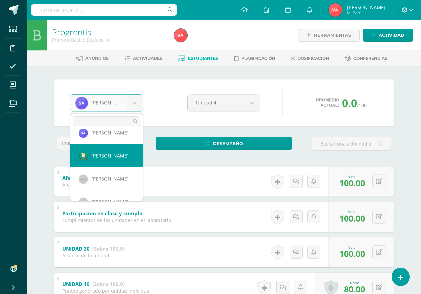
click at [124, 156] on div "(100%) Todas las actividades de esta unidad Todas las actividades de esta unida…" at bounding box center [224, 288] width 340 height 303
select select "923"
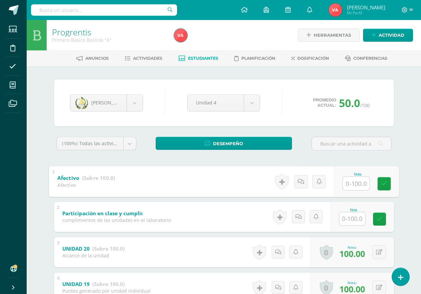
click at [356, 184] on input "text" at bounding box center [356, 183] width 27 height 13
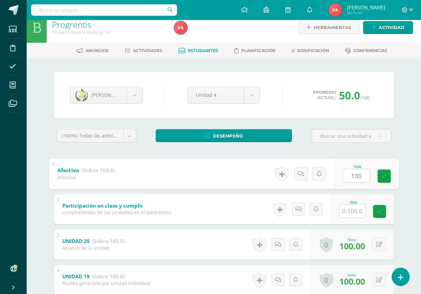
scroll to position [33, 0]
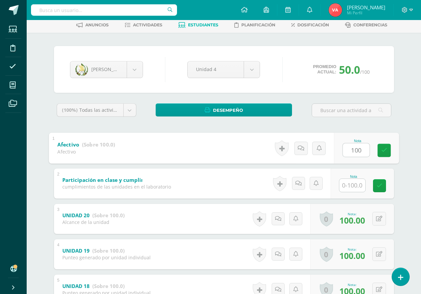
type input "100"
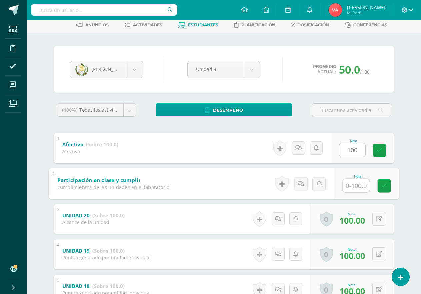
click at [359, 188] on input "text" at bounding box center [356, 185] width 27 height 13
type input "100"
click at [381, 185] on link at bounding box center [384, 185] width 13 height 13
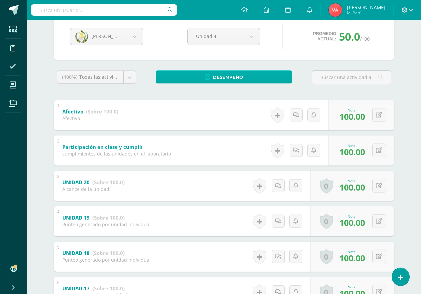
scroll to position [0, 0]
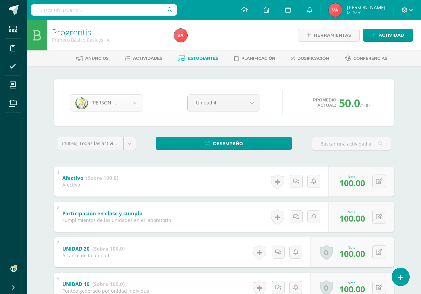
click at [134, 99] on body "Estudiantes Disciplina Asistencia Mis cursos Archivos Soporte Ayuda Reportar un…" at bounding box center [210, 226] width 421 height 453
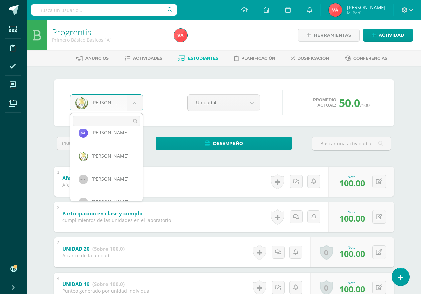
scroll to position [67, 0]
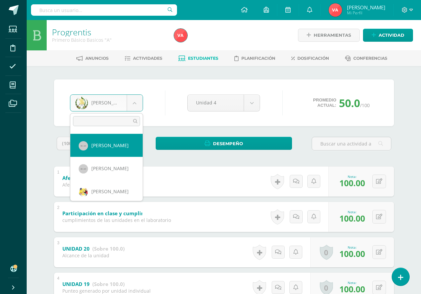
select select "903"
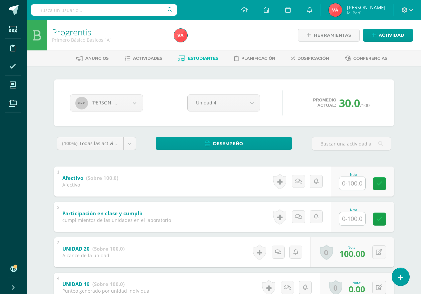
click at [351, 185] on input "text" at bounding box center [353, 183] width 26 height 13
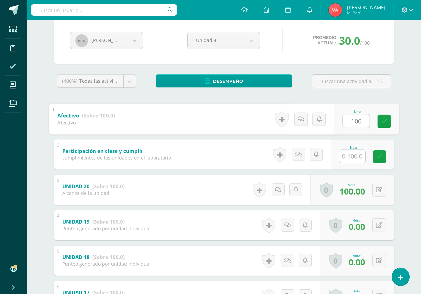
scroll to position [67, 0]
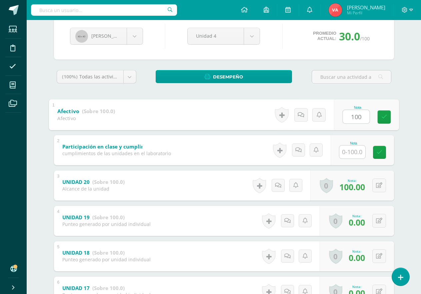
type input "100"
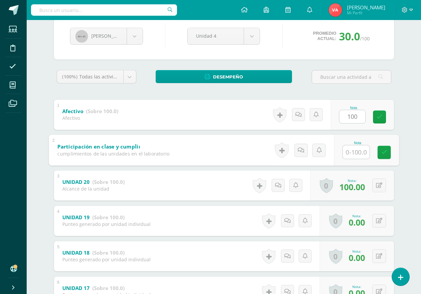
click at [356, 153] on input "text" at bounding box center [356, 151] width 27 height 13
type input "100"
click at [380, 219] on icon at bounding box center [379, 221] width 6 height 6
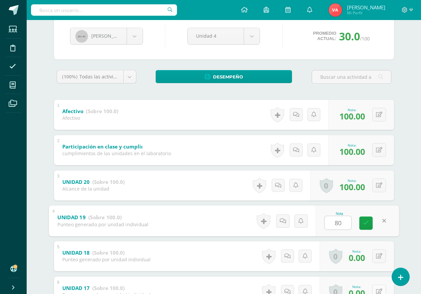
scroll to position [133, 0]
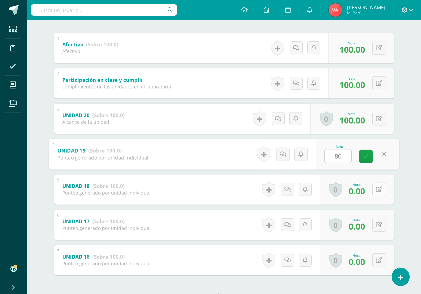
type input "80"
click at [381, 189] on icon at bounding box center [379, 190] width 6 height 6
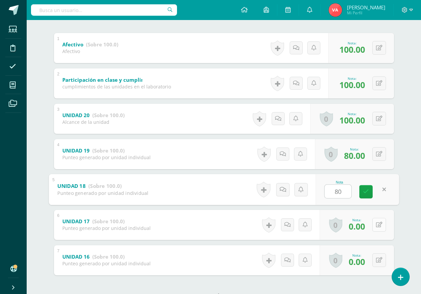
type input "80"
click at [377, 223] on icon at bounding box center [379, 225] width 6 height 6
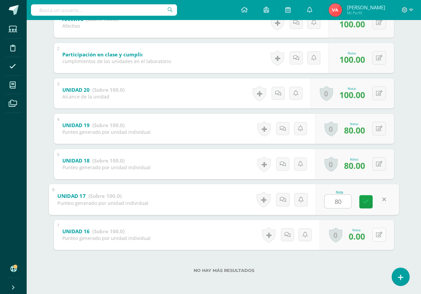
scroll to position [159, 0]
type input "80"
click at [382, 234] on icon at bounding box center [379, 235] width 6 height 6
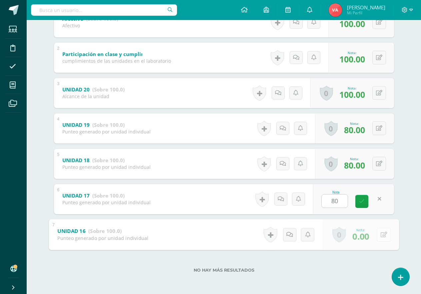
click at [382, 234] on icon at bounding box center [384, 235] width 7 height 6
type input "80"
click at [364, 233] on link at bounding box center [366, 236] width 13 height 13
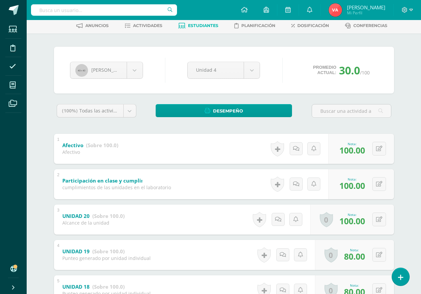
scroll to position [0, 0]
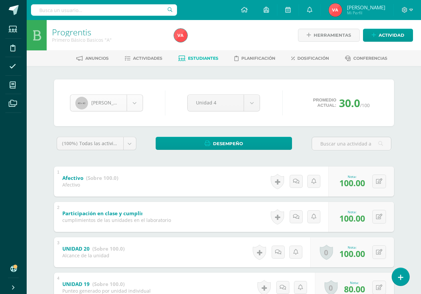
click at [132, 104] on body "Estudiantes Disciplina Asistencia Mis cursos Archivos Soporte Ayuda Reportar un…" at bounding box center [210, 226] width 421 height 453
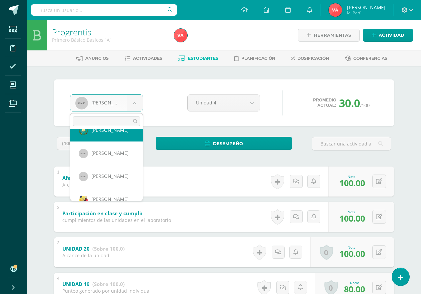
scroll to position [67, 0]
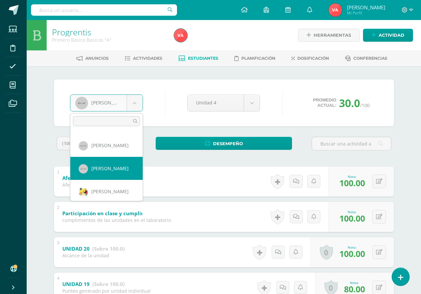
select select "1692"
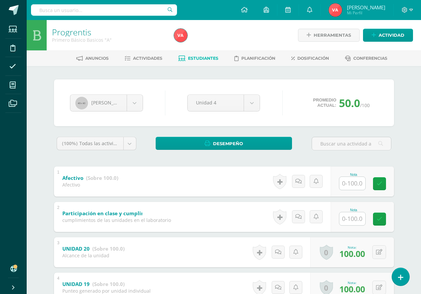
click at [344, 178] on input "text" at bounding box center [353, 183] width 26 height 13
type input "100"
click at [357, 220] on input "text" at bounding box center [353, 218] width 26 height 13
click at [357, 220] on input "text" at bounding box center [356, 218] width 27 height 13
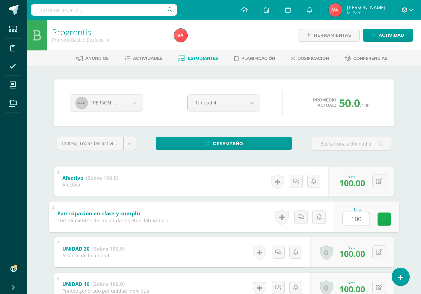
click at [387, 221] on icon at bounding box center [384, 219] width 6 height 6
type input "0"
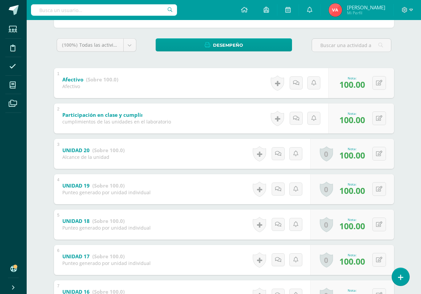
scroll to position [26, 0]
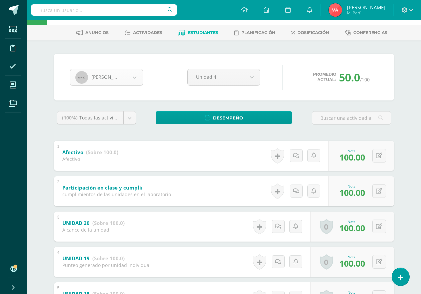
click at [138, 79] on body "Estudiantes Disciplina Asistencia Mis cursos Archivos Soporte Ayuda Reportar un…" at bounding box center [210, 200] width 421 height 453
click at [138, 78] on body "Estudiantes Disciplina Asistencia Mis cursos Archivos Soporte Ayuda Reportar un…" at bounding box center [210, 200] width 421 height 453
click at [135, 76] on body "Estudiantes Disciplina Asistencia Mis cursos Archivos Soporte Ayuda Reportar un…" at bounding box center [210, 200] width 421 height 453
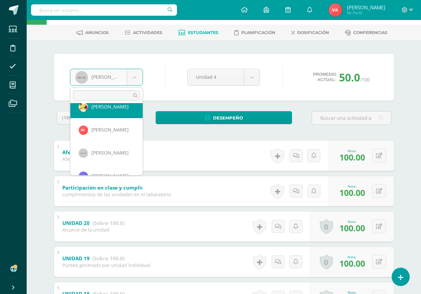
scroll to position [118, 0]
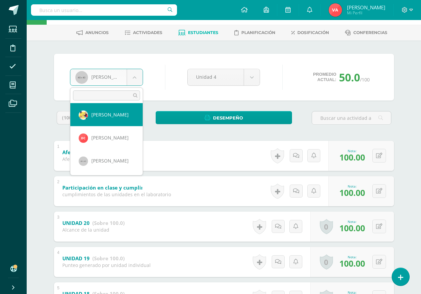
click at [129, 116] on body "Estudiantes Disciplina Asistencia Mis cursos Archivos Soporte Ayuda Reportar un…" at bounding box center [210, 200] width 421 height 453
select select "924"
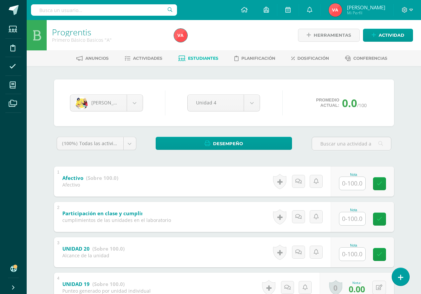
click at [350, 182] on input "text" at bounding box center [353, 183] width 26 height 13
type input "1"
type input "80"
click at [356, 222] on input "text" at bounding box center [353, 218] width 26 height 13
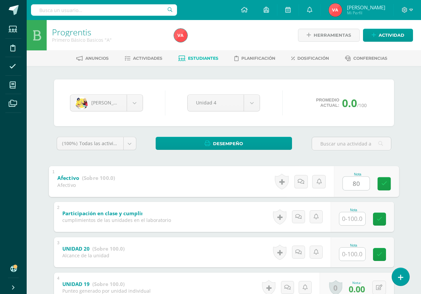
click at [357, 222] on input "text" at bounding box center [353, 218] width 26 height 13
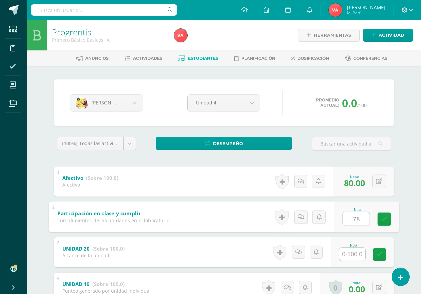
type input "7"
type input "8"
type input "100"
click at [353, 254] on input "text" at bounding box center [353, 254] width 26 height 13
click at [355, 253] on input "text" at bounding box center [353, 254] width 26 height 13
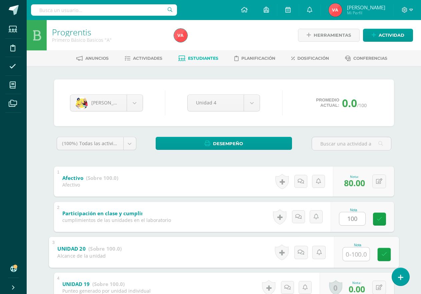
type input "0"
click at [383, 253] on icon at bounding box center [384, 255] width 6 height 6
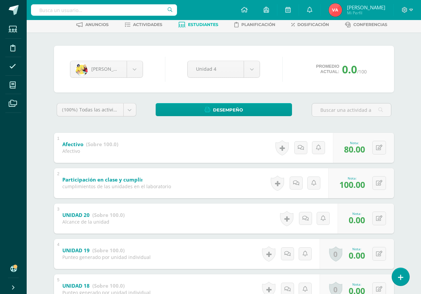
scroll to position [33, 0]
click at [132, 67] on body "Estudiantes Disciplina Asistencia Mis cursos Archivos Soporte Ayuda Reportar un…" at bounding box center [210, 193] width 421 height 453
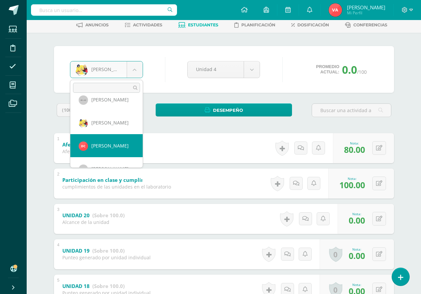
scroll to position [135, 0]
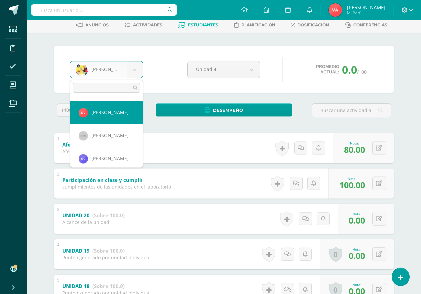
click at [130, 120] on div "(100%) Todas las actividades de esta unidad Todas las actividades de esta unida…" at bounding box center [96, 112] width 85 height 19
select select "2073"
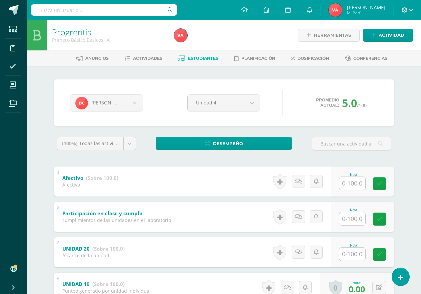
click at [350, 182] on input "text" at bounding box center [353, 183] width 26 height 13
type input "100"
click at [351, 213] on input "text" at bounding box center [356, 218] width 27 height 13
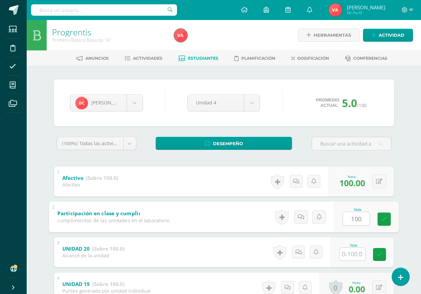
type input "100"
click at [351, 252] on input "text" at bounding box center [353, 254] width 26 height 13
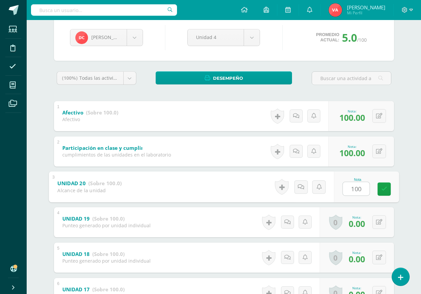
scroll to position [67, 0]
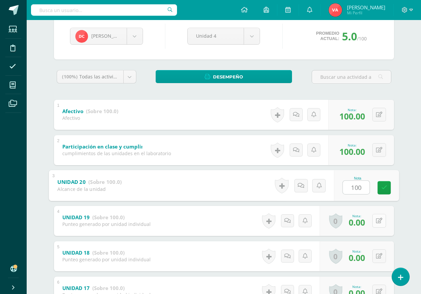
type input "100"
click at [378, 221] on icon at bounding box center [379, 221] width 6 height 6
click at [378, 221] on button at bounding box center [380, 221] width 14 height 14
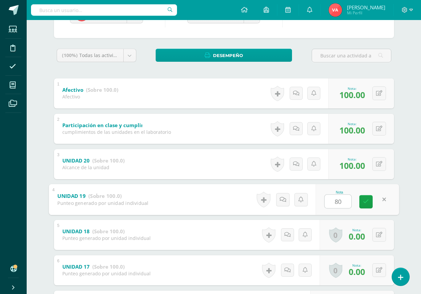
scroll to position [100, 0]
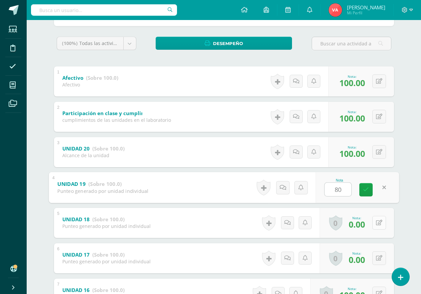
type input "80"
click at [379, 223] on icon at bounding box center [379, 223] width 6 height 6
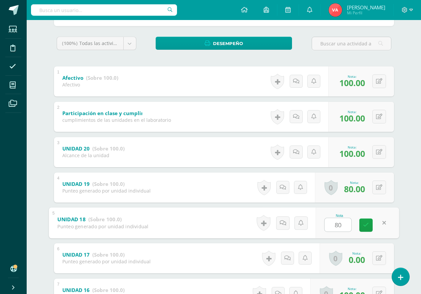
scroll to position [133, 0]
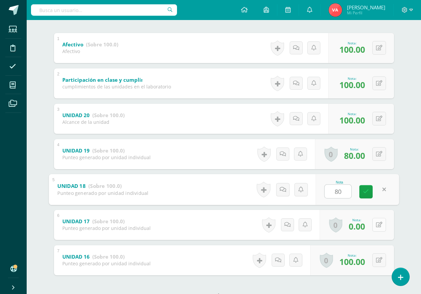
type input "80"
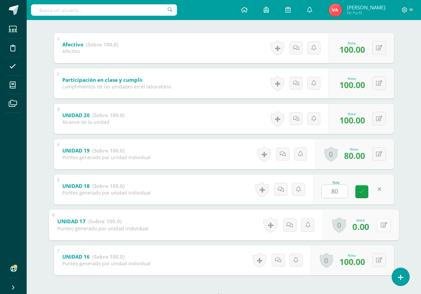
click at [381, 226] on icon at bounding box center [384, 225] width 7 height 6
type input "80"
click at [368, 230] on icon at bounding box center [366, 227] width 6 height 6
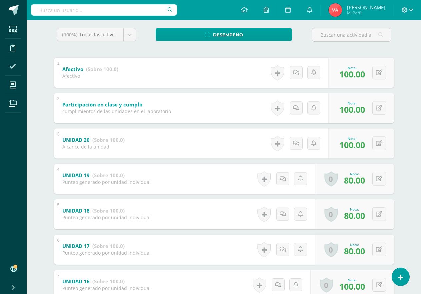
scroll to position [0, 0]
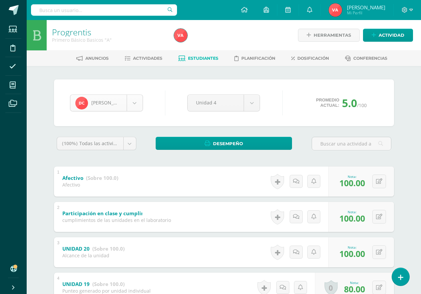
click at [139, 105] on body "Estudiantes Disciplina Asistencia Mis cursos Archivos Soporte Ayuda Reportar un…" at bounding box center [210, 226] width 421 height 453
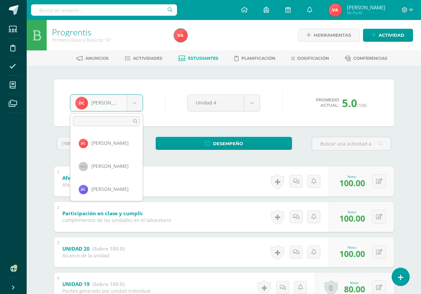
scroll to position [138, 0]
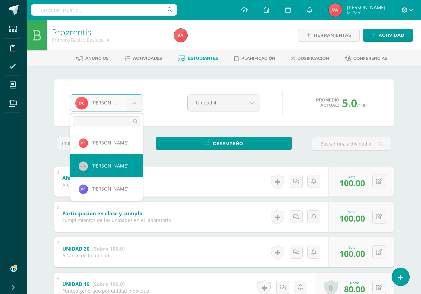
select select "1694"
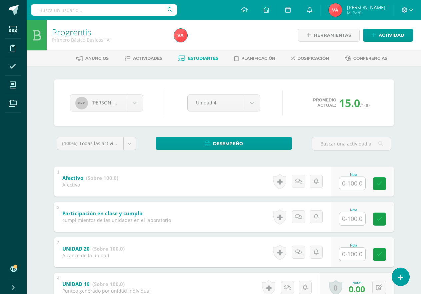
click at [351, 182] on input "text" at bounding box center [353, 183] width 26 height 13
type input "4"
type input "100"
click at [353, 216] on input "text" at bounding box center [353, 218] width 26 height 13
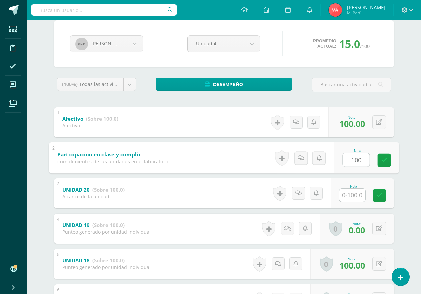
scroll to position [67, 0]
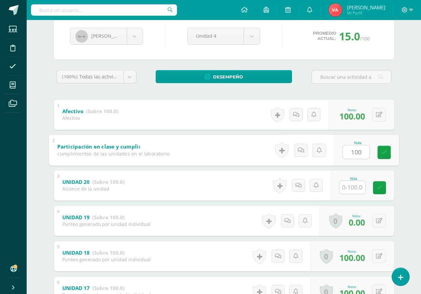
type input "100"
click at [356, 188] on input "text" at bounding box center [353, 187] width 26 height 13
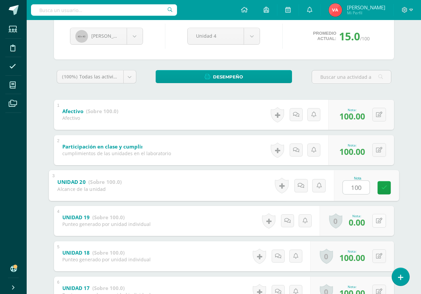
type input "100"
click at [380, 220] on icon at bounding box center [379, 221] width 6 height 6
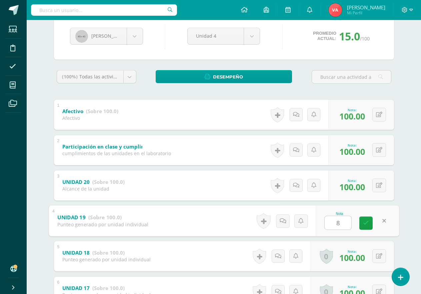
type input "80"
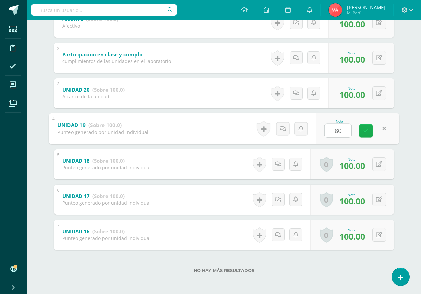
scroll to position [159, 0]
drag, startPoint x: 368, startPoint y: 132, endPoint x: 363, endPoint y: 131, distance: 5.1
click at [369, 131] on link at bounding box center [366, 130] width 13 height 13
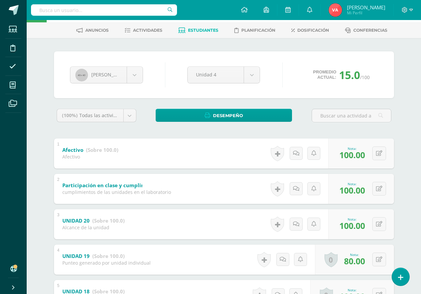
scroll to position [26, 0]
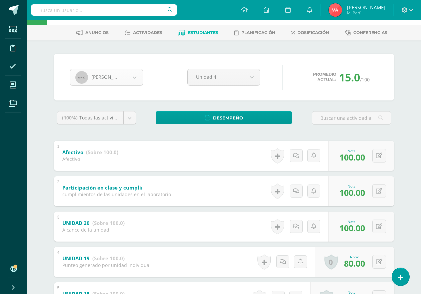
click at [137, 74] on body "Estudiantes Disciplina Asistencia Mis cursos Archivos Soporte Ayuda Reportar un…" at bounding box center [210, 200] width 421 height 453
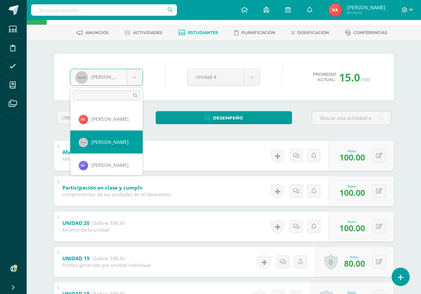
scroll to position [148, 0]
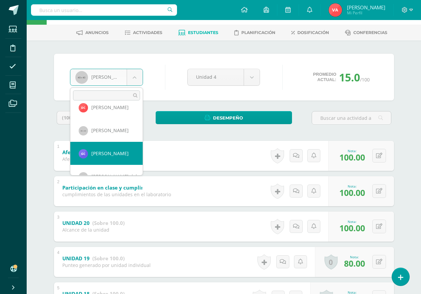
click at [114, 155] on strong "(Sobre 100.0)" at bounding box center [102, 152] width 32 height 7
select select "2342"
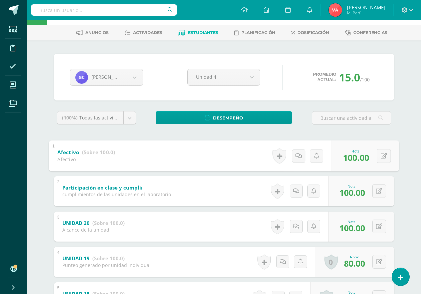
click at [143, 126] on div "(100%) Todas las actividades de esta unidad Todas las actividades de esta unida…" at bounding box center [224, 120] width 340 height 19
click at [144, 126] on div "(100%) Todas las actividades de esta unidad Todas las actividades de esta unida…" at bounding box center [224, 120] width 340 height 19
click at [139, 78] on body "Estudiantes Disciplina Asistencia Mis cursos Archivos Soporte Ayuda Reportar un…" at bounding box center [210, 200] width 421 height 453
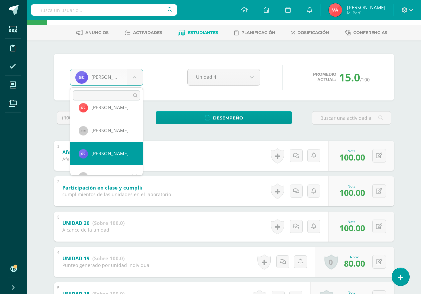
scroll to position [138, 0]
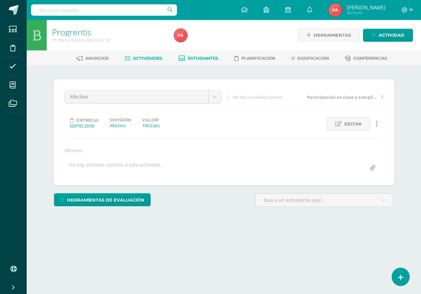
click at [205, 57] on span "Estudiantes" at bounding box center [203, 58] width 30 height 5
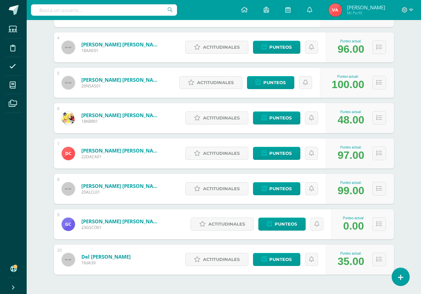
scroll to position [234, 0]
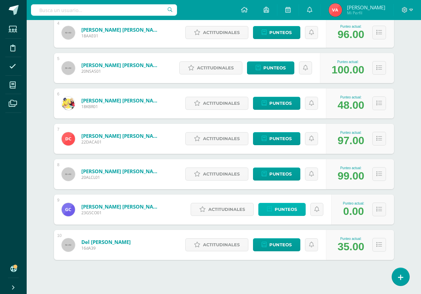
click at [293, 208] on span "Punteos" at bounding box center [286, 209] width 22 height 12
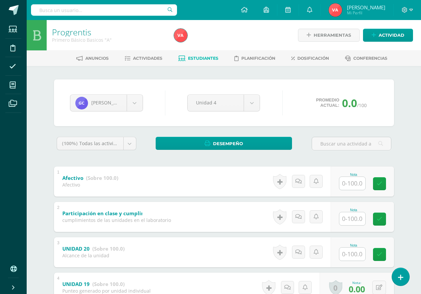
click at [357, 183] on input "text" at bounding box center [353, 183] width 26 height 13
type input "100"
click at [348, 217] on input "text" at bounding box center [353, 218] width 26 height 13
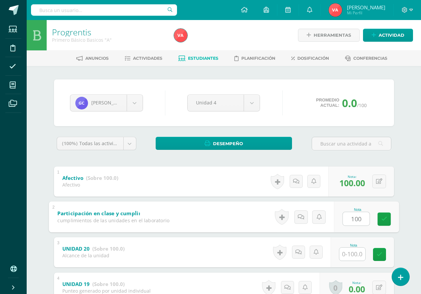
type input "100"
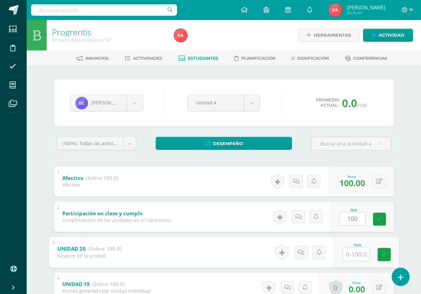
click at [352, 257] on input "text" at bounding box center [356, 253] width 27 height 13
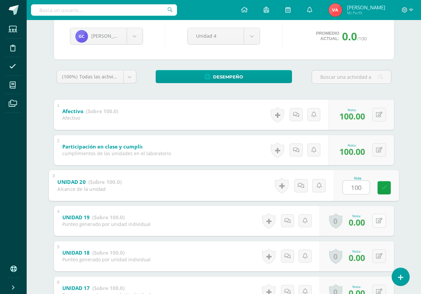
type input "100"
click at [379, 222] on icon at bounding box center [379, 221] width 6 height 6
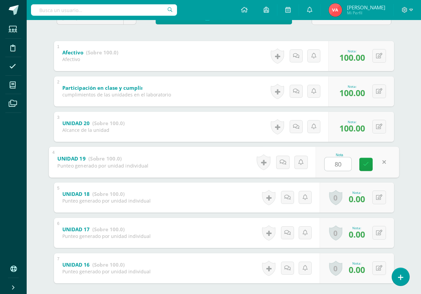
scroll to position [133, 0]
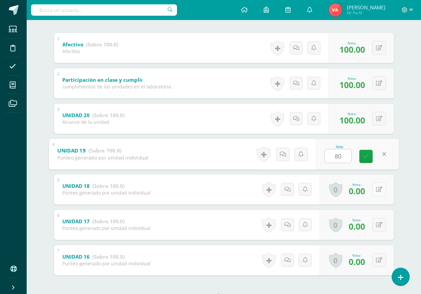
type input "80"
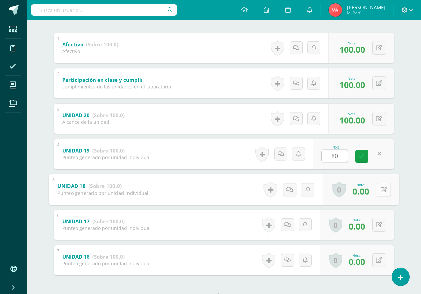
click at [381, 190] on icon at bounding box center [384, 190] width 7 height 6
type input "80"
click at [378, 225] on icon at bounding box center [379, 225] width 6 height 6
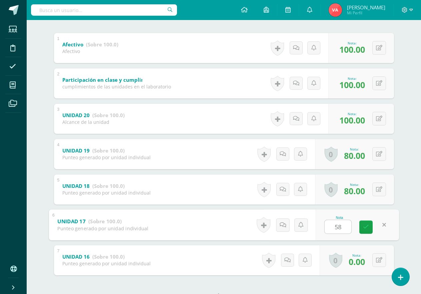
type input "5"
type input "80"
click at [381, 260] on icon at bounding box center [379, 260] width 6 height 6
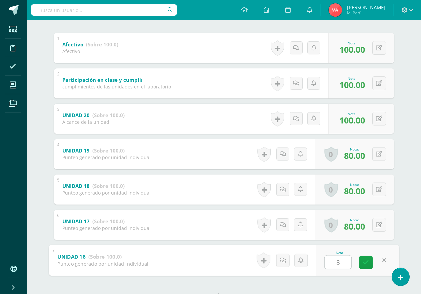
type input "80"
click at [368, 264] on icon at bounding box center [366, 263] width 6 height 6
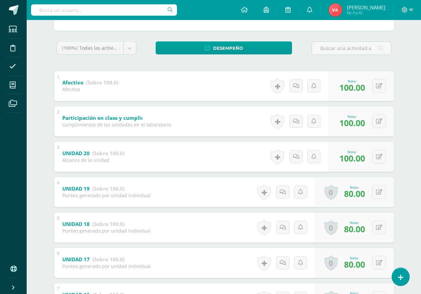
scroll to position [33, 0]
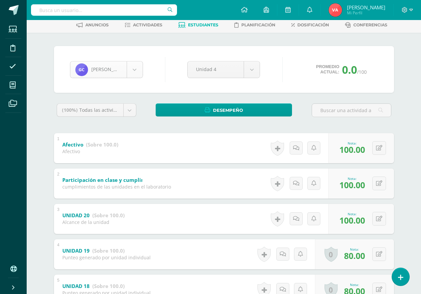
click at [133, 65] on body "Estudiantes Disciplina Asistencia Mis cursos Archivos Soporte Ayuda Reportar un…" at bounding box center [210, 193] width 421 height 453
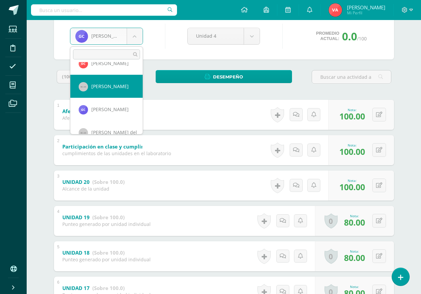
scroll to position [185, 0]
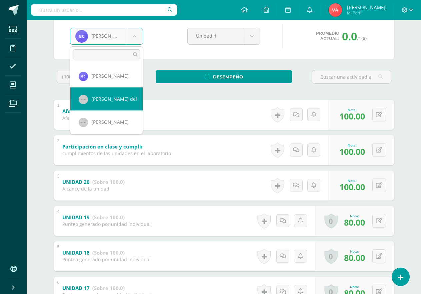
select select "928"
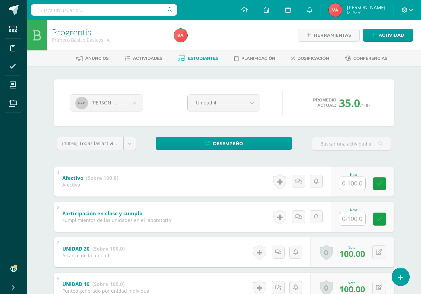
click at [353, 180] on input "text" at bounding box center [353, 183] width 26 height 13
type input "1"
type input "100"
click at [353, 222] on input "text" at bounding box center [353, 218] width 26 height 13
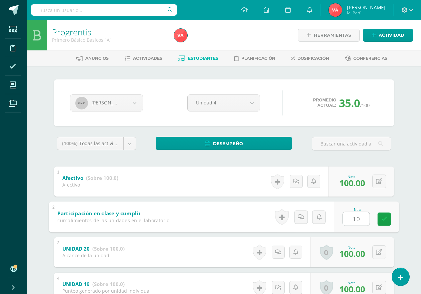
type input "100"
click at [385, 219] on icon at bounding box center [384, 219] width 6 height 6
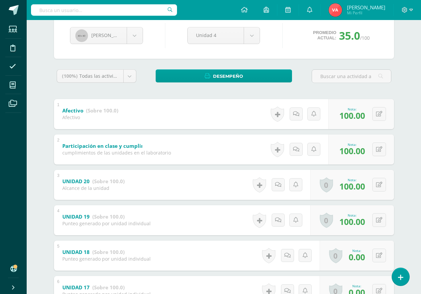
scroll to position [100, 0]
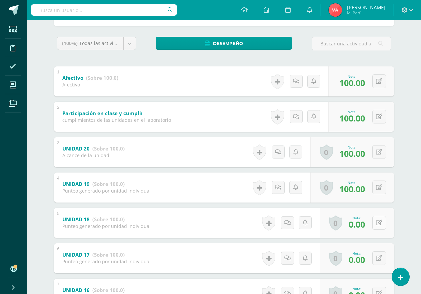
click at [381, 223] on icon at bounding box center [379, 223] width 6 height 6
type input "80"
click at [378, 257] on icon at bounding box center [379, 258] width 6 height 6
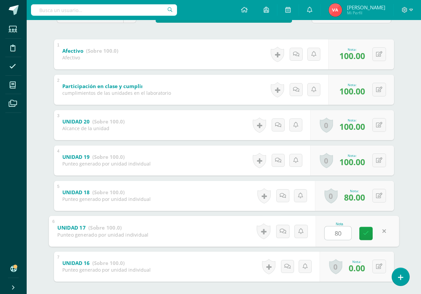
scroll to position [159, 0]
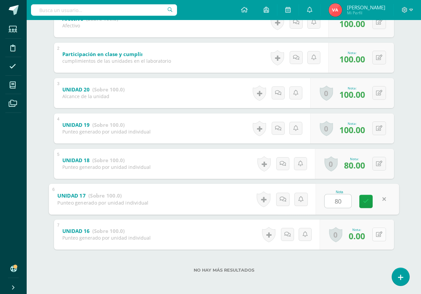
type input "80"
click at [377, 233] on button at bounding box center [380, 235] width 14 height 14
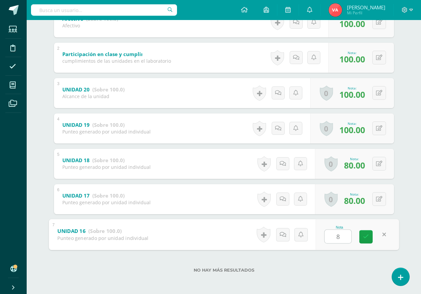
type input "80"
click at [367, 236] on icon at bounding box center [366, 237] width 6 height 6
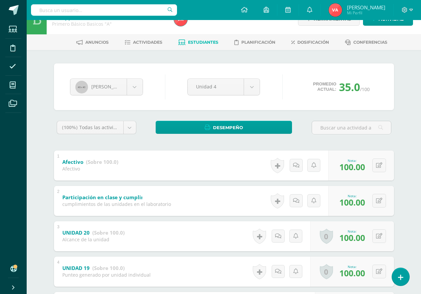
scroll to position [0, 0]
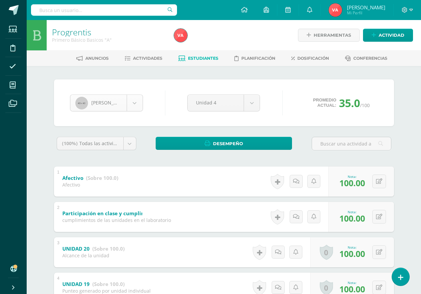
click at [139, 99] on body "Estudiantes Disciplina Asistencia Mis cursos Archivos Soporte Ayuda Reportar un…" at bounding box center [210, 226] width 421 height 453
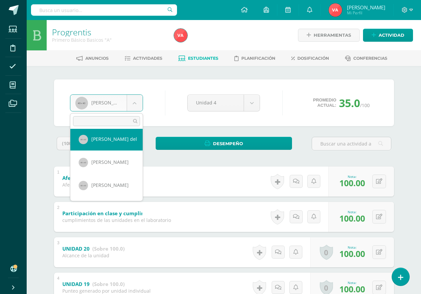
scroll to position [228, 0]
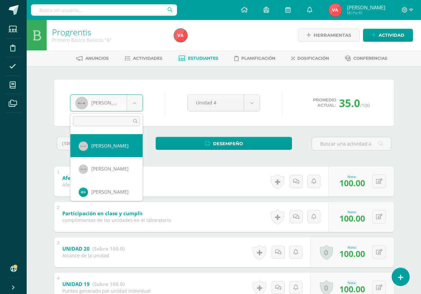
select select "929"
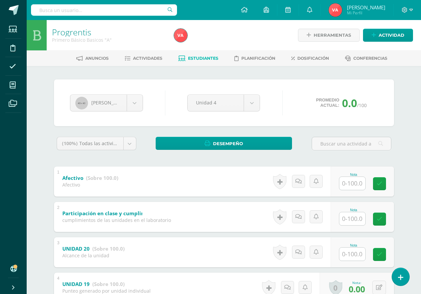
click at [356, 185] on input "text" at bounding box center [353, 183] width 26 height 13
type input "100"
click at [356, 219] on input "text" at bounding box center [353, 218] width 26 height 13
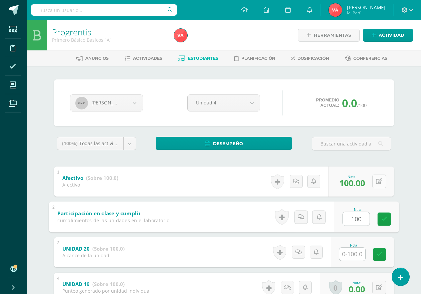
type input "100"
click at [381, 181] on icon at bounding box center [379, 182] width 6 height 6
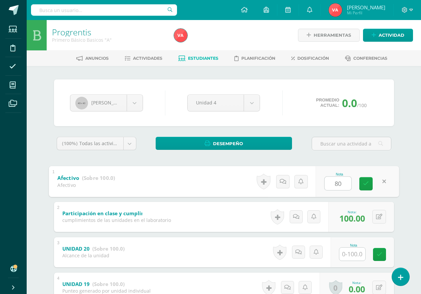
type input "80"
click at [356, 255] on input "text" at bounding box center [353, 254] width 26 height 13
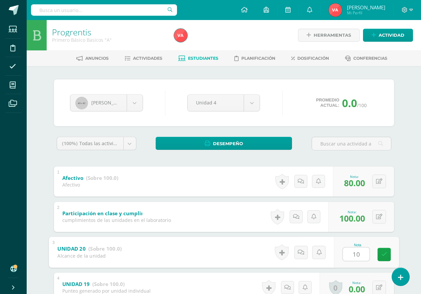
type input "100"
click at [383, 254] on icon at bounding box center [384, 255] width 6 height 6
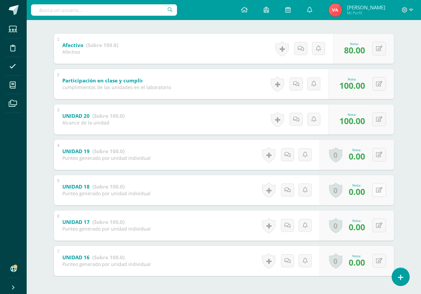
scroll to position [133, 0]
click at [378, 155] on icon at bounding box center [379, 154] width 6 height 6
click at [378, 155] on button at bounding box center [380, 154] width 14 height 14
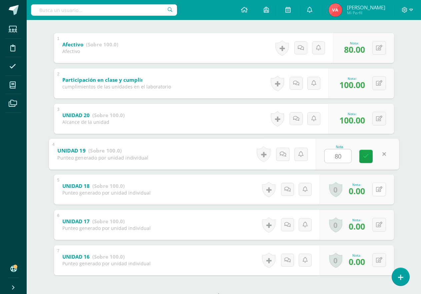
type input "80"
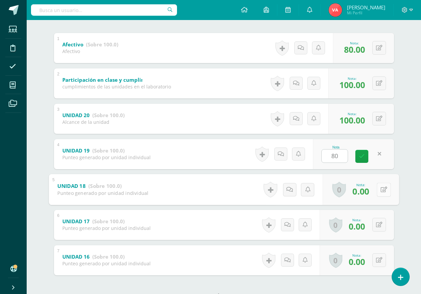
click at [381, 192] on icon at bounding box center [384, 190] width 7 height 6
type input "80"
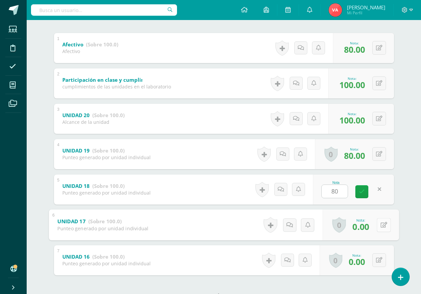
click at [382, 225] on button at bounding box center [384, 225] width 14 height 14
type input "80"
click at [377, 256] on button at bounding box center [380, 260] width 14 height 14
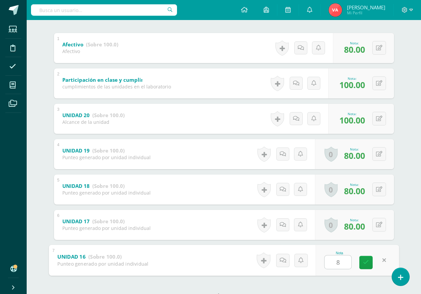
type input "80"
click at [366, 268] on link at bounding box center [366, 262] width 13 height 13
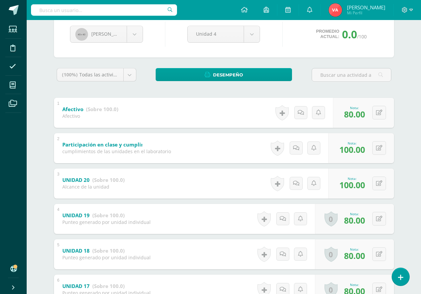
scroll to position [0, 0]
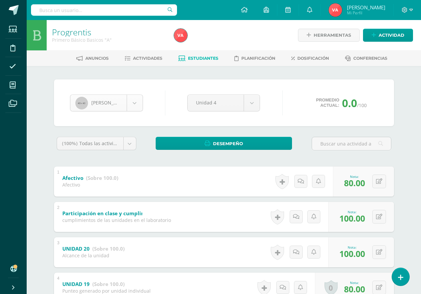
click at [131, 101] on body "Estudiantes Disciplina Asistencia Mis cursos Archivos Soporte Ayuda Reportar un…" at bounding box center [210, 226] width 421 height 453
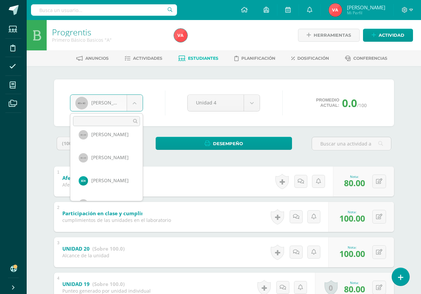
scroll to position [251, 0]
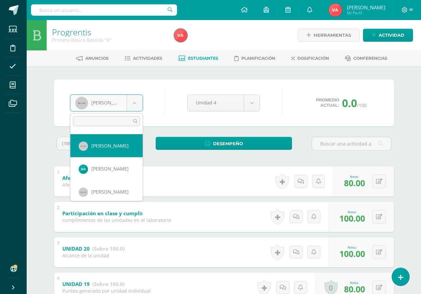
select select "933"
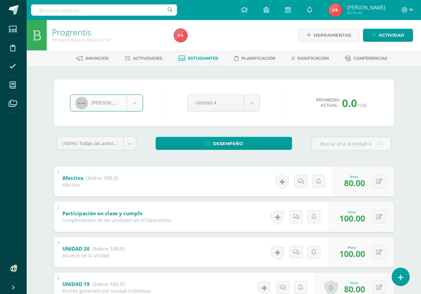
click at [128, 147] on body "Estudiantes Disciplina Asistencia Mis cursos Archivos Soporte Ayuda Reportar un…" at bounding box center [210, 226] width 421 height 453
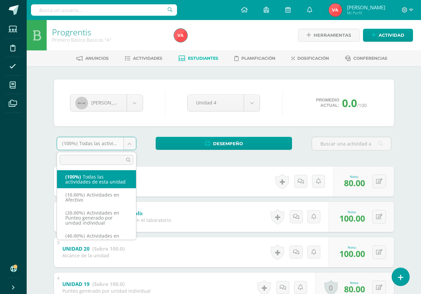
click at [147, 134] on body "Estudiantes Disciplina Asistencia Mis cursos Archivos Soporte Ayuda Reportar un…" at bounding box center [210, 226] width 421 height 453
click at [147, 134] on div "Ricardo Hernandez Madisson Aceituno Santiago Alvarado Amy Aquino Ana Aragón Nad…" at bounding box center [224, 259] width 346 height 360
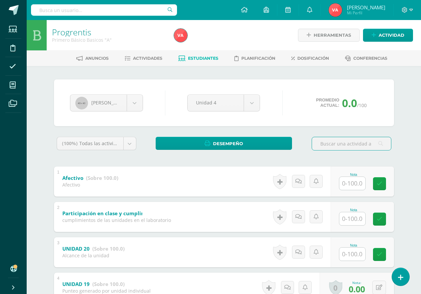
click at [353, 179] on input "text" at bounding box center [353, 183] width 26 height 13
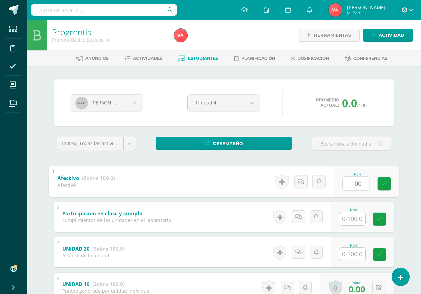
type input "100"
click at [357, 225] on input "text" at bounding box center [353, 218] width 26 height 13
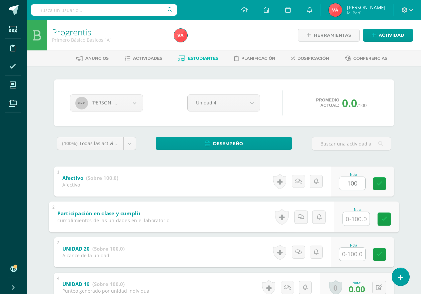
click at [357, 225] on input "text" at bounding box center [356, 218] width 27 height 13
type input "100"
click at [357, 253] on input "text" at bounding box center [353, 254] width 26 height 13
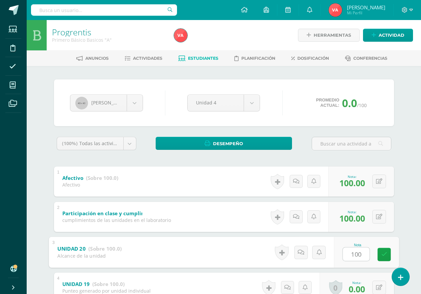
scroll to position [67, 0]
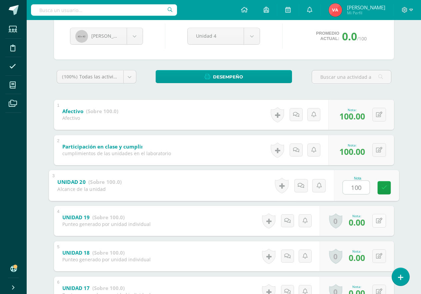
type input "100"
click at [380, 221] on icon at bounding box center [379, 221] width 6 height 6
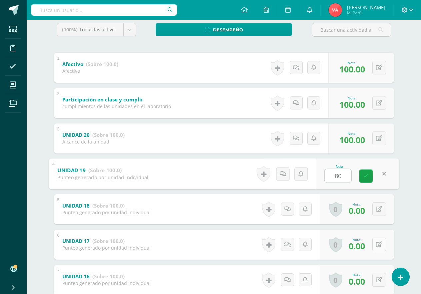
scroll to position [133, 0]
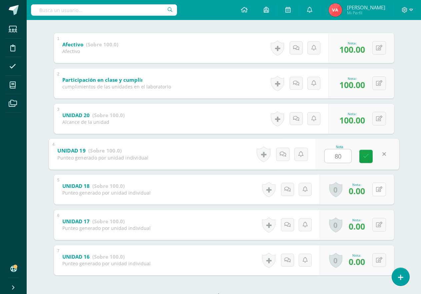
type input "80"
click at [376, 192] on icon at bounding box center [379, 190] width 6 height 6
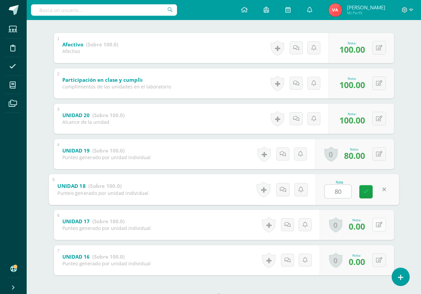
type input "80"
click at [376, 227] on button at bounding box center [380, 225] width 14 height 14
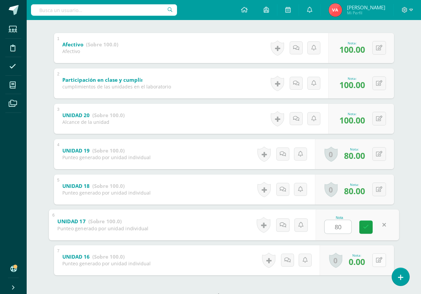
type input "80"
click at [379, 263] on button at bounding box center [380, 260] width 14 height 14
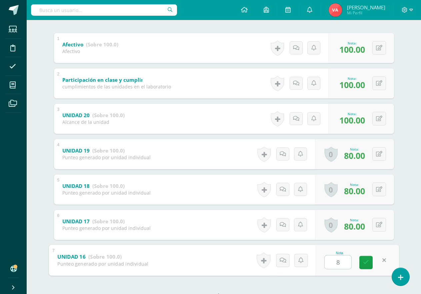
type input "80"
click at [368, 261] on icon at bounding box center [366, 263] width 6 height 6
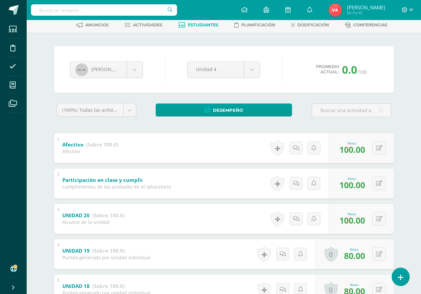
scroll to position [0, 0]
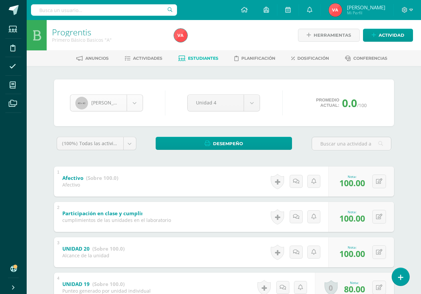
click at [138, 102] on body "Estudiantes Disciplina Asistencia Mis cursos Archivos Soporte Ayuda Reportar un…" at bounding box center [210, 226] width 421 height 453
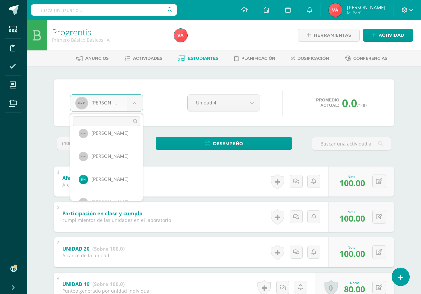
scroll to position [274, 0]
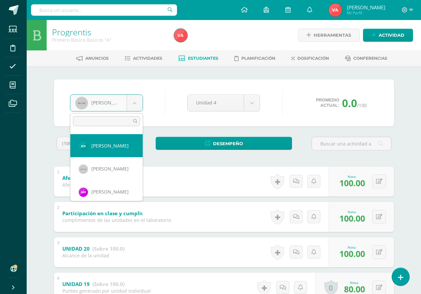
select select "2075"
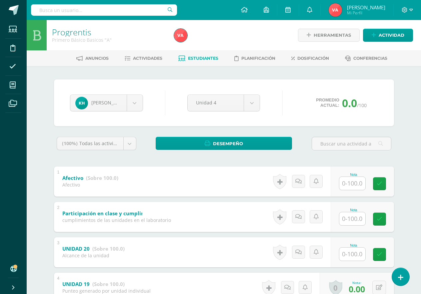
click at [351, 179] on input "text" at bounding box center [353, 183] width 26 height 13
type input "100"
click at [355, 218] on input "text" at bounding box center [353, 218] width 26 height 13
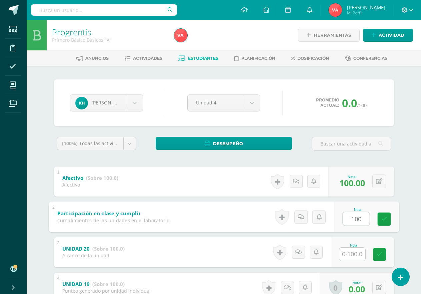
type input "100"
click at [356, 256] on input "text" at bounding box center [353, 254] width 26 height 13
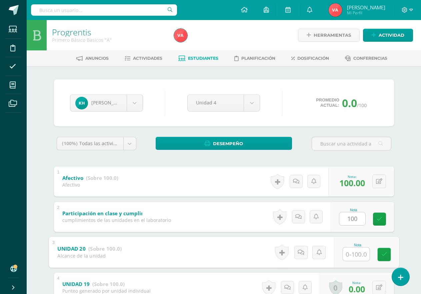
type input "0"
click at [384, 254] on icon at bounding box center [384, 255] width 6 height 6
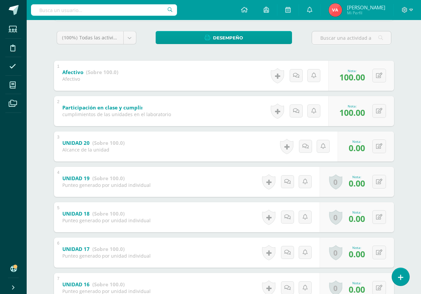
scroll to position [26, 0]
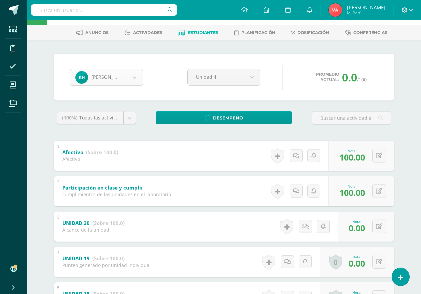
click at [134, 79] on body "Estudiantes Disciplina Asistencia Mis cursos Archivos Soporte Ayuda Reportar un…" at bounding box center [210, 200] width 421 height 453
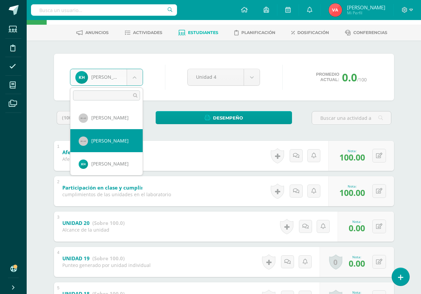
scroll to position [263, 0]
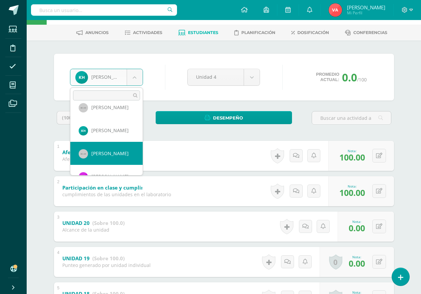
select select "909"
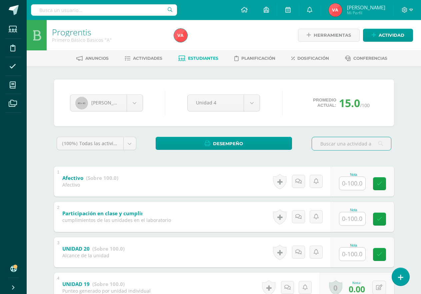
click at [344, 182] on input "text" at bounding box center [353, 183] width 26 height 13
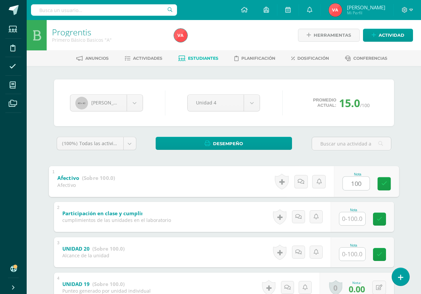
type input "100"
click at [351, 216] on input "text" at bounding box center [353, 218] width 26 height 13
click at [354, 219] on input "text" at bounding box center [353, 218] width 26 height 13
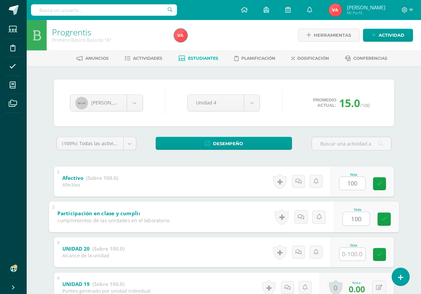
type input "100"
click at [352, 254] on input "text" at bounding box center [353, 254] width 26 height 13
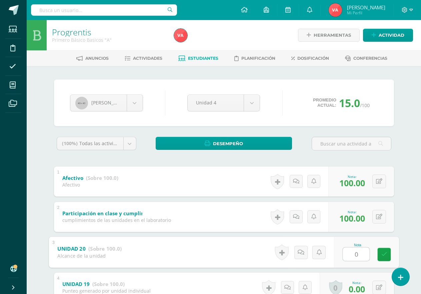
click at [353, 255] on input "0" at bounding box center [356, 253] width 27 height 13
click at [356, 254] on input "0" at bounding box center [356, 253] width 27 height 13
click at [337, 245] on div "Nota 0" at bounding box center [366, 252] width 65 height 31
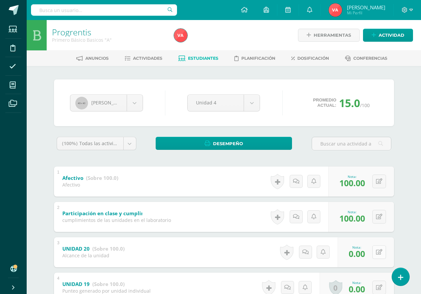
click at [378, 253] on icon at bounding box center [379, 252] width 6 height 6
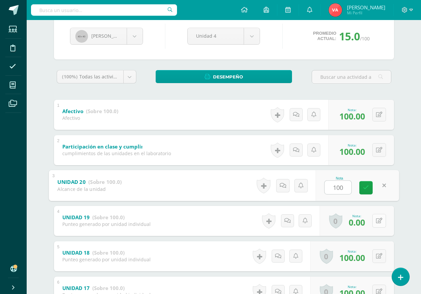
type input "100"
click at [380, 222] on icon at bounding box center [379, 221] width 6 height 6
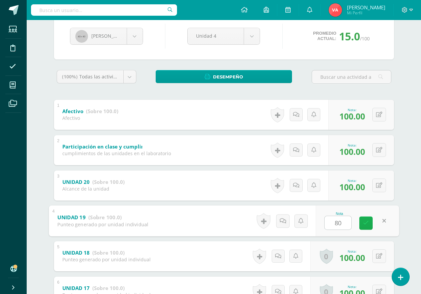
type input "80"
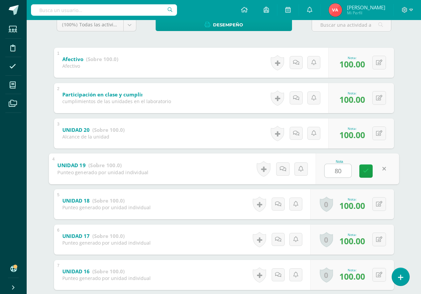
scroll to position [133, 0]
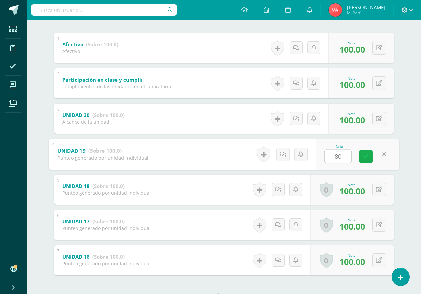
click at [369, 159] on link at bounding box center [366, 155] width 13 height 13
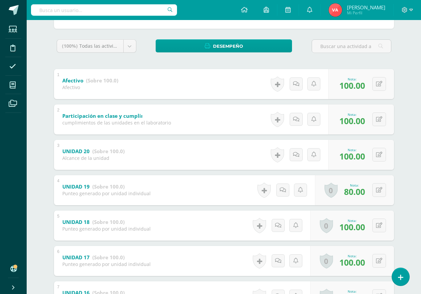
scroll to position [33, 0]
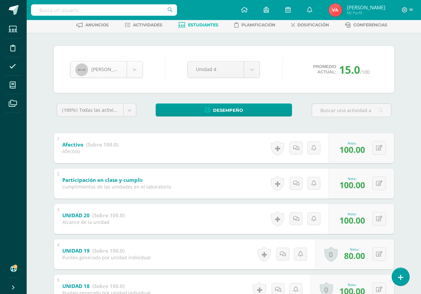
click at [134, 67] on body "Estudiantes Disciplina Asistencia Mis cursos Archivos Soporte Ayuda Reportar un…" at bounding box center [210, 193] width 421 height 453
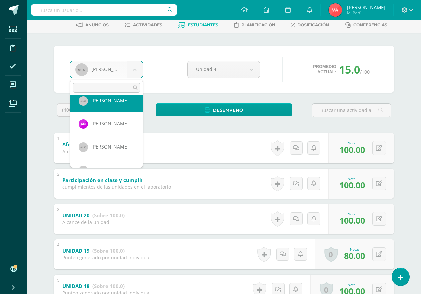
scroll to position [320, 0]
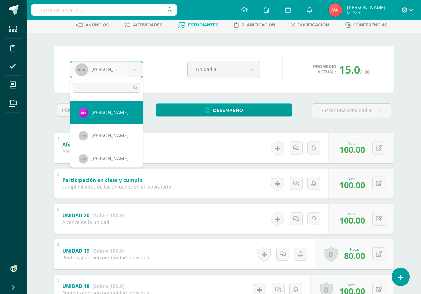
click at [130, 116] on body "Estudiantes Disciplina Asistencia Mis cursos Archivos Soporte Ayuda Reportar un…" at bounding box center [210, 193] width 421 height 453
select select "1894"
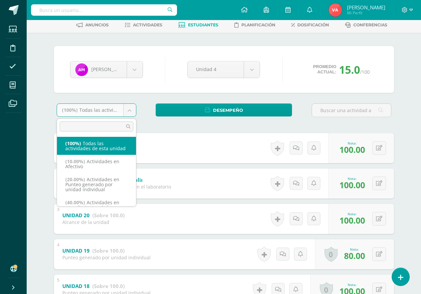
click at [140, 100] on body "Estudiantes Disciplina Asistencia Mis cursos Archivos Soporte Ayuda Reportar un…" at bounding box center [210, 193] width 421 height 453
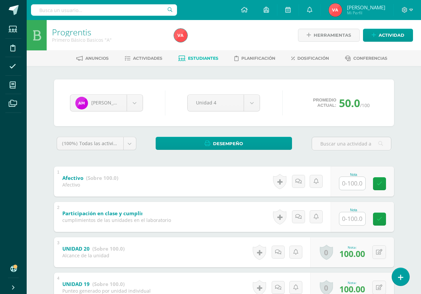
click at [350, 173] on div "Nota" at bounding box center [353, 175] width 29 height 4
click at [350, 182] on input "text" at bounding box center [353, 183] width 26 height 13
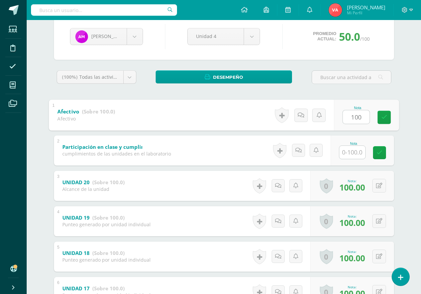
scroll to position [67, 0]
type input "100"
click at [351, 153] on input "text" at bounding box center [353, 151] width 26 height 13
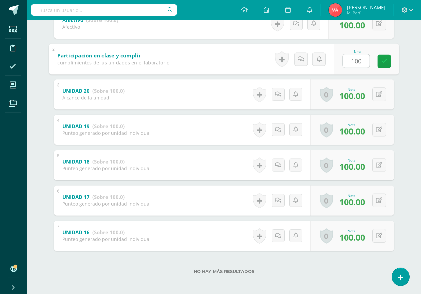
scroll to position [159, 0]
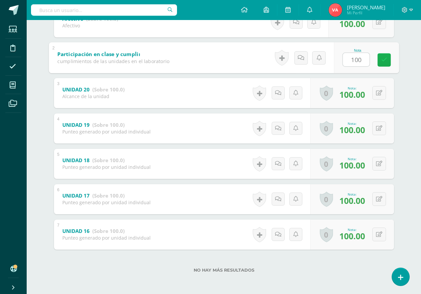
click at [386, 61] on icon at bounding box center [384, 60] width 6 height 6
type input "0"
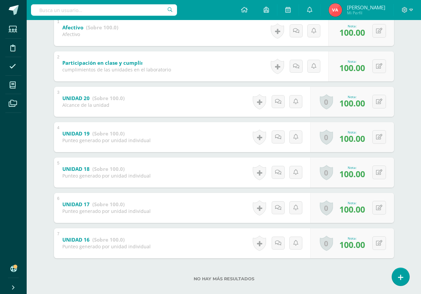
scroll to position [59, 0]
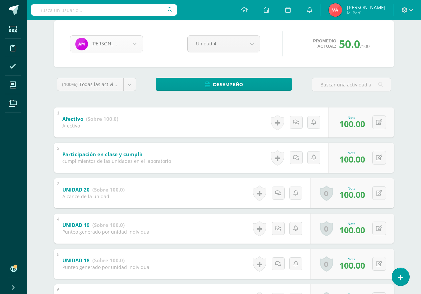
click at [131, 44] on body "Estudiantes Disciplina Asistencia Mis cursos Archivos Soporte Ayuda Reportar un…" at bounding box center [210, 167] width 421 height 453
click at [137, 44] on body "Estudiantes Disciplina Asistencia Mis cursos Archivos Soporte Ayuda Reportar un…" at bounding box center [210, 167] width 421 height 453
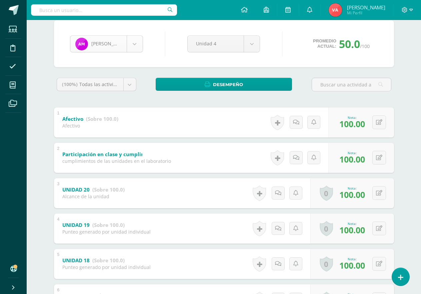
click at [137, 44] on body "Estudiantes Disciplina Asistencia Mis cursos Archivos Soporte Ayuda Reportar un…" at bounding box center [210, 167] width 421 height 453
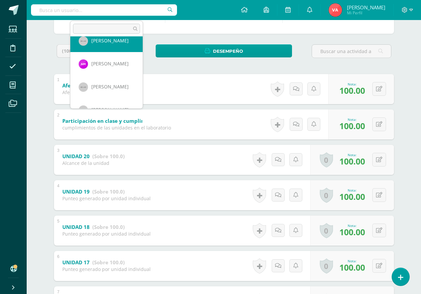
scroll to position [343, 0]
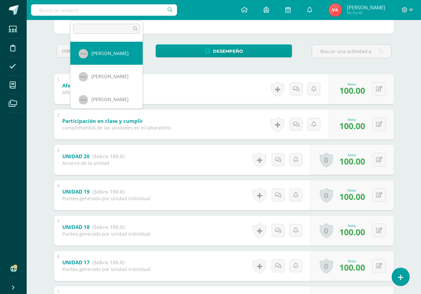
click at [117, 60] on div "(100%) Todas las actividades de esta unidad Todas las actividades de esta unida…" at bounding box center [96, 53] width 85 height 19
select select "1696"
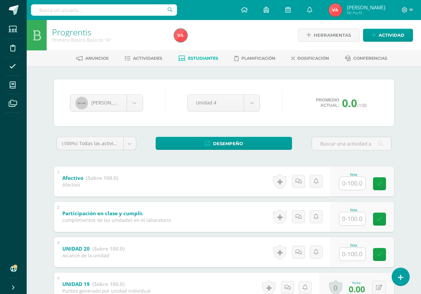
click at [354, 182] on input "text" at bounding box center [353, 183] width 26 height 13
type input "100"
click at [352, 218] on input "text" at bounding box center [353, 218] width 26 height 13
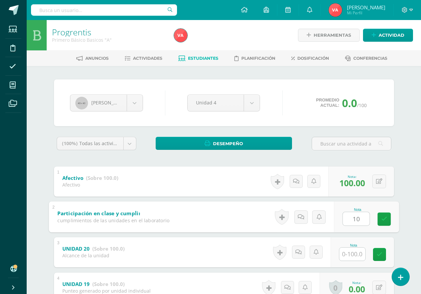
type input "100"
click at [385, 217] on icon at bounding box center [384, 219] width 6 height 6
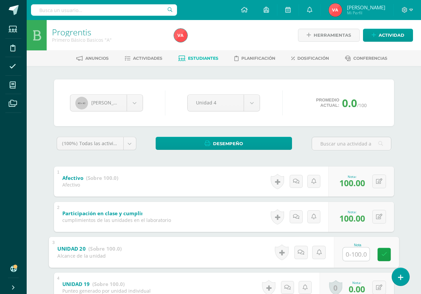
click at [353, 255] on input "text" at bounding box center [356, 253] width 27 height 13
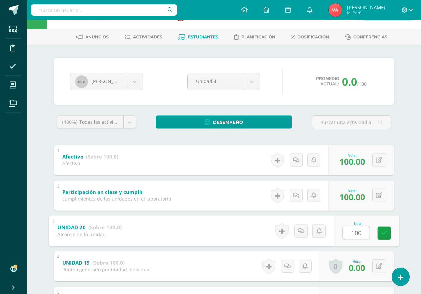
scroll to position [33, 0]
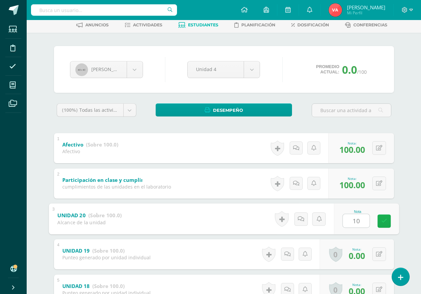
type input "1"
type input "0"
click at [387, 223] on icon at bounding box center [384, 221] width 6 height 6
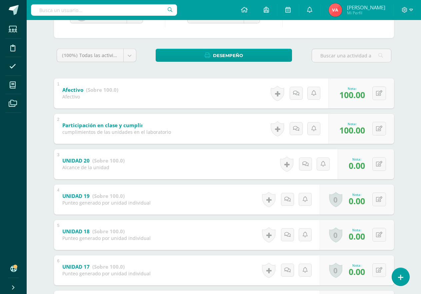
scroll to position [100, 0]
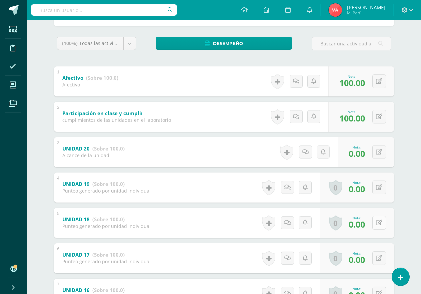
click at [381, 226] on icon at bounding box center [379, 223] width 6 height 6
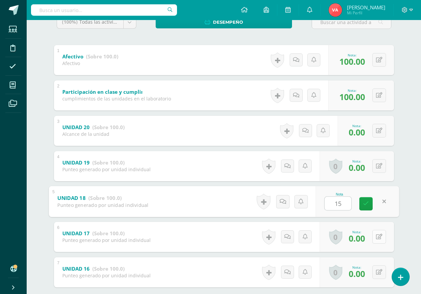
scroll to position [133, 0]
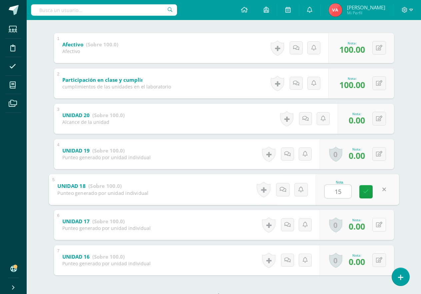
type input "15"
click at [379, 224] on icon at bounding box center [379, 225] width 6 height 6
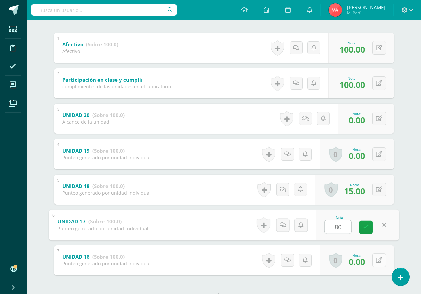
type input "80"
click at [377, 264] on button at bounding box center [380, 260] width 14 height 14
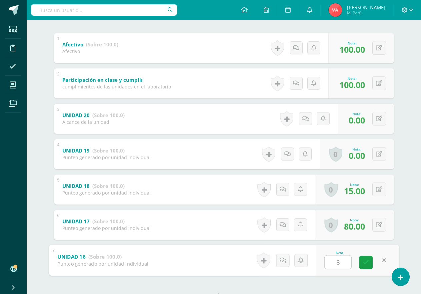
type input "80"
click at [369, 263] on icon at bounding box center [366, 263] width 6 height 6
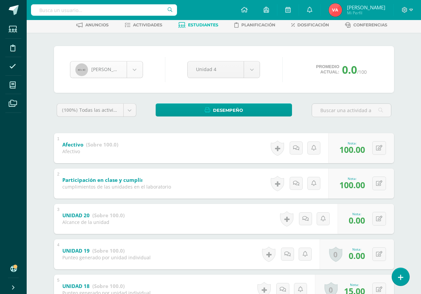
click at [136, 70] on body "Estudiantes Disciplina Asistencia Mis cursos Archivos Soporte Ayuda Reportar un…" at bounding box center [210, 193] width 421 height 453
click at [136, 68] on body "Estudiantes Disciplina Asistencia Mis cursos Archivos Soporte Ayuda Reportar un…" at bounding box center [210, 193] width 421 height 453
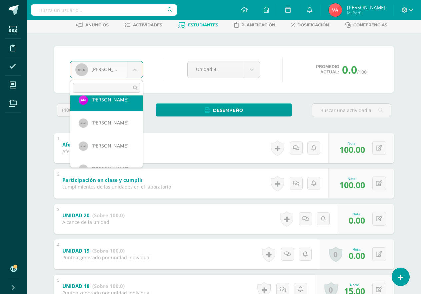
scroll to position [366, 0]
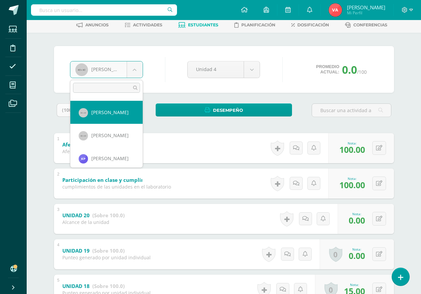
click at [111, 117] on div "(100%) Todas las actividades de esta unidad" at bounding box center [97, 109] width 80 height 13
select select "914"
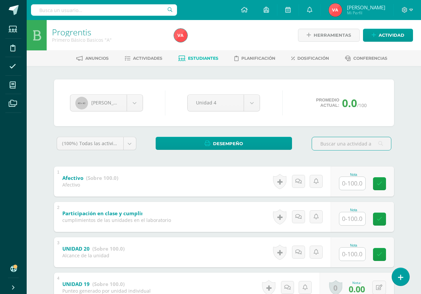
click at [352, 180] on input "text" at bounding box center [353, 183] width 26 height 13
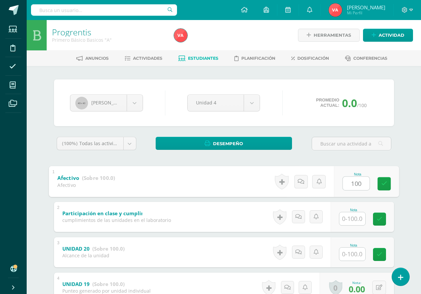
type input "100"
click at [356, 221] on input "text" at bounding box center [353, 218] width 26 height 13
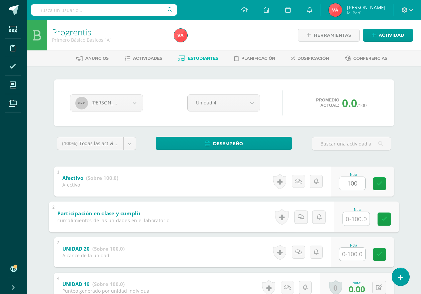
click at [356, 221] on input "text" at bounding box center [356, 218] width 27 height 13
type input "100"
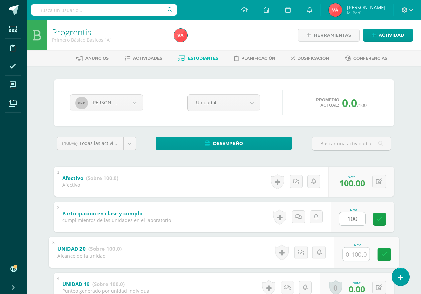
click at [352, 251] on input "text" at bounding box center [356, 253] width 27 height 13
type input "0"
click at [386, 252] on icon at bounding box center [384, 255] width 6 height 6
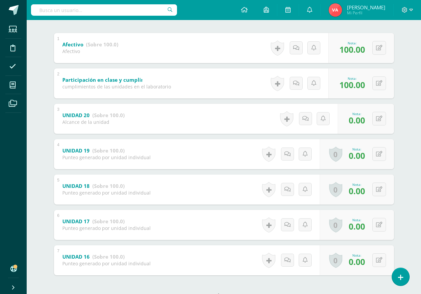
scroll to position [33, 0]
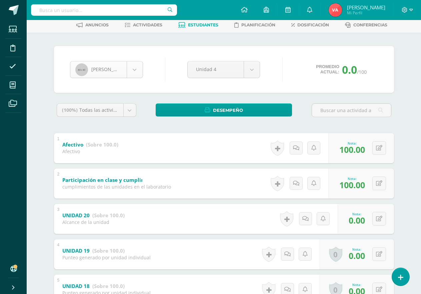
click at [126, 65] on body "Estudiantes Disciplina Asistencia Mis cursos Archivos Soporte Ayuda Reportar un…" at bounding box center [210, 193] width 421 height 453
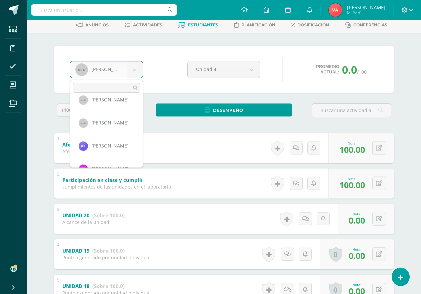
scroll to position [389, 0]
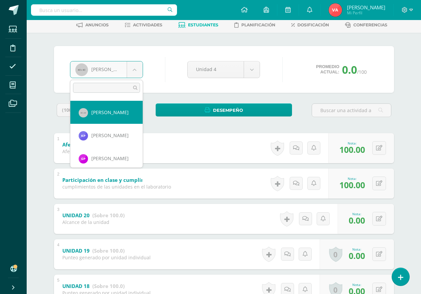
click at [123, 115] on body "Estudiantes Disciplina Asistencia Mis cursos Archivos Soporte Ayuda Reportar un…" at bounding box center [210, 193] width 421 height 453
select select "915"
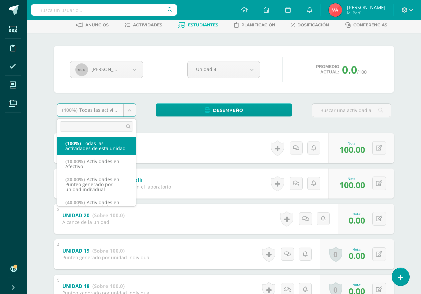
click at [146, 101] on body "Estudiantes Disciplina Asistencia Mis cursos Archivos Soporte Ayuda Reportar un…" at bounding box center [210, 193] width 421 height 453
click at [147, 101] on div "Alessandro Noriega Madisson Aceituno Santiago Alvarado Amy Aquino Ana Aragón Na…" at bounding box center [224, 226] width 346 height 360
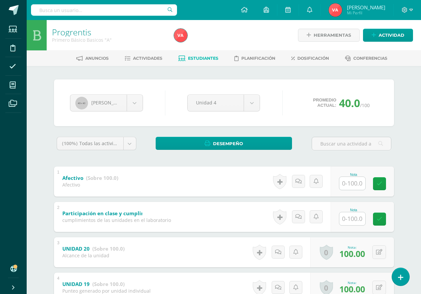
click at [350, 180] on input "text" at bounding box center [353, 183] width 26 height 13
type input "100"
click at [356, 222] on input "text" at bounding box center [353, 218] width 26 height 13
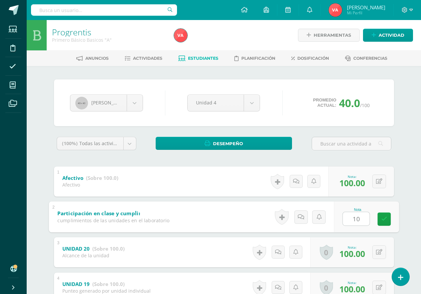
type input "100"
click at [381, 218] on link at bounding box center [384, 218] width 13 height 13
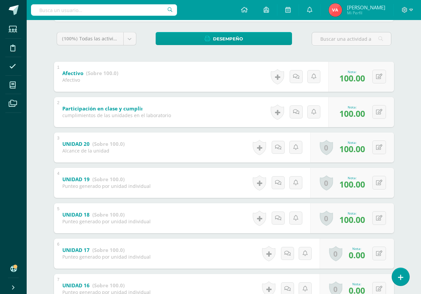
scroll to position [159, 0]
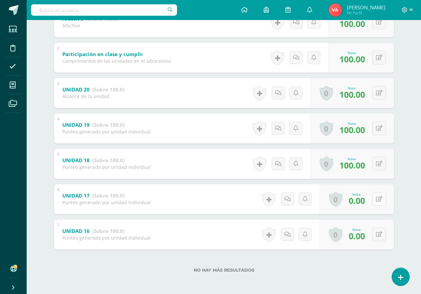
click at [378, 197] on button at bounding box center [380, 199] width 14 height 14
type input "80"
click at [379, 231] on button at bounding box center [380, 235] width 14 height 14
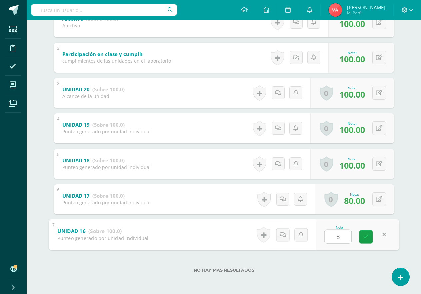
type input "80"
click at [368, 234] on icon at bounding box center [366, 237] width 6 height 6
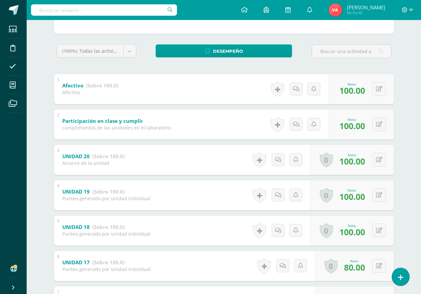
scroll to position [0, 0]
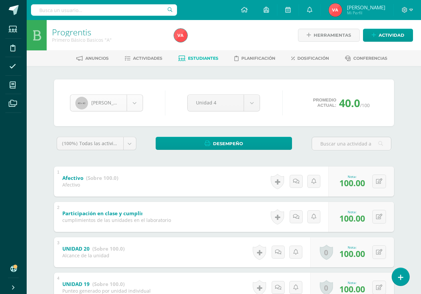
click at [136, 101] on body "Estudiantes Disciplina Asistencia Mis cursos Archivos Soporte Ayuda Reportar un…" at bounding box center [210, 226] width 421 height 453
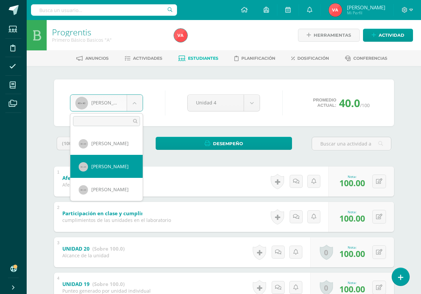
scroll to position [378, 0]
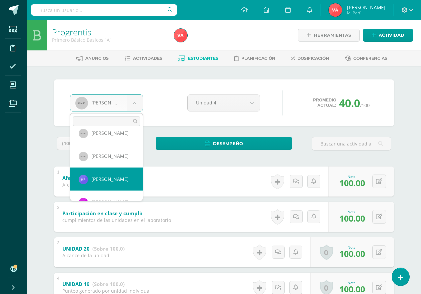
click at [119, 176] on div "Afectivo (Sobre 100.0) Afectivo" at bounding box center [90, 180] width 73 height 28
select select "2762"
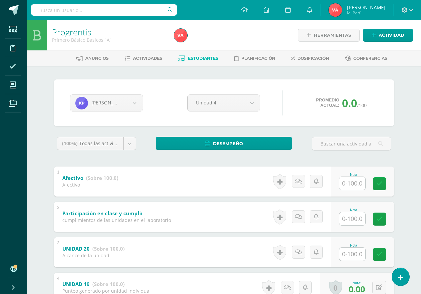
click at [352, 181] on input "text" at bounding box center [353, 183] width 26 height 13
type input "100"
click at [351, 217] on input "text" at bounding box center [353, 218] width 26 height 13
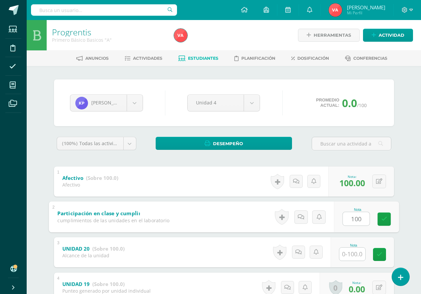
type input "100"
click at [356, 254] on input "text" at bounding box center [353, 254] width 26 height 13
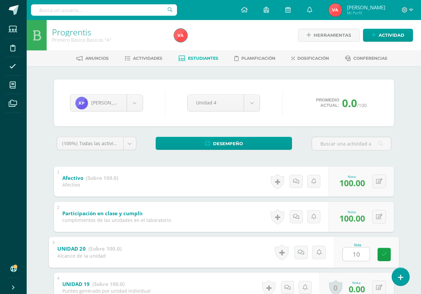
type input "100"
click at [384, 253] on icon at bounding box center [384, 255] width 6 height 6
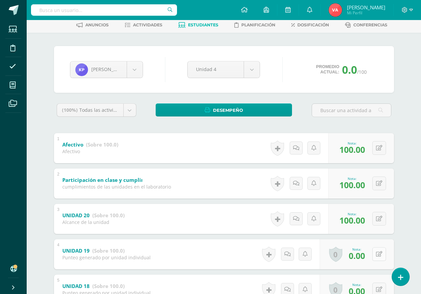
click at [382, 254] on button at bounding box center [380, 254] width 14 height 14
click at [382, 254] on icon at bounding box center [379, 254] width 6 height 6
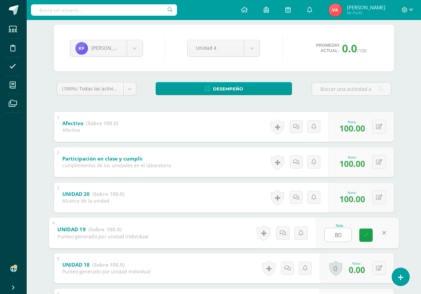
scroll to position [67, 0]
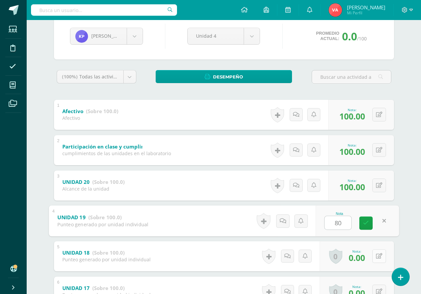
type input "80"
click at [381, 256] on icon at bounding box center [379, 256] width 6 height 6
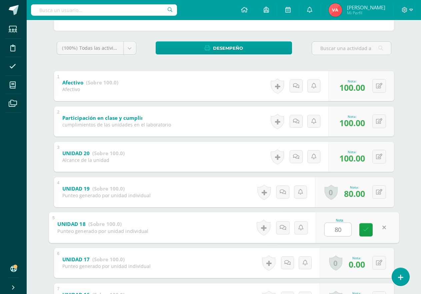
scroll to position [133, 0]
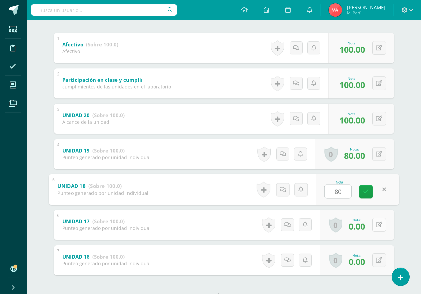
type input "80"
click at [379, 223] on icon at bounding box center [379, 225] width 6 height 6
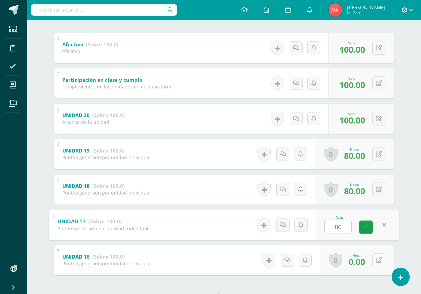
type input "80"
click at [379, 262] on icon at bounding box center [379, 260] width 6 height 6
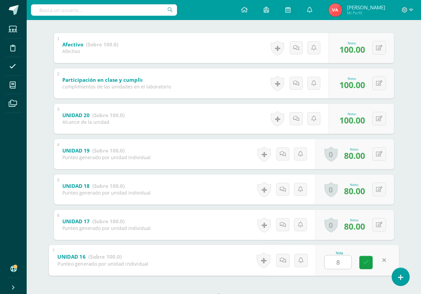
type input "80"
click at [366, 260] on icon at bounding box center [366, 263] width 6 height 6
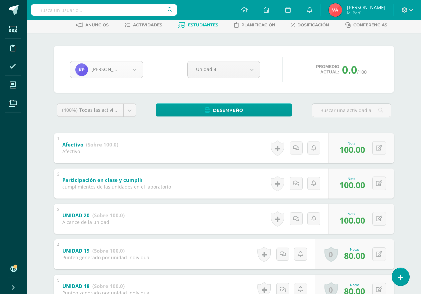
click at [131, 67] on body "Estudiantes Disciplina Asistencia Mis cursos Archivos Soporte Ayuda Reportar un…" at bounding box center [210, 193] width 421 height 453
click at [135, 66] on body "Estudiantes Disciplina Asistencia Mis cursos Archivos Soporte Ayuda Reportar un…" at bounding box center [210, 193] width 421 height 453
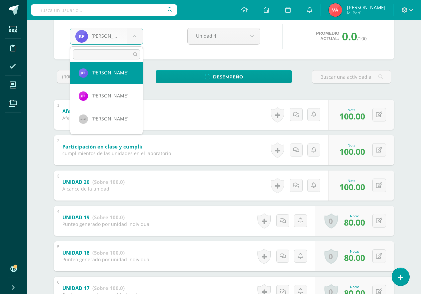
scroll to position [435, 0]
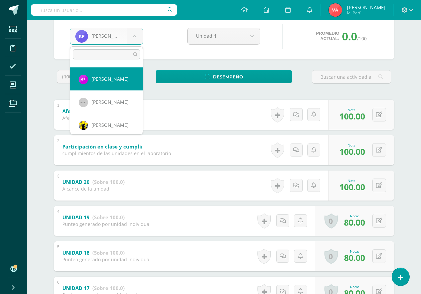
click at [128, 87] on div "(100%) Todas las actividades de esta unidad Todas las actividades de esta unida…" at bounding box center [96, 79] width 85 height 19
select select "2341"
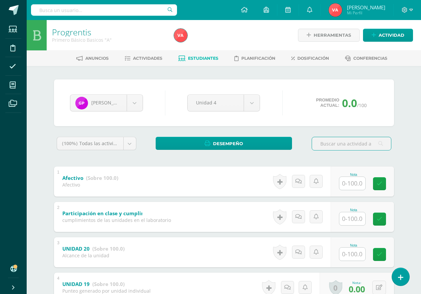
click at [357, 256] on input "text" at bounding box center [353, 254] width 26 height 13
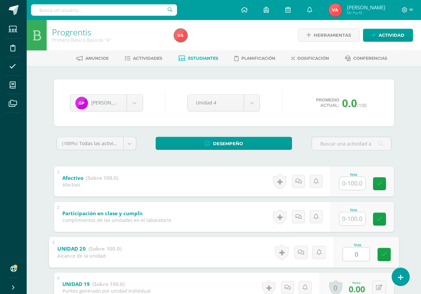
type input "0"
click at [359, 219] on input "text" at bounding box center [353, 218] width 26 height 13
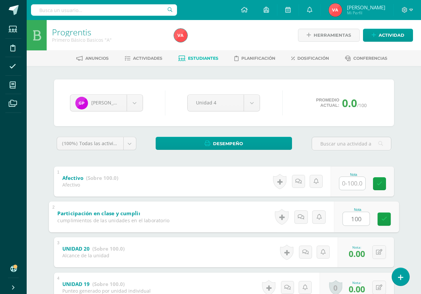
type input "100"
click at [354, 182] on input "text" at bounding box center [353, 183] width 26 height 13
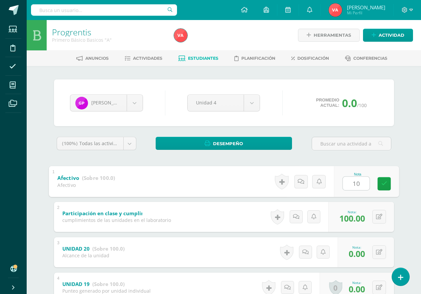
type input "100"
click at [387, 184] on icon at bounding box center [384, 184] width 6 height 6
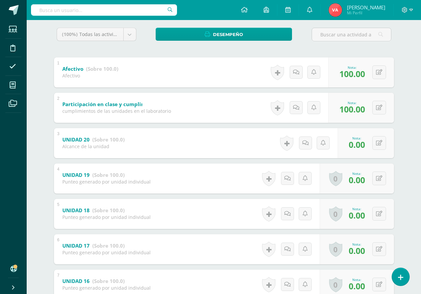
scroll to position [59, 0]
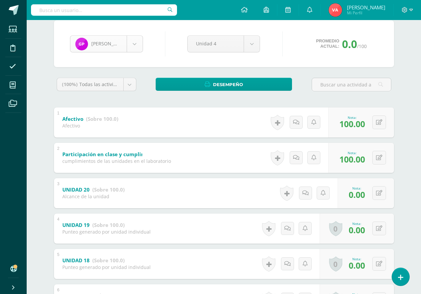
click at [135, 46] on body "Estudiantes Disciplina Asistencia Mis cursos Archivos Soporte Ayuda Reportar un…" at bounding box center [210, 167] width 421 height 453
click at [135, 45] on body "Estudiantes Disciplina Asistencia Mis cursos Archivos Soporte Ayuda Reportar un…" at bounding box center [210, 167] width 421 height 453
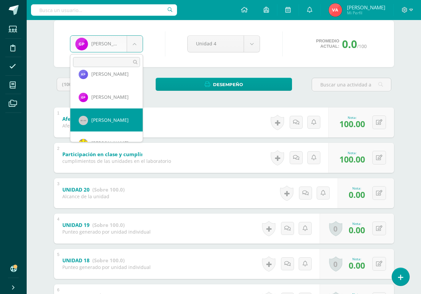
scroll to position [458, 0]
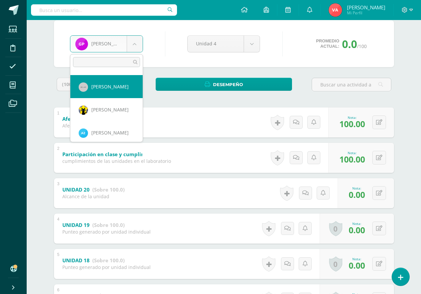
select select "918"
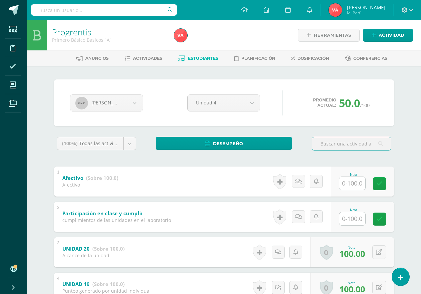
click at [344, 218] on input "text" at bounding box center [353, 218] width 26 height 13
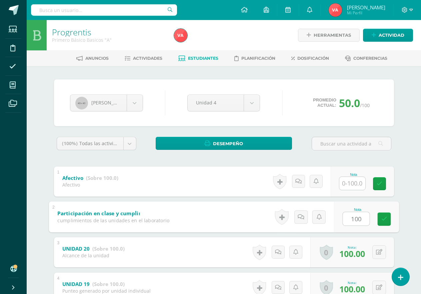
type input "100"
click at [355, 182] on input "text" at bounding box center [353, 183] width 26 height 13
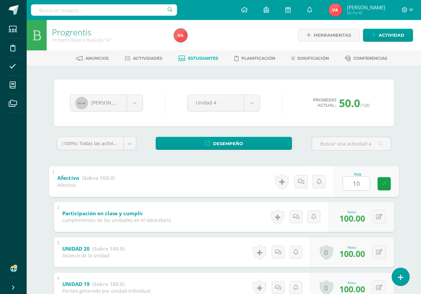
type input "100"
click at [386, 185] on icon at bounding box center [384, 184] width 6 height 6
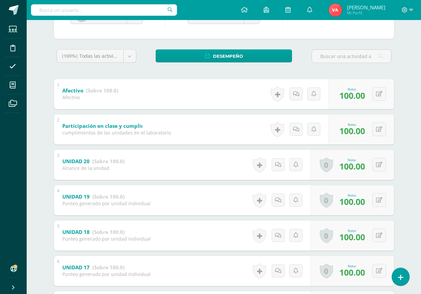
scroll to position [26, 0]
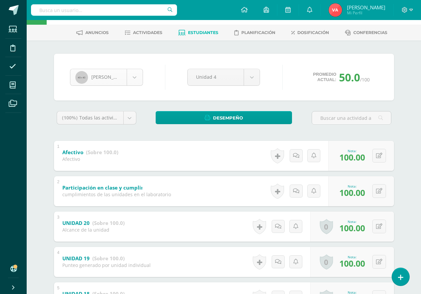
click at [131, 78] on body "Estudiantes Disciplina Asistencia Mis cursos Archivos Soporte Ayuda Reportar un…" at bounding box center [210, 200] width 421 height 453
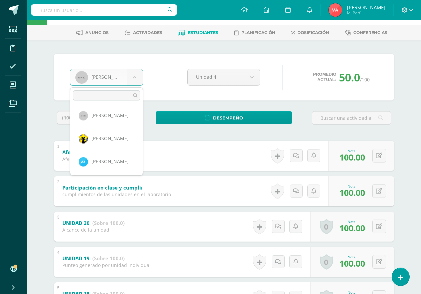
scroll to position [463, 0]
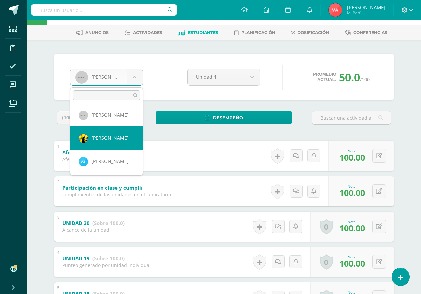
select select "2763"
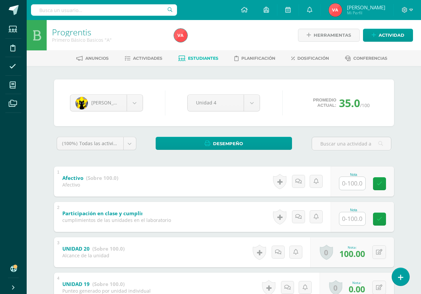
click at [359, 185] on input "text" at bounding box center [353, 183] width 26 height 13
type input "100"
click at [349, 216] on input "text" at bounding box center [353, 218] width 26 height 13
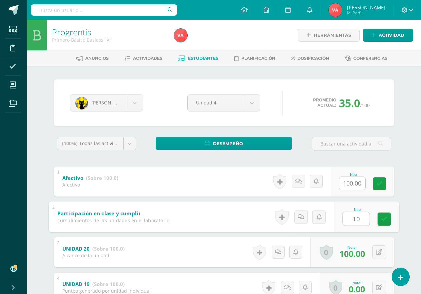
type input "100"
click at [384, 221] on icon at bounding box center [384, 219] width 6 height 6
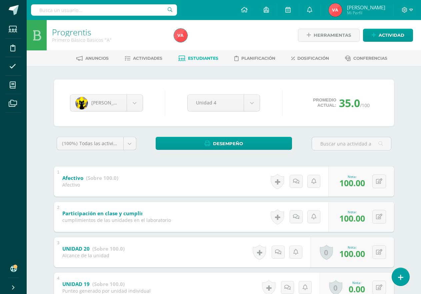
scroll to position [33, 0]
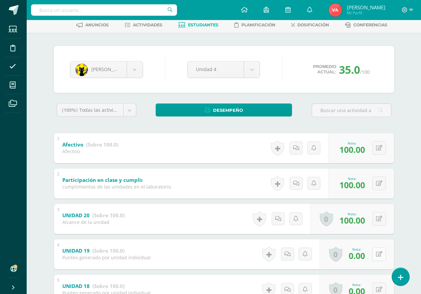
click at [379, 255] on icon at bounding box center [379, 254] width 6 height 6
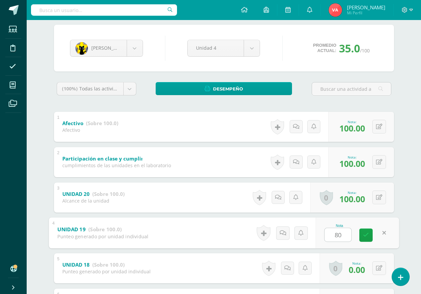
scroll to position [67, 0]
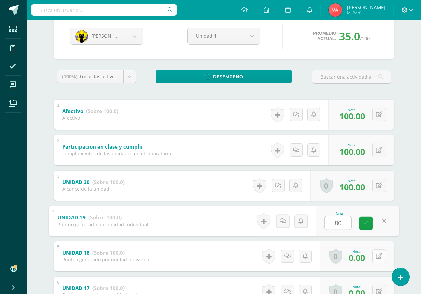
type input "80"
click at [380, 255] on icon at bounding box center [379, 256] width 6 height 6
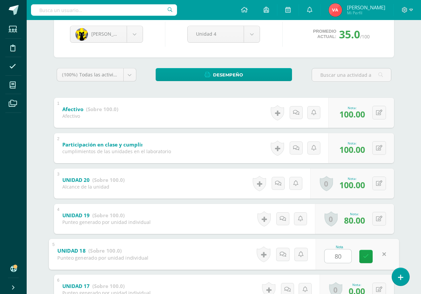
scroll to position [159, 0]
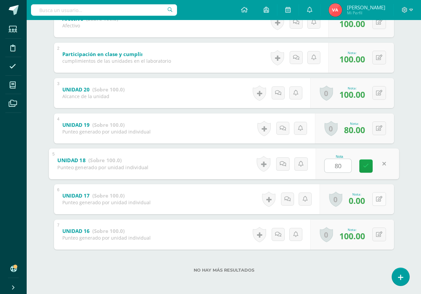
type input "80"
click at [380, 199] on icon at bounding box center [379, 199] width 6 height 6
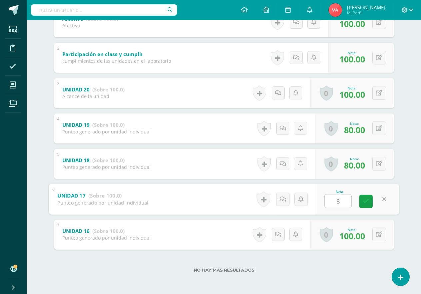
type input "80"
click at [364, 202] on icon at bounding box center [366, 202] width 6 height 6
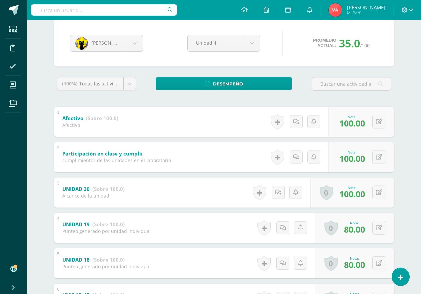
scroll to position [26, 0]
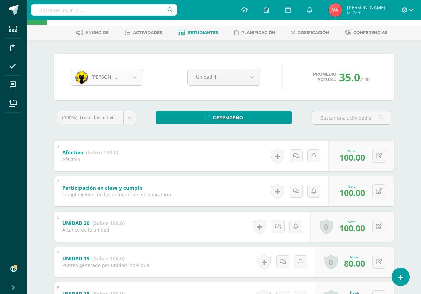
click at [135, 71] on body "Estudiantes Disciplina Asistencia Mis cursos Archivos Soporte Ayuda Reportar un…" at bounding box center [210, 200] width 421 height 453
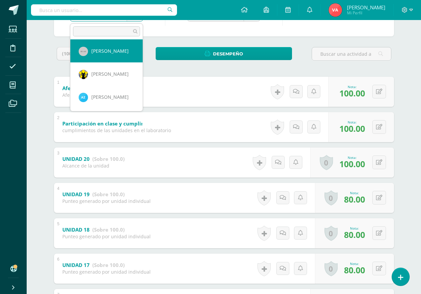
scroll to position [92, 0]
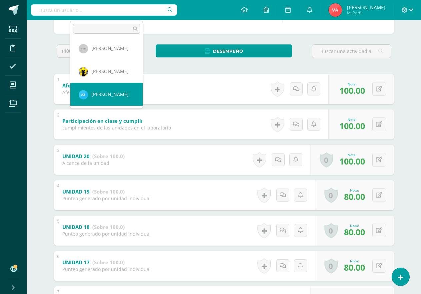
select select "2764"
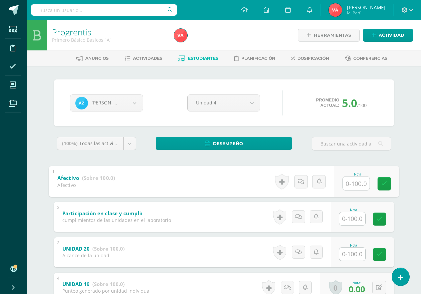
click at [358, 184] on input "text" at bounding box center [356, 183] width 27 height 13
type input "100"
click at [349, 218] on input "text" at bounding box center [353, 218] width 26 height 13
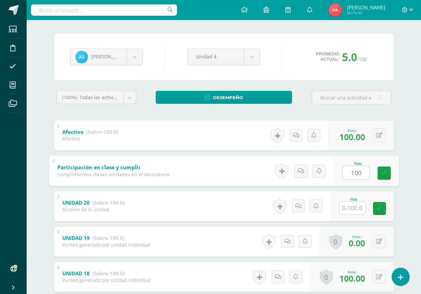
scroll to position [67, 0]
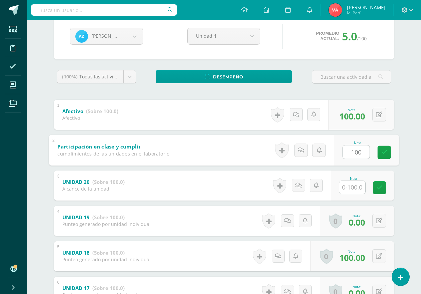
type input "100"
click at [351, 185] on input "text" at bounding box center [353, 187] width 26 height 13
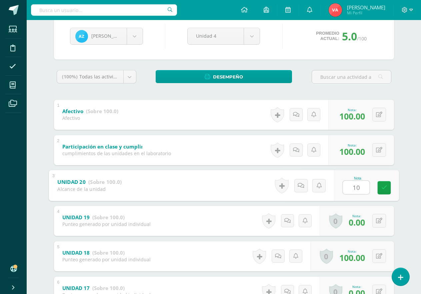
type input "100"
click at [386, 187] on icon at bounding box center [384, 188] width 6 height 6
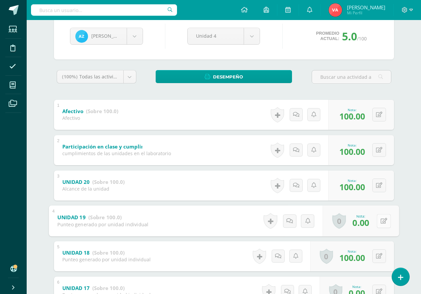
click at [378, 224] on button at bounding box center [384, 221] width 14 height 14
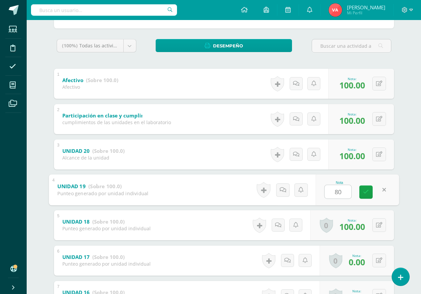
scroll to position [133, 0]
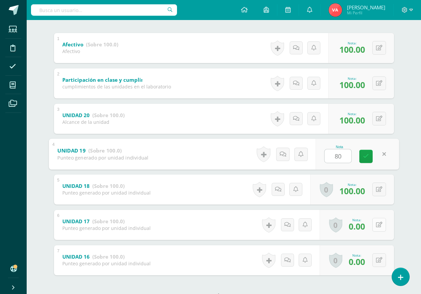
type input "80"
click at [378, 222] on icon at bounding box center [379, 225] width 6 height 6
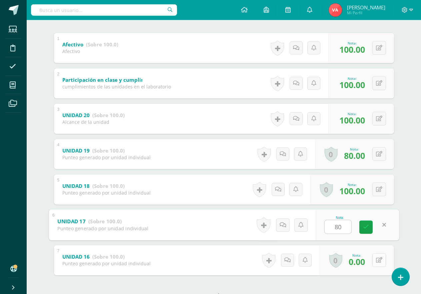
type input "80"
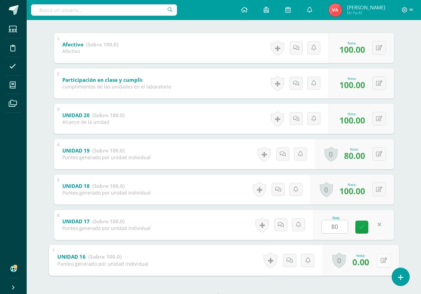
click at [381, 260] on icon at bounding box center [384, 260] width 7 height 6
type input "80"
click at [362, 262] on link at bounding box center [366, 262] width 13 height 13
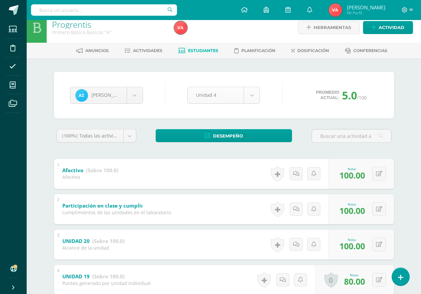
scroll to position [0, 0]
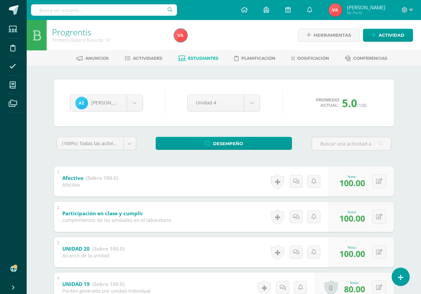
click at [194, 55] on link "Estudiantes" at bounding box center [199, 58] width 40 height 11
